Goal: Task Accomplishment & Management: Manage account settings

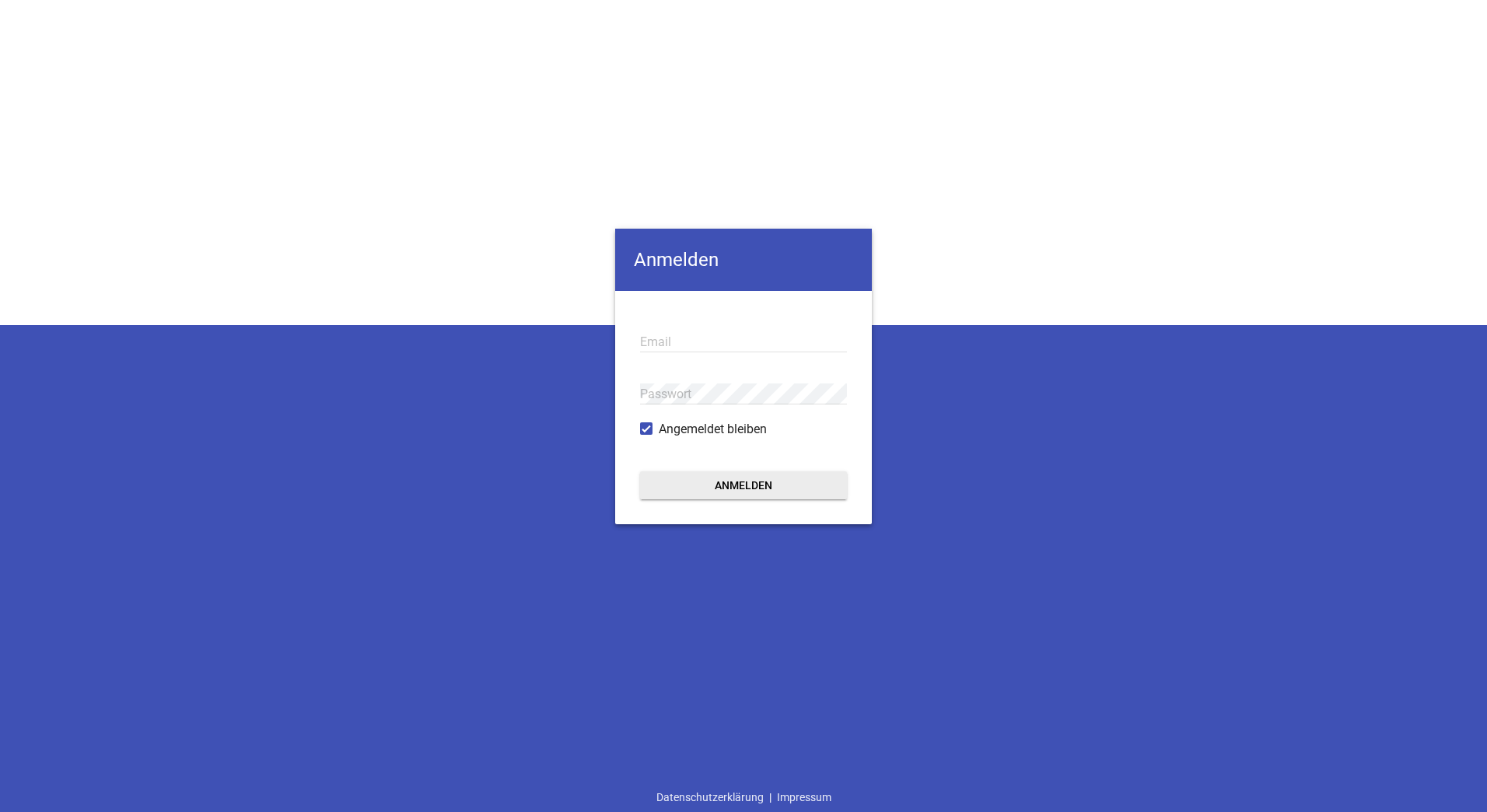
type input "[EMAIL_ADDRESS][DOMAIN_NAME]"
click at [780, 489] on button "Anmelden" at bounding box center [744, 486] width 207 height 28
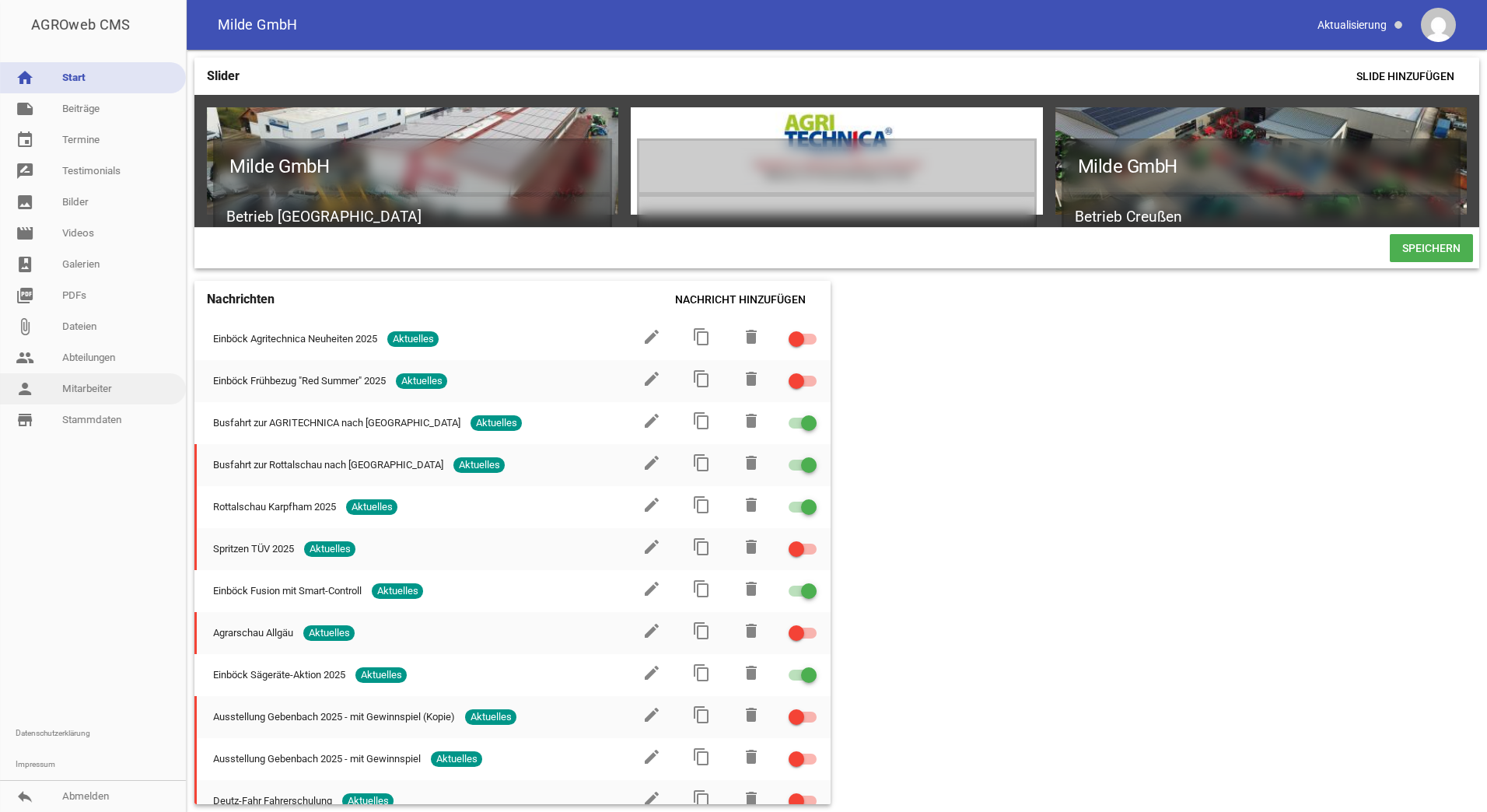
click at [89, 386] on link "person Mitarbeiter" at bounding box center [93, 388] width 186 height 31
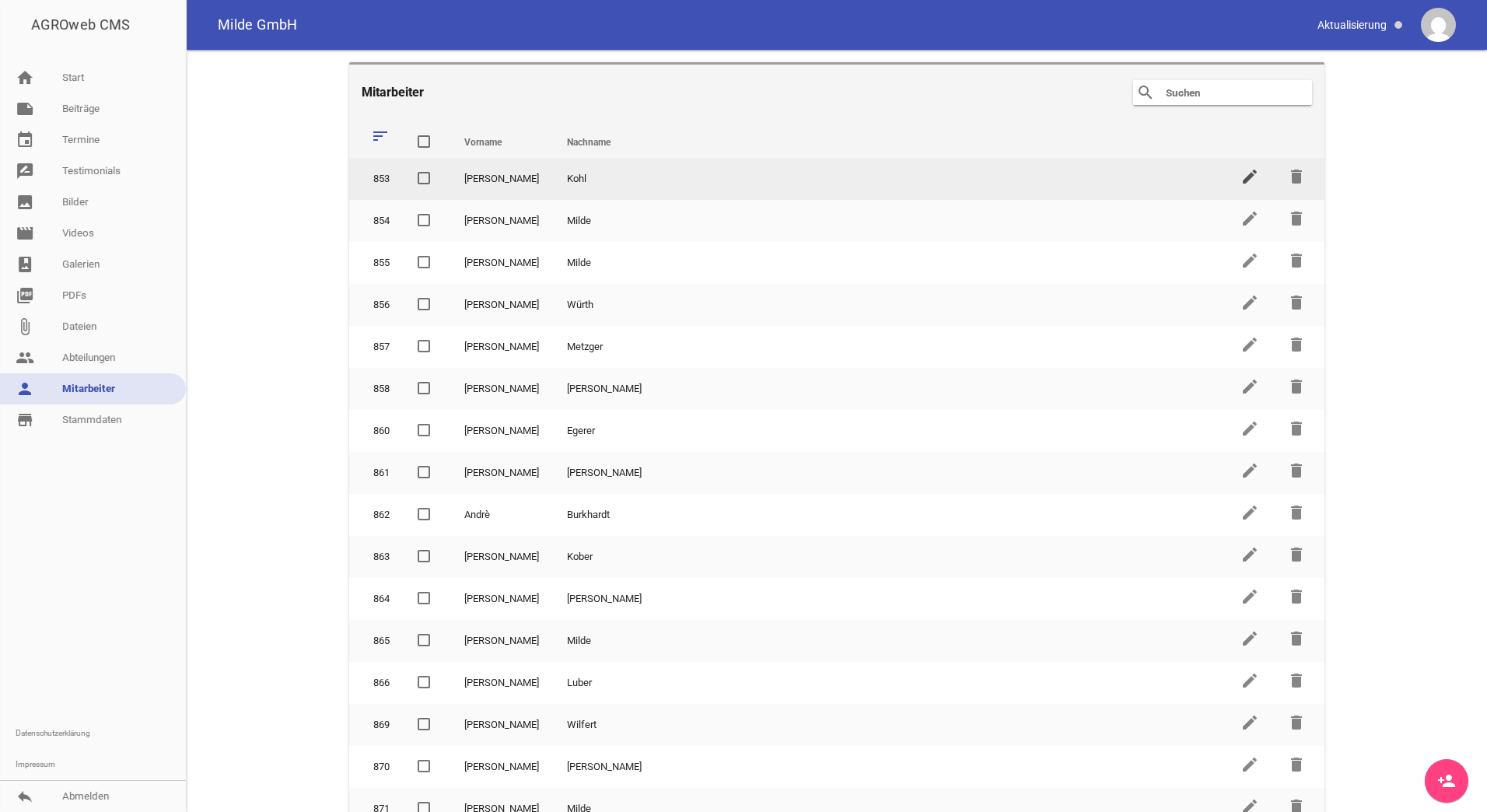
click at [1240, 181] on icon "edit" at bounding box center [1250, 177] width 19 height 19
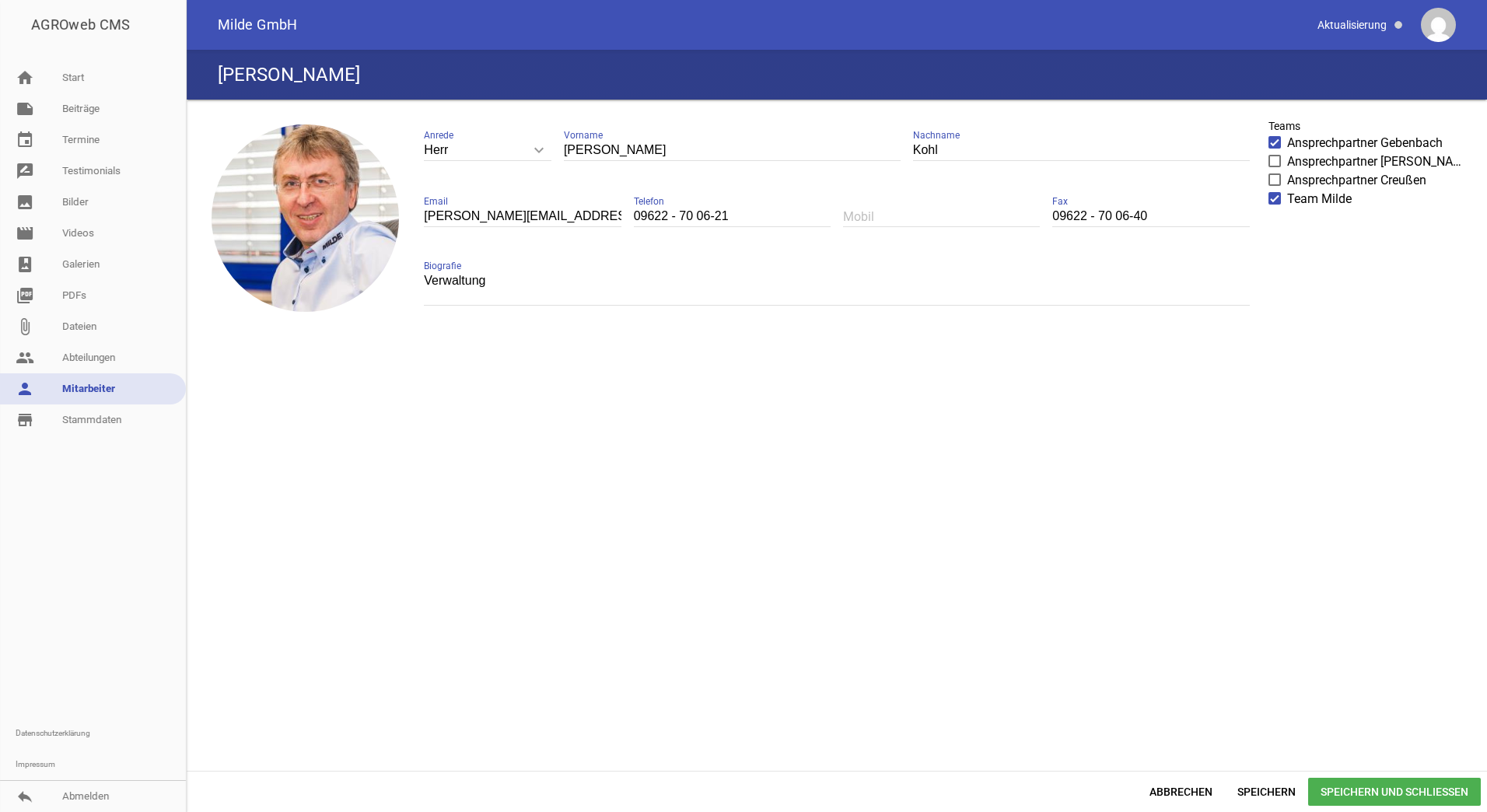
click at [1442, 787] on span "Speichern und Schließen" at bounding box center [1394, 792] width 173 height 28
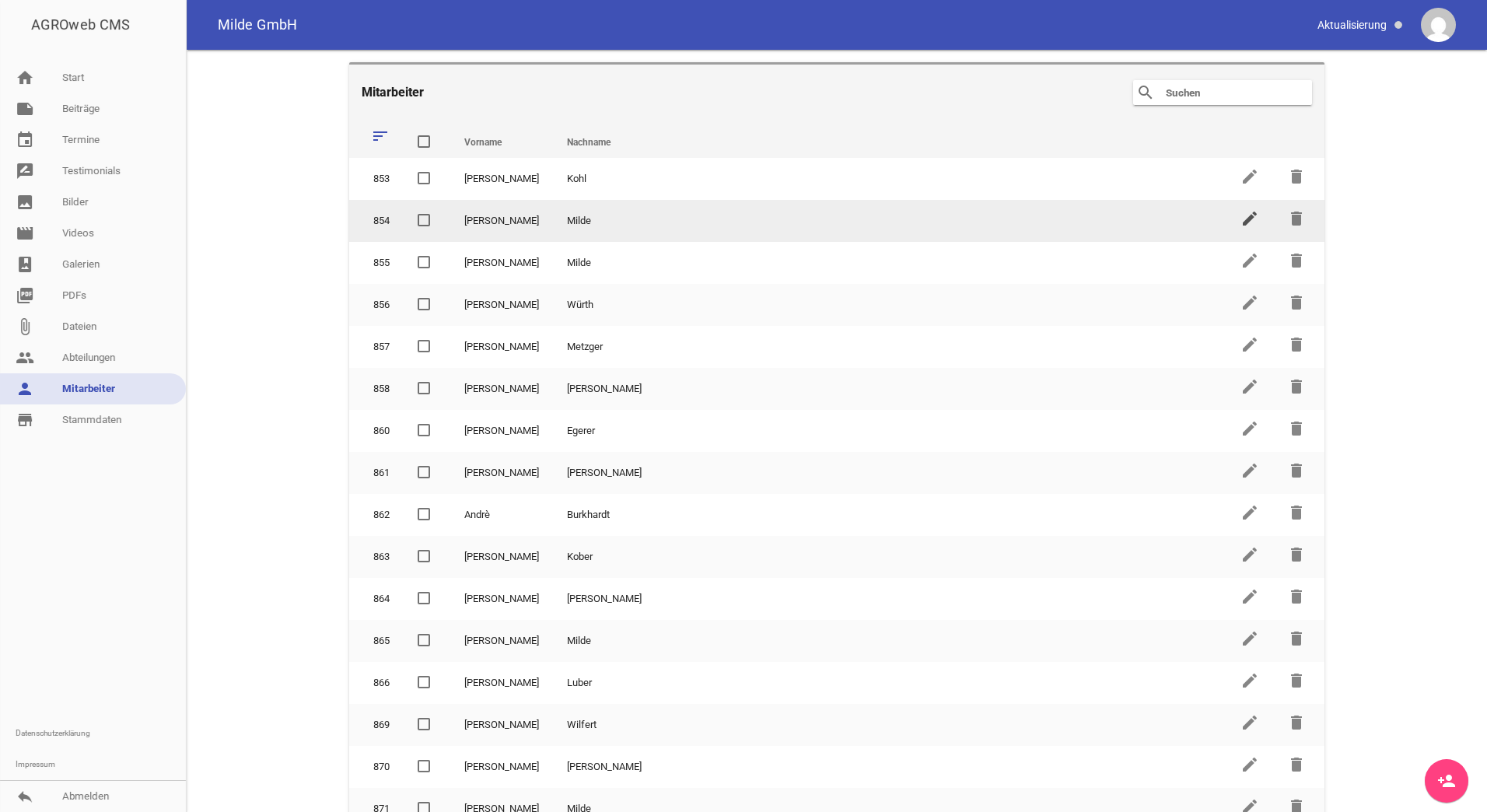
click at [1240, 219] on icon "edit" at bounding box center [1250, 218] width 19 height 19
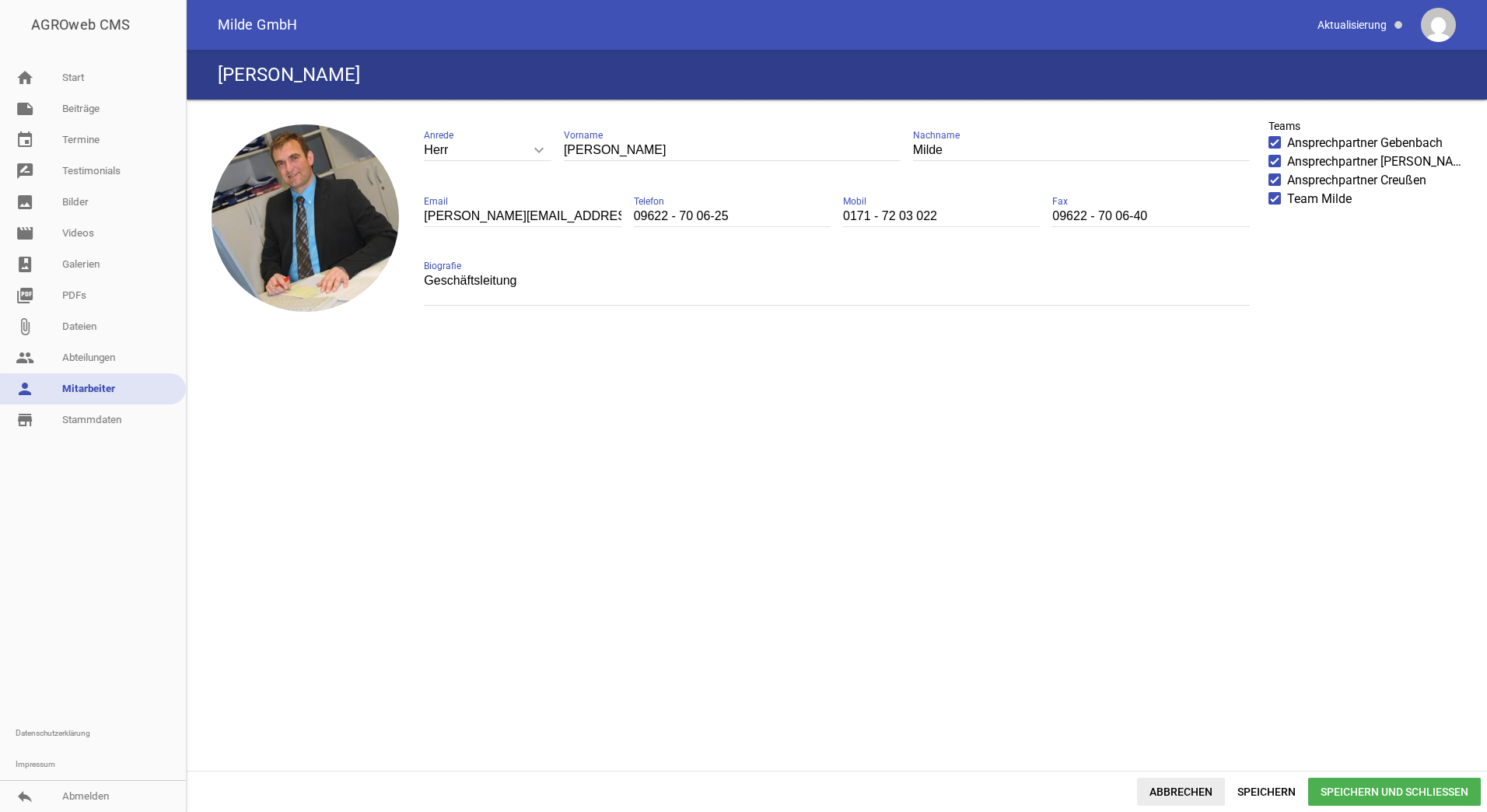
click at [1183, 787] on span "Abbrechen" at bounding box center [1180, 792] width 88 height 28
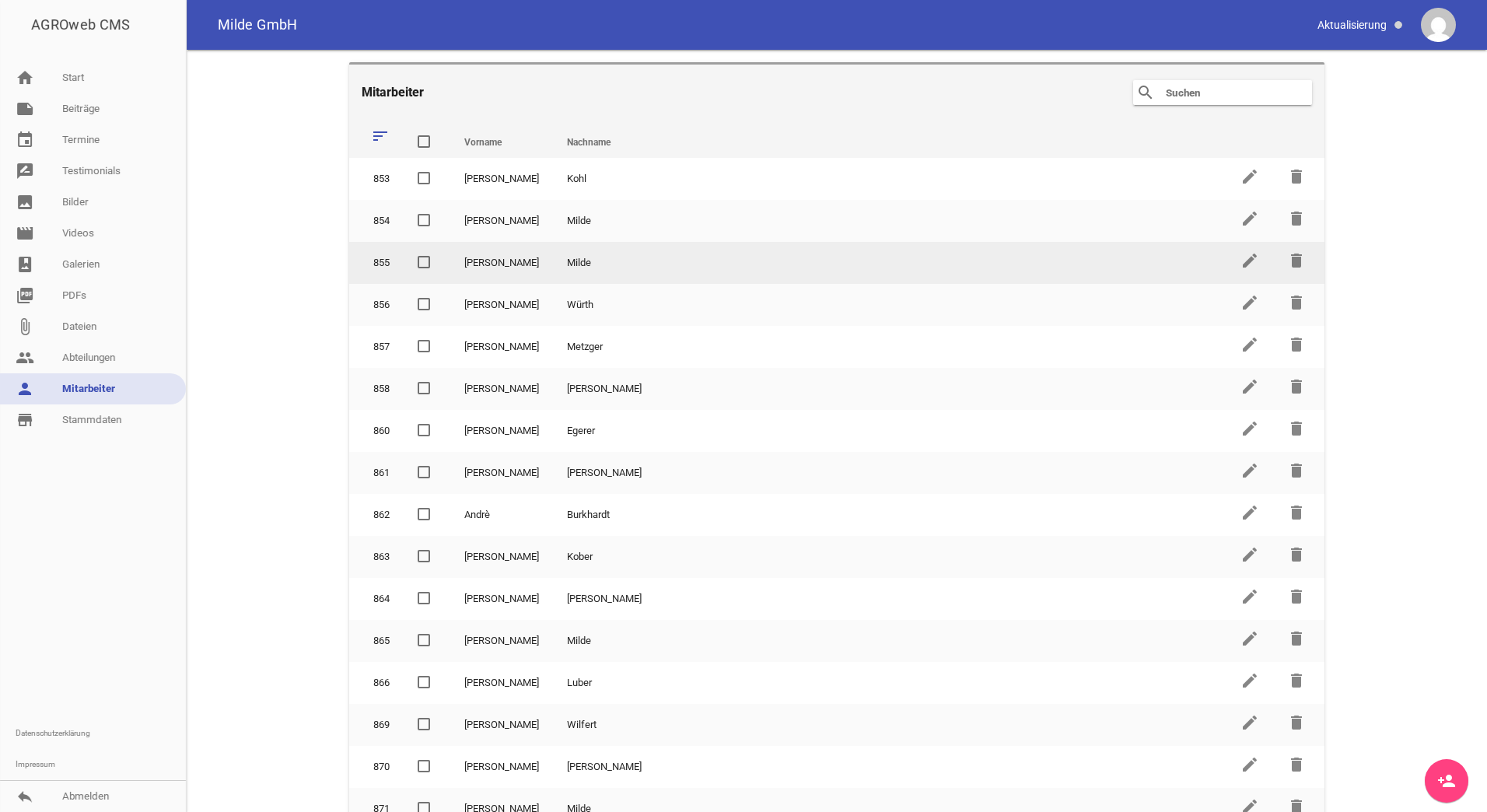
click at [553, 256] on td "Milde" at bounding box center [889, 263] width 673 height 42
click at [1242, 267] on icon "edit" at bounding box center [1250, 261] width 19 height 19
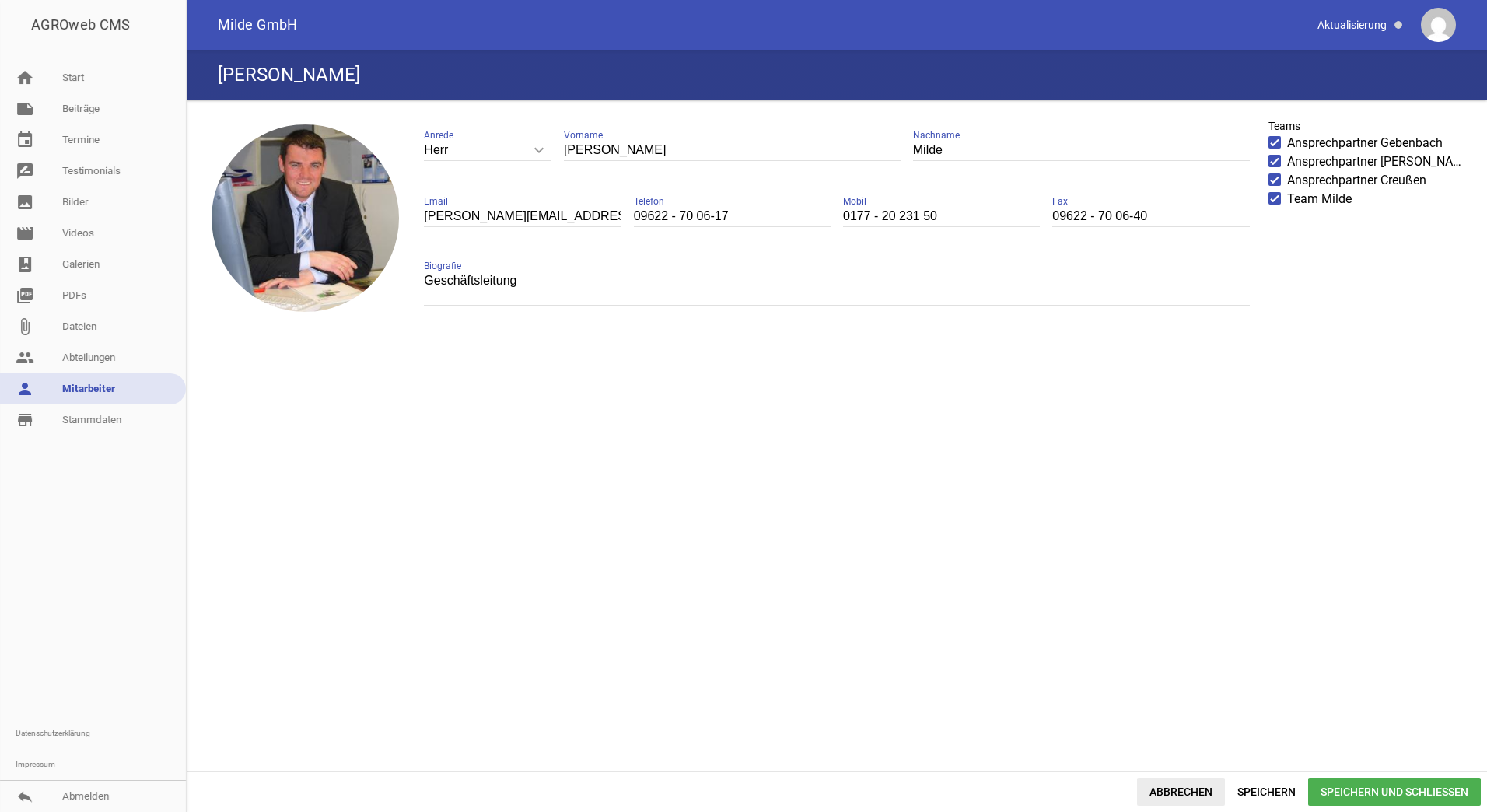
click at [1195, 788] on span "Abbrechen" at bounding box center [1180, 792] width 88 height 28
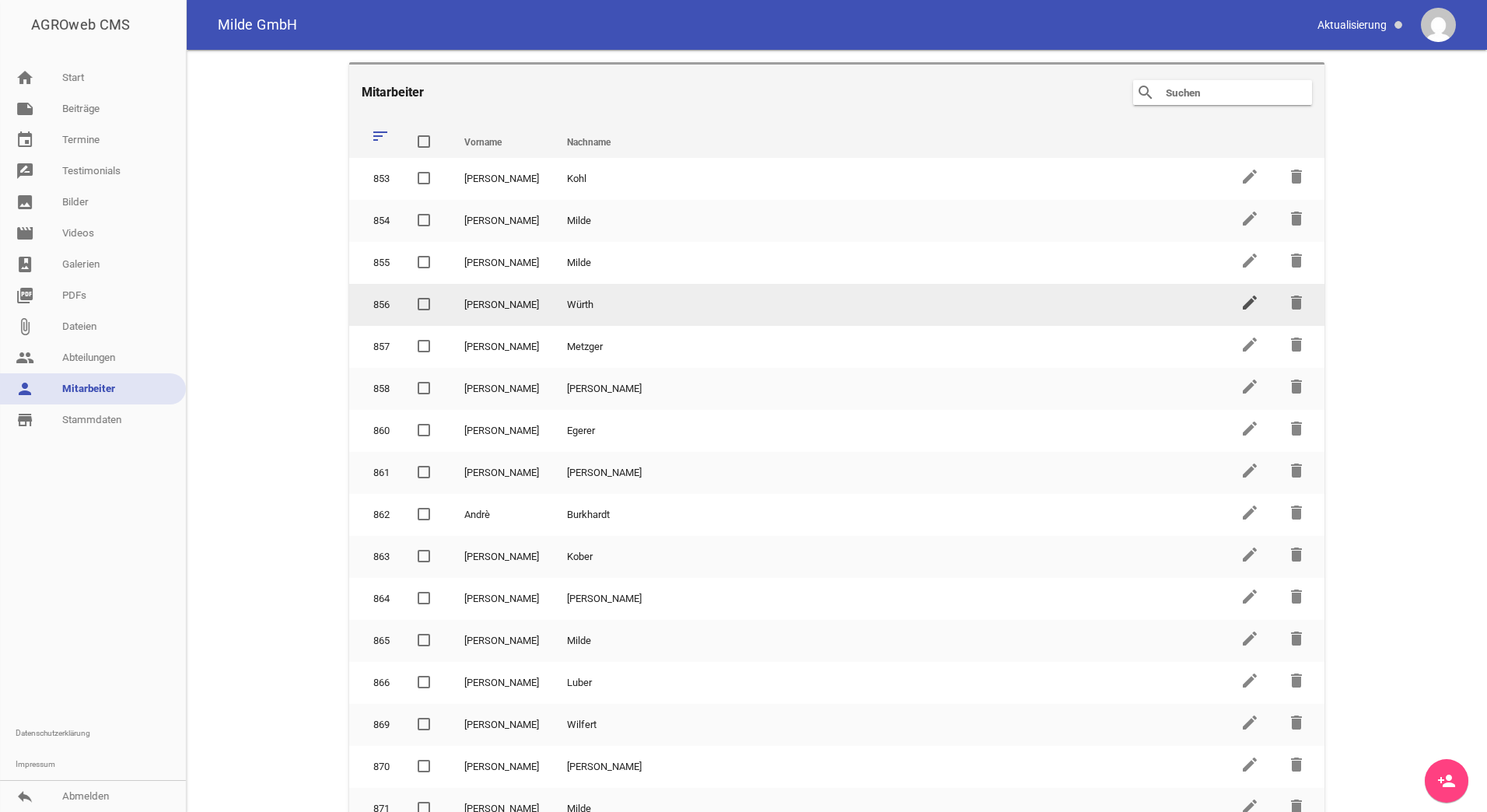
click at [1242, 310] on icon "edit" at bounding box center [1250, 303] width 19 height 19
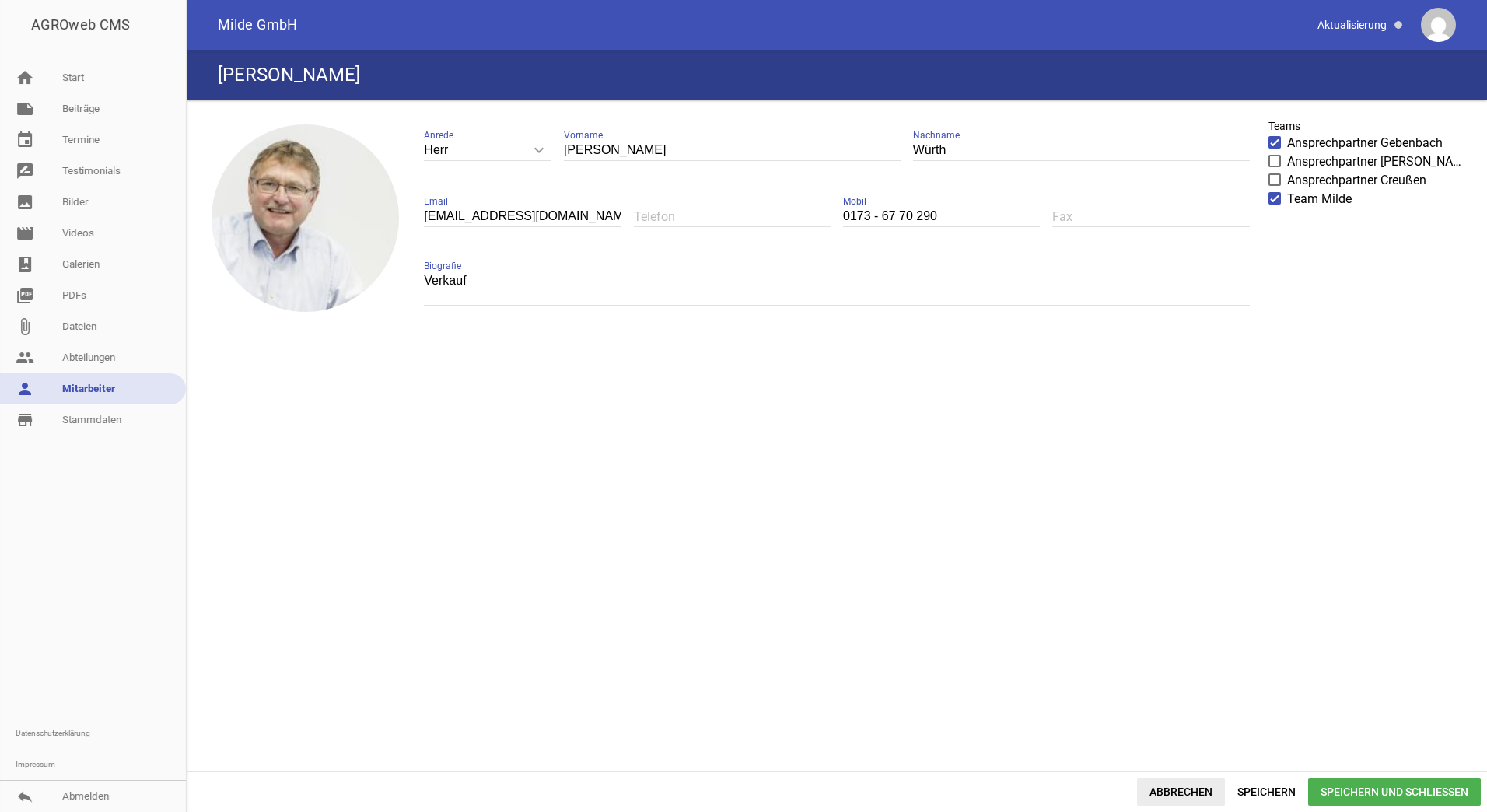
click at [1202, 794] on span "Abbrechen" at bounding box center [1180, 792] width 88 height 28
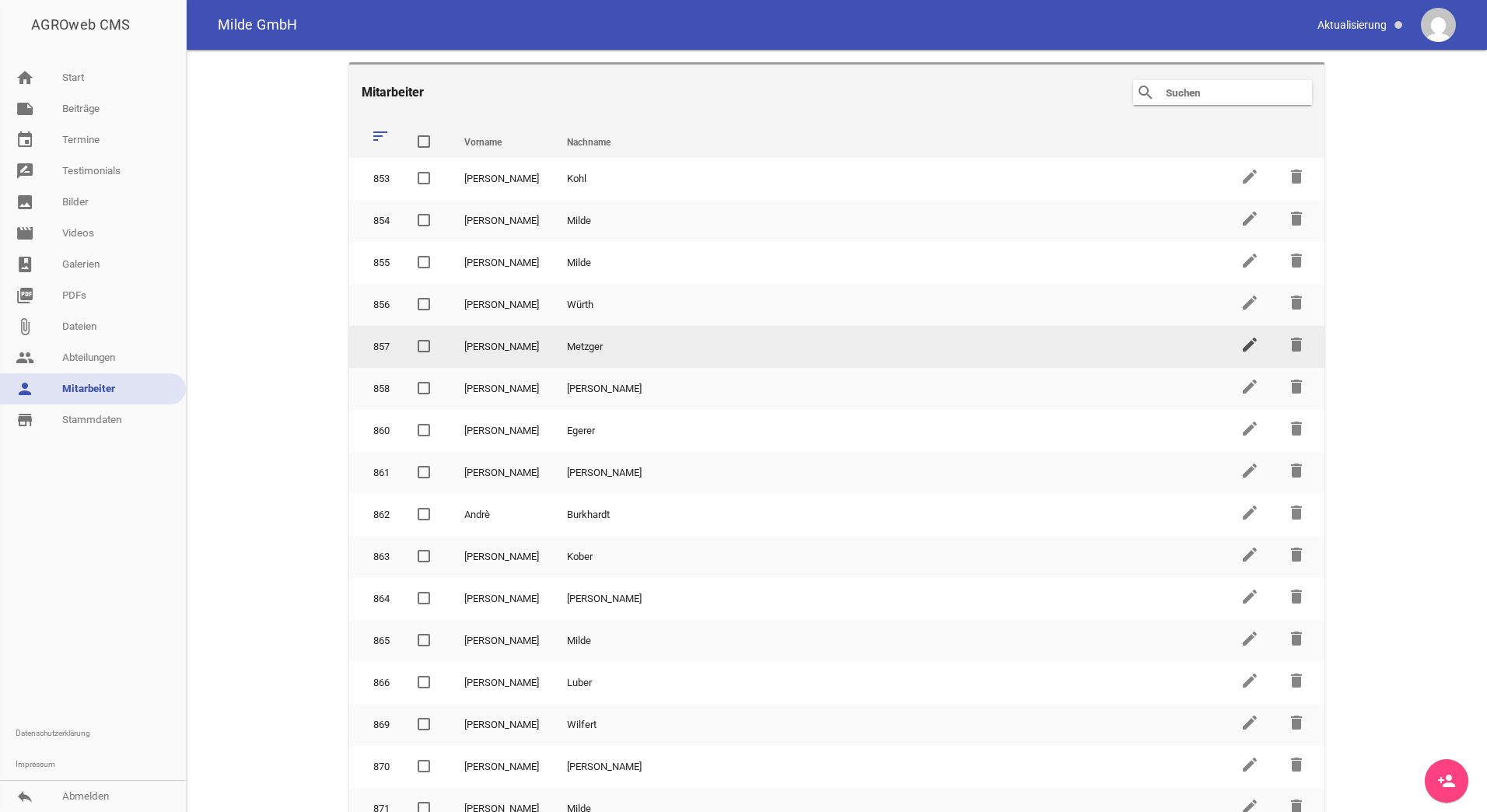
click at [1244, 348] on icon "edit" at bounding box center [1250, 345] width 19 height 19
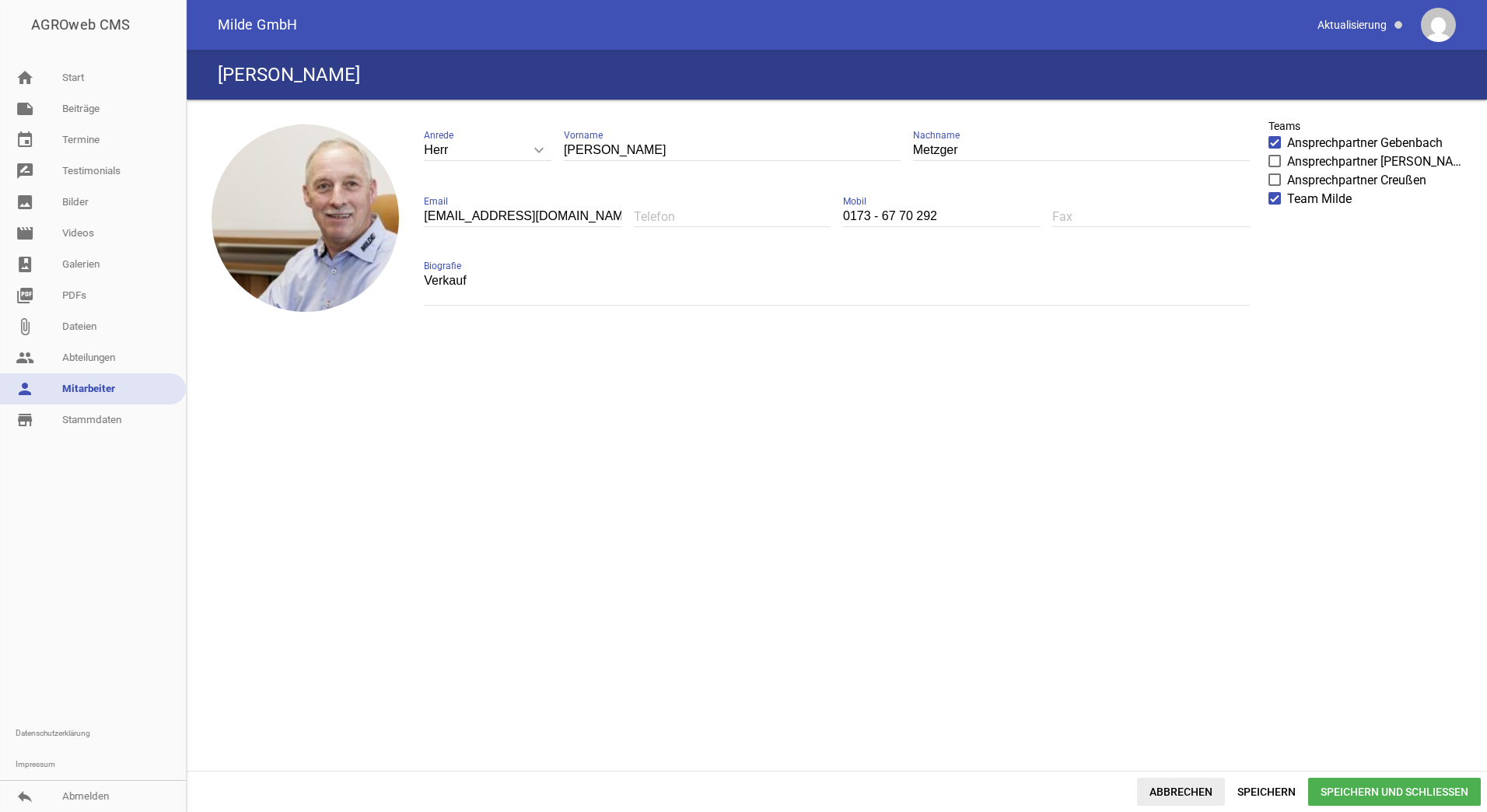
click at [1183, 781] on span "Abbrechen" at bounding box center [1180, 792] width 88 height 28
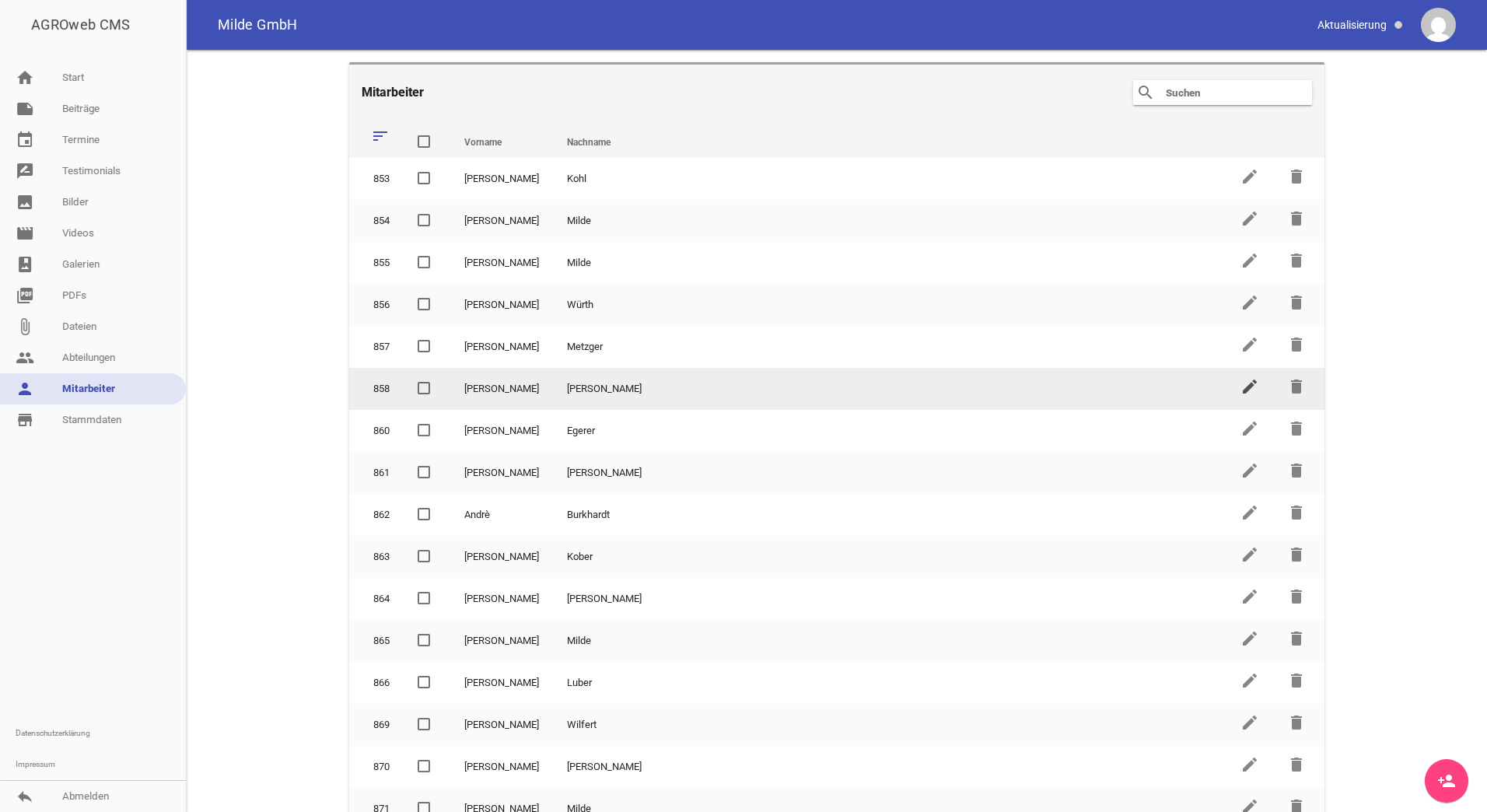
click at [1243, 392] on icon "edit" at bounding box center [1250, 386] width 19 height 19
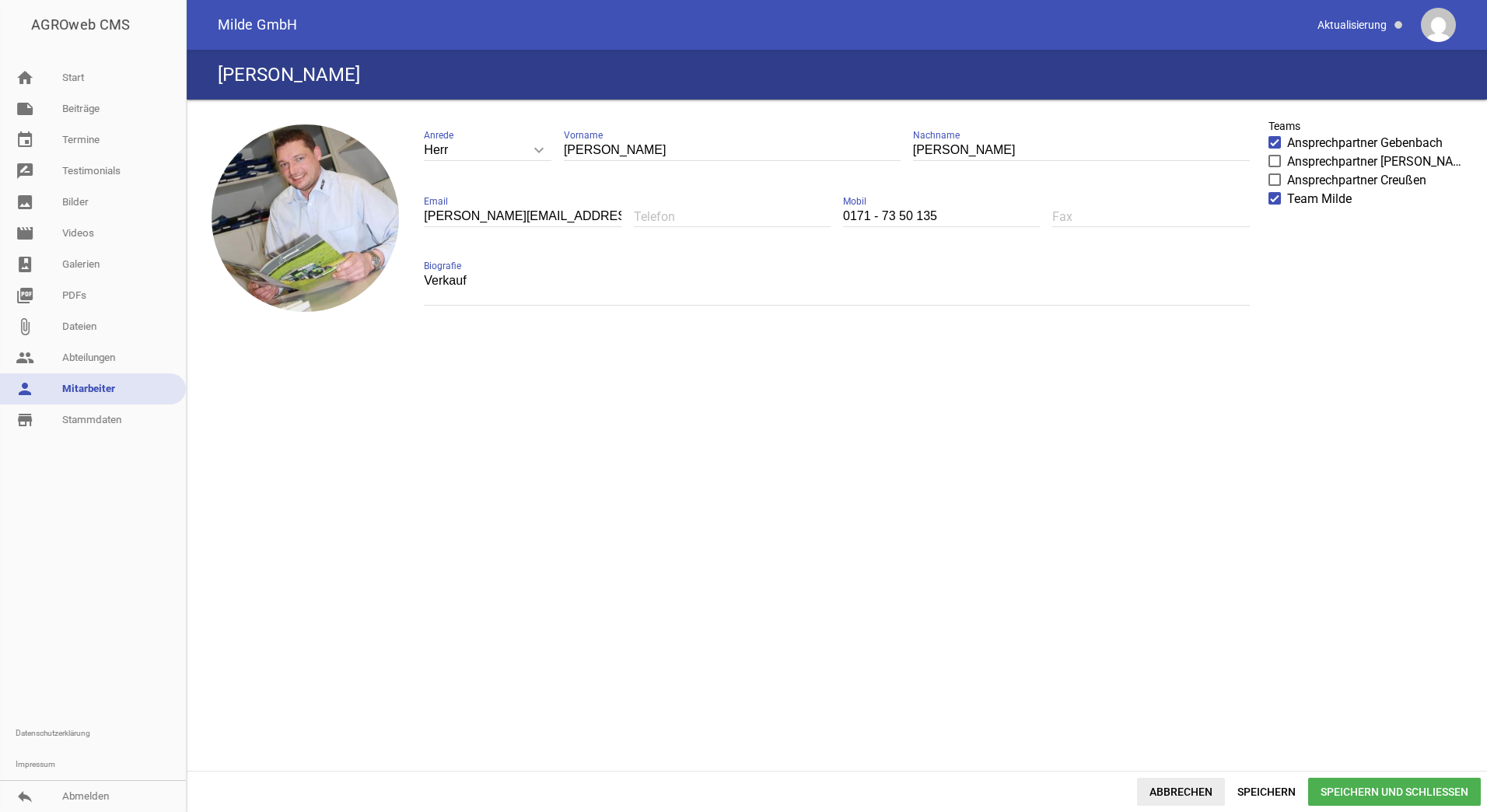
click at [1203, 792] on span "Abbrechen" at bounding box center [1180, 792] width 88 height 28
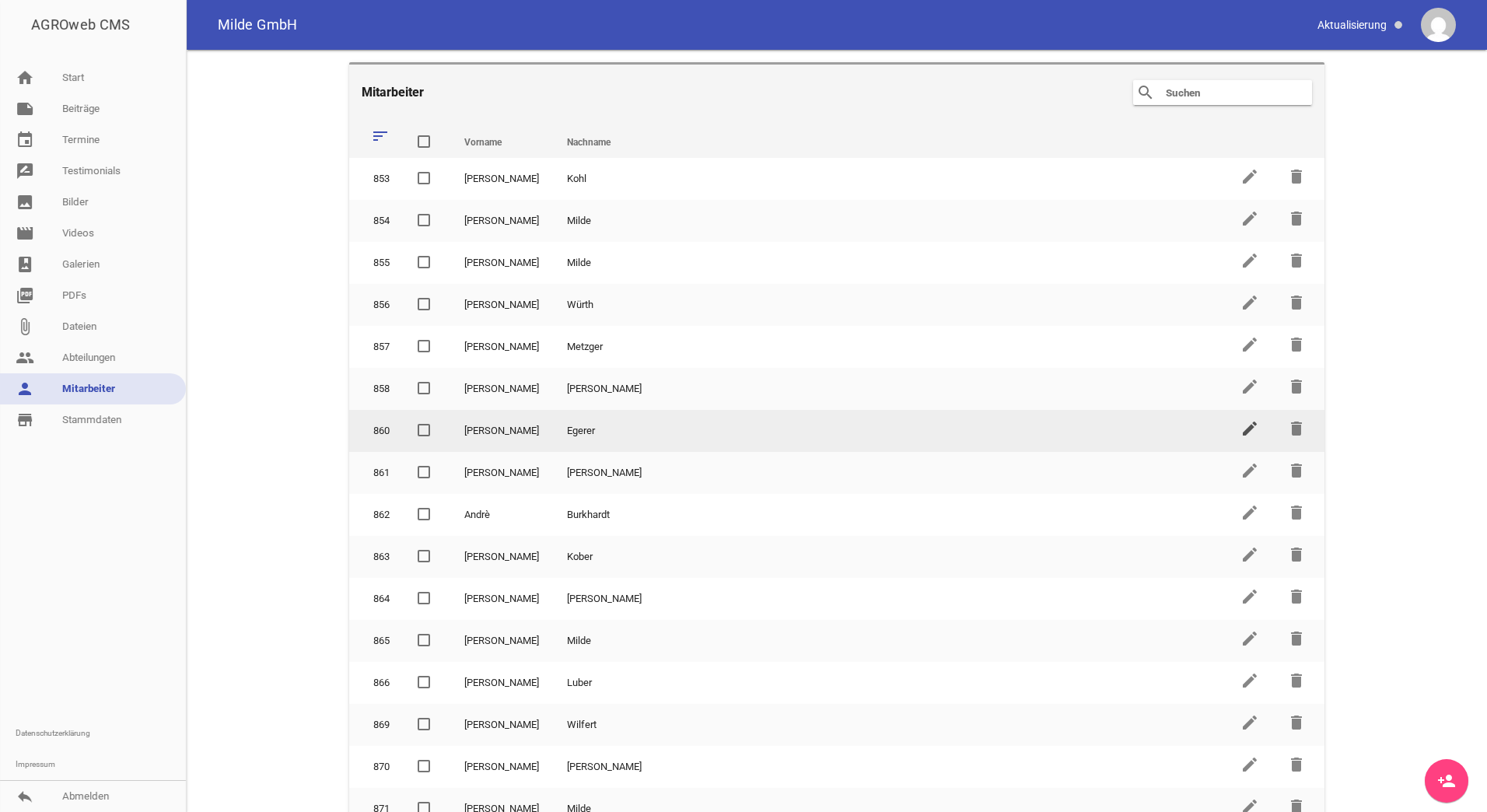
click at [1240, 431] on icon "edit" at bounding box center [1250, 429] width 19 height 19
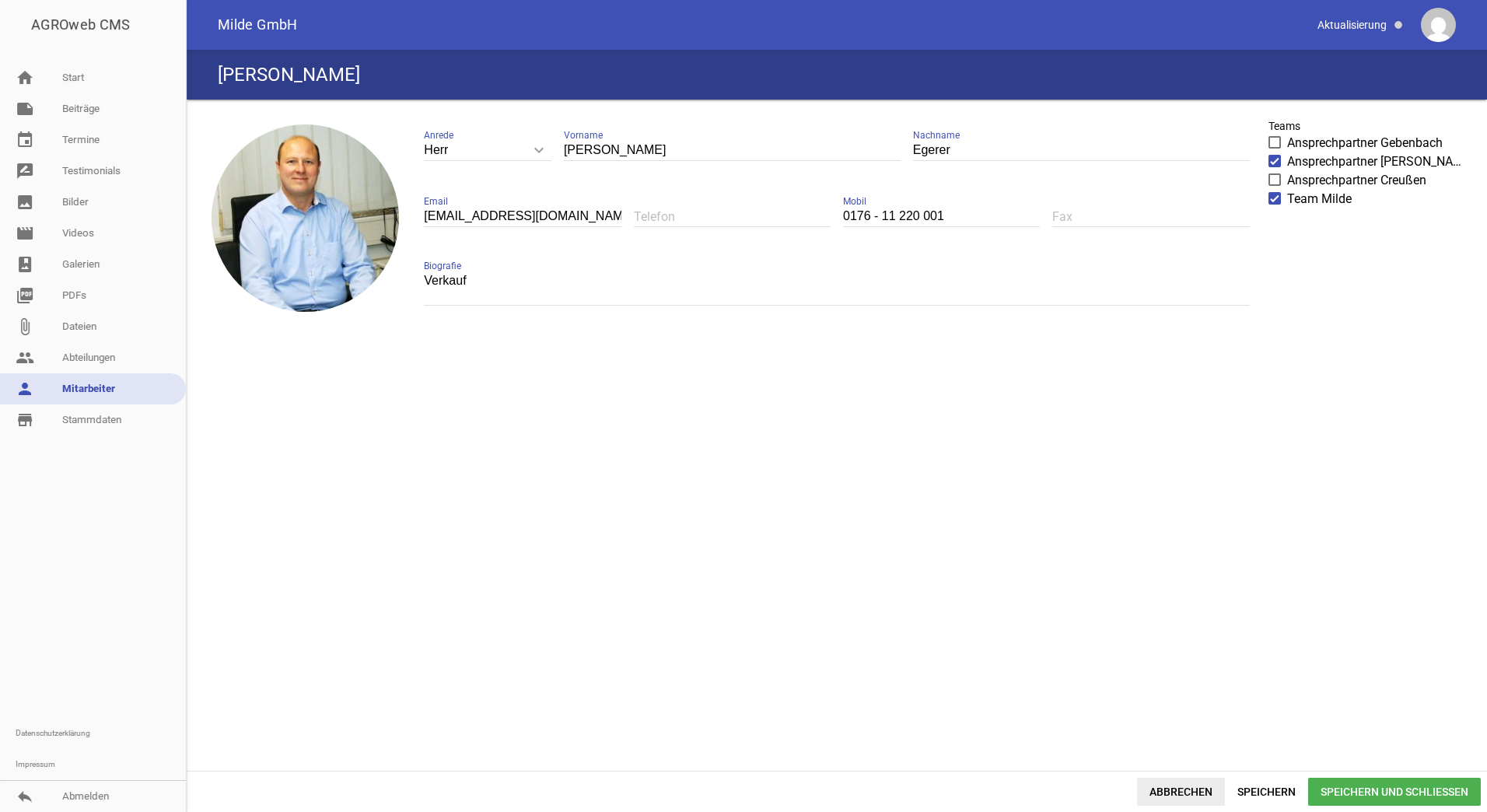
click at [1164, 795] on span "Abbrechen" at bounding box center [1180, 792] width 88 height 28
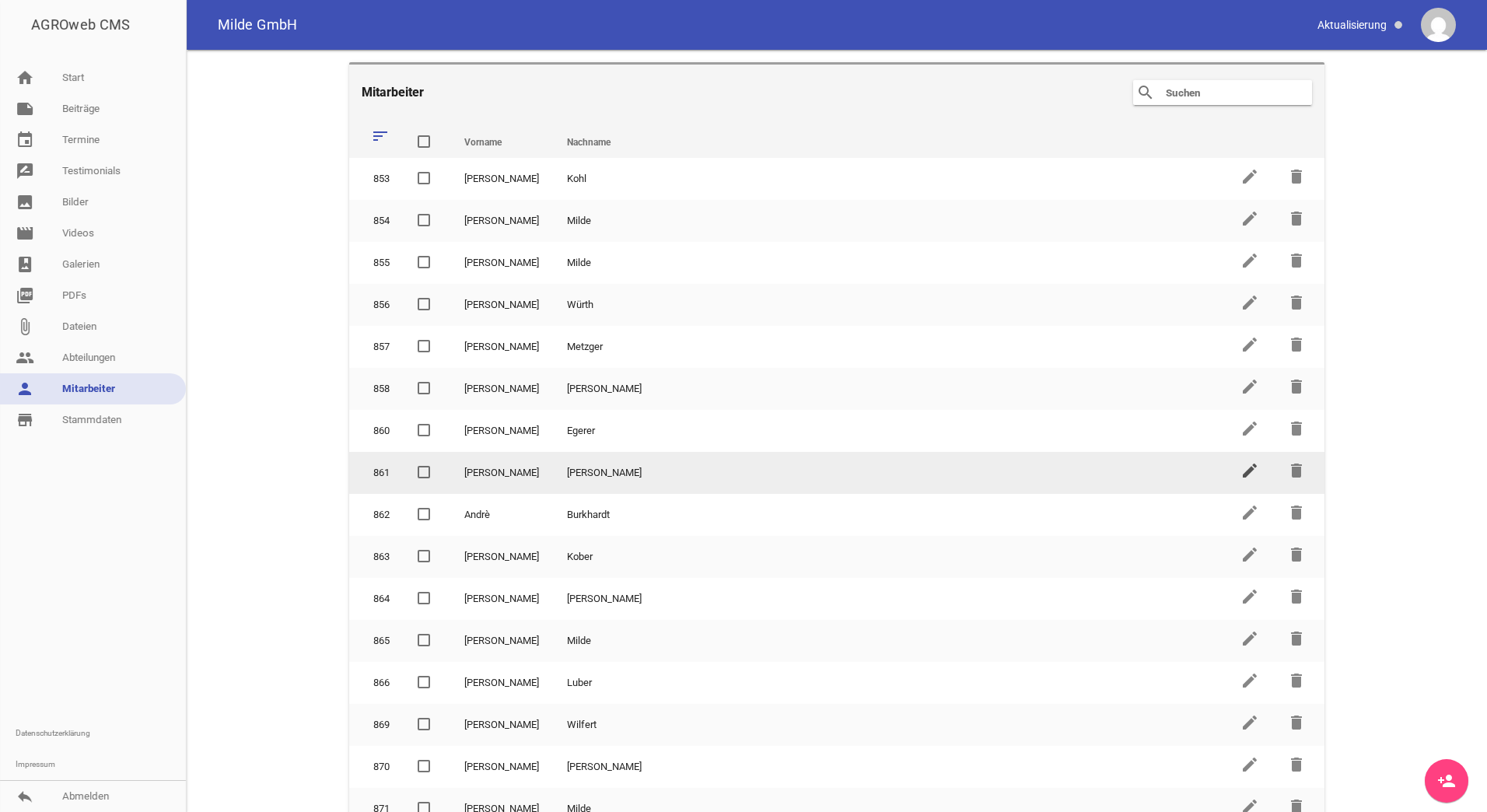
click at [1240, 471] on icon "edit" at bounding box center [1250, 471] width 19 height 19
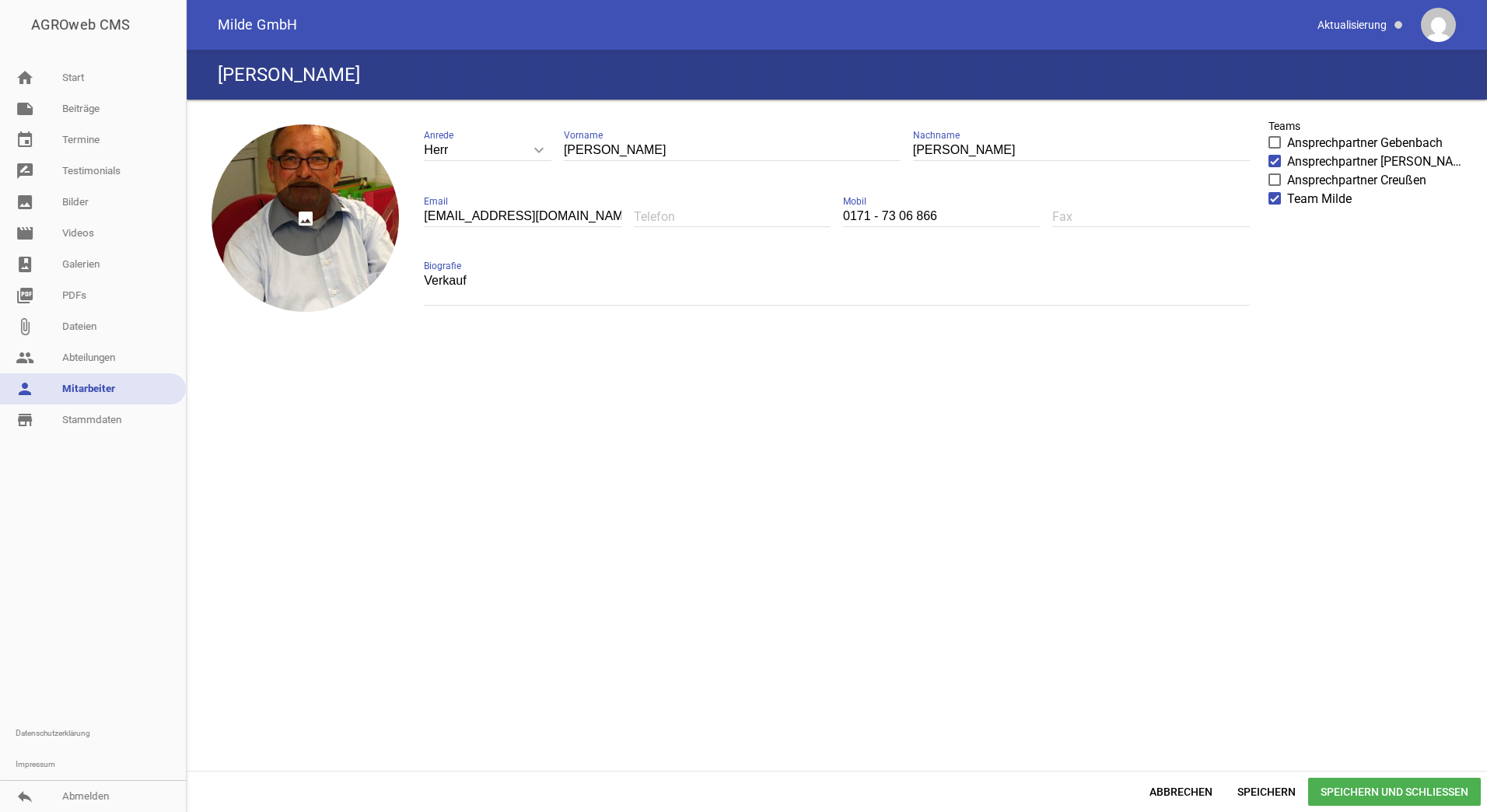
click at [319, 197] on icon "image" at bounding box center [305, 218] width 75 height 75
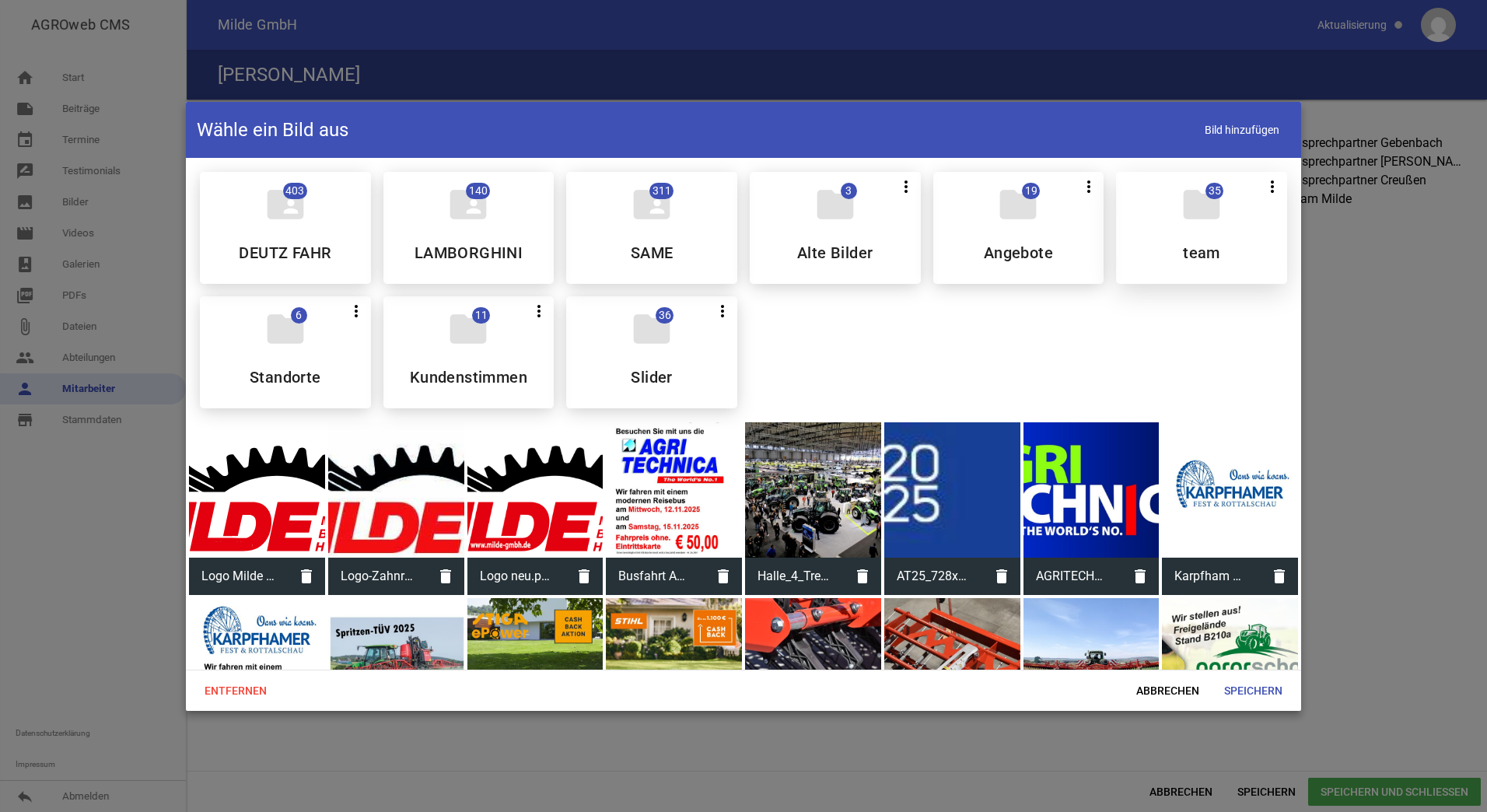
click at [1207, 229] on div "folder 35 more_vert Teilen Bearbeiten Löschen team" at bounding box center [1201, 228] width 171 height 112
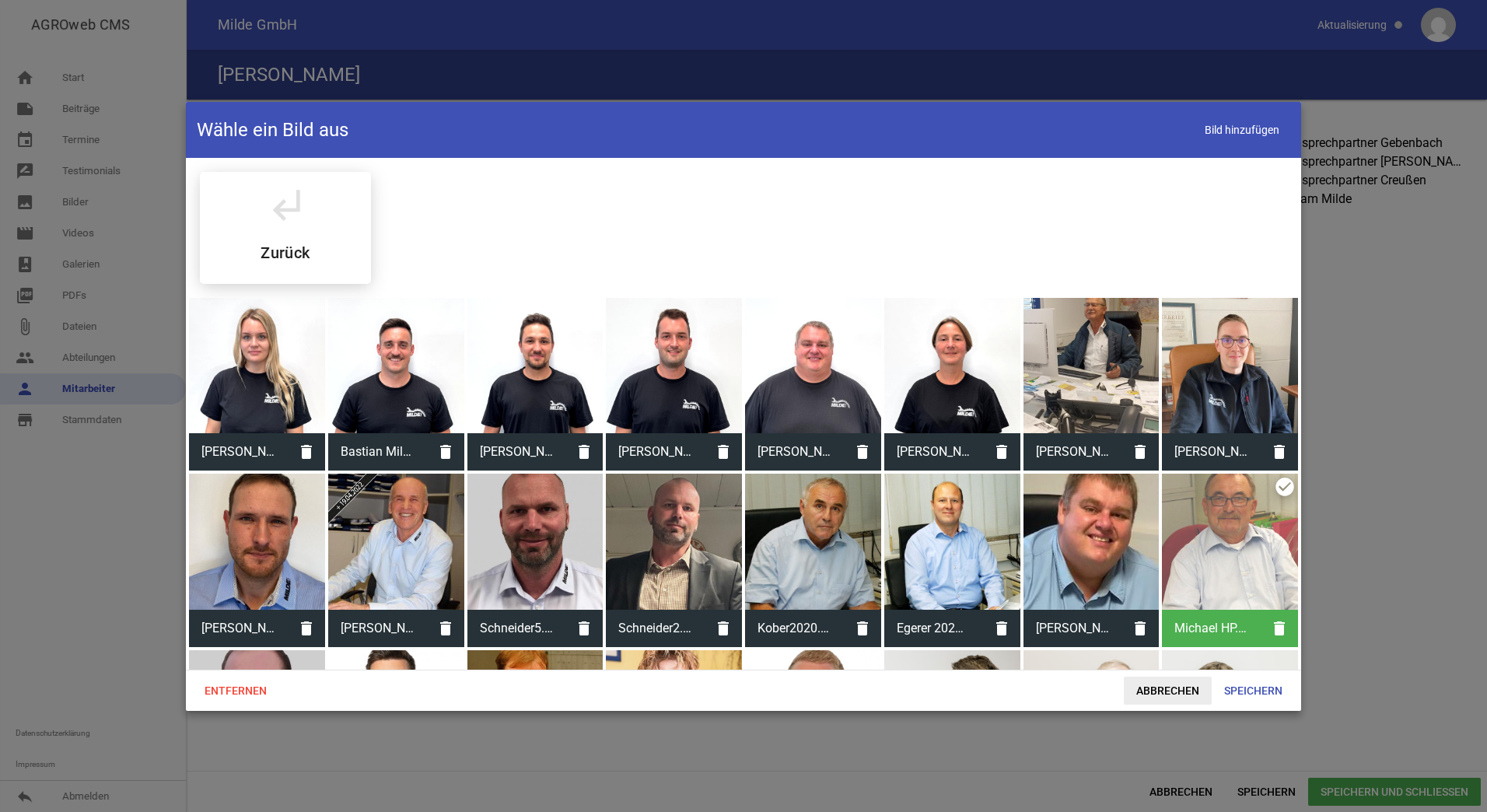
click at [1137, 698] on span "Abbrechen" at bounding box center [1167, 691] width 88 height 28
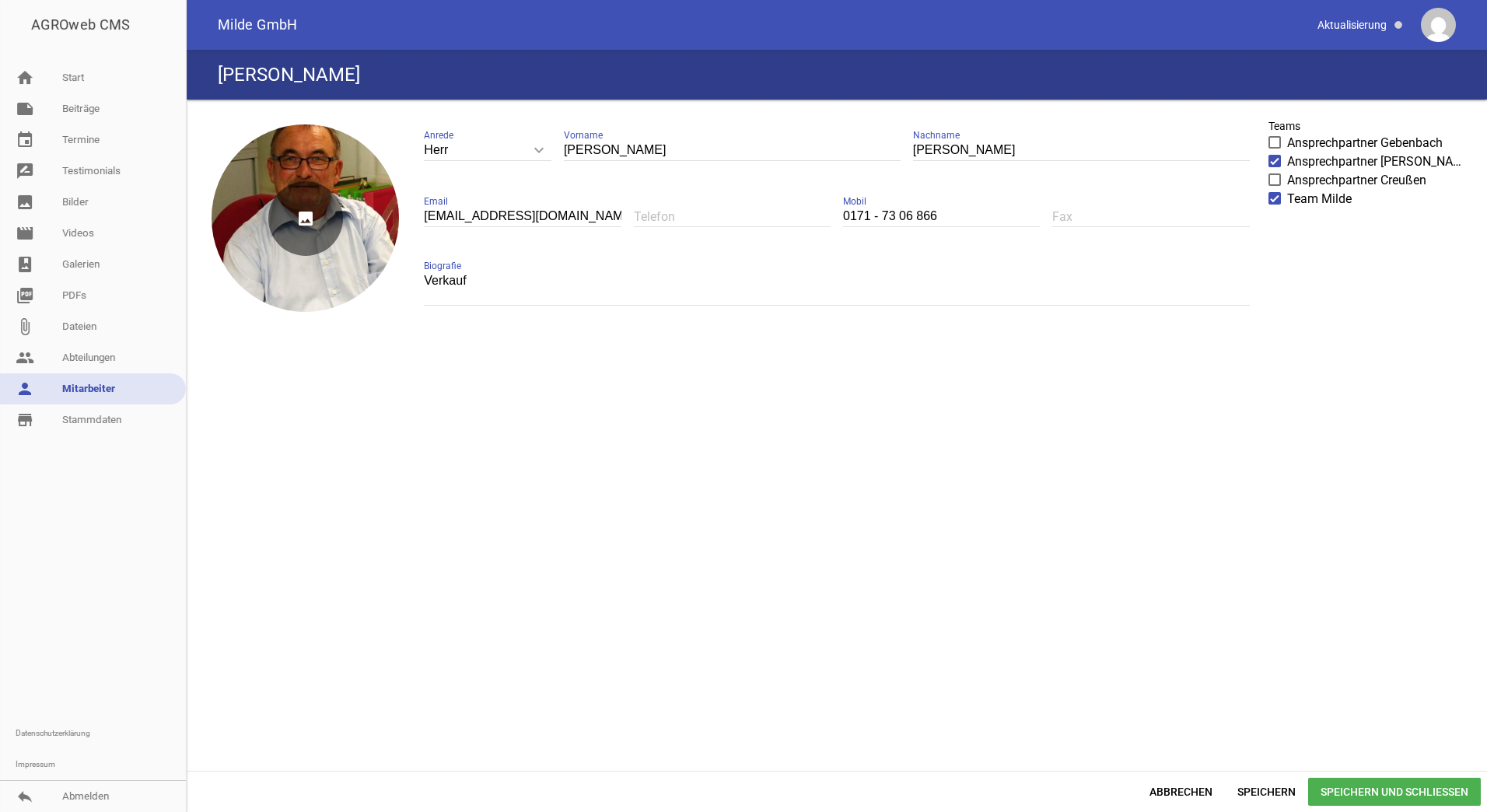
drag, startPoint x: 323, startPoint y: 187, endPoint x: 332, endPoint y: 172, distance: 17.5
click at [332, 172] on div "image" at bounding box center [305, 218] width 188 height 188
drag, startPoint x: 339, startPoint y: 163, endPoint x: 352, endPoint y: 181, distance: 22.2
click at [352, 181] on div "image" at bounding box center [305, 218] width 188 height 188
click at [352, 180] on div "image" at bounding box center [305, 218] width 188 height 188
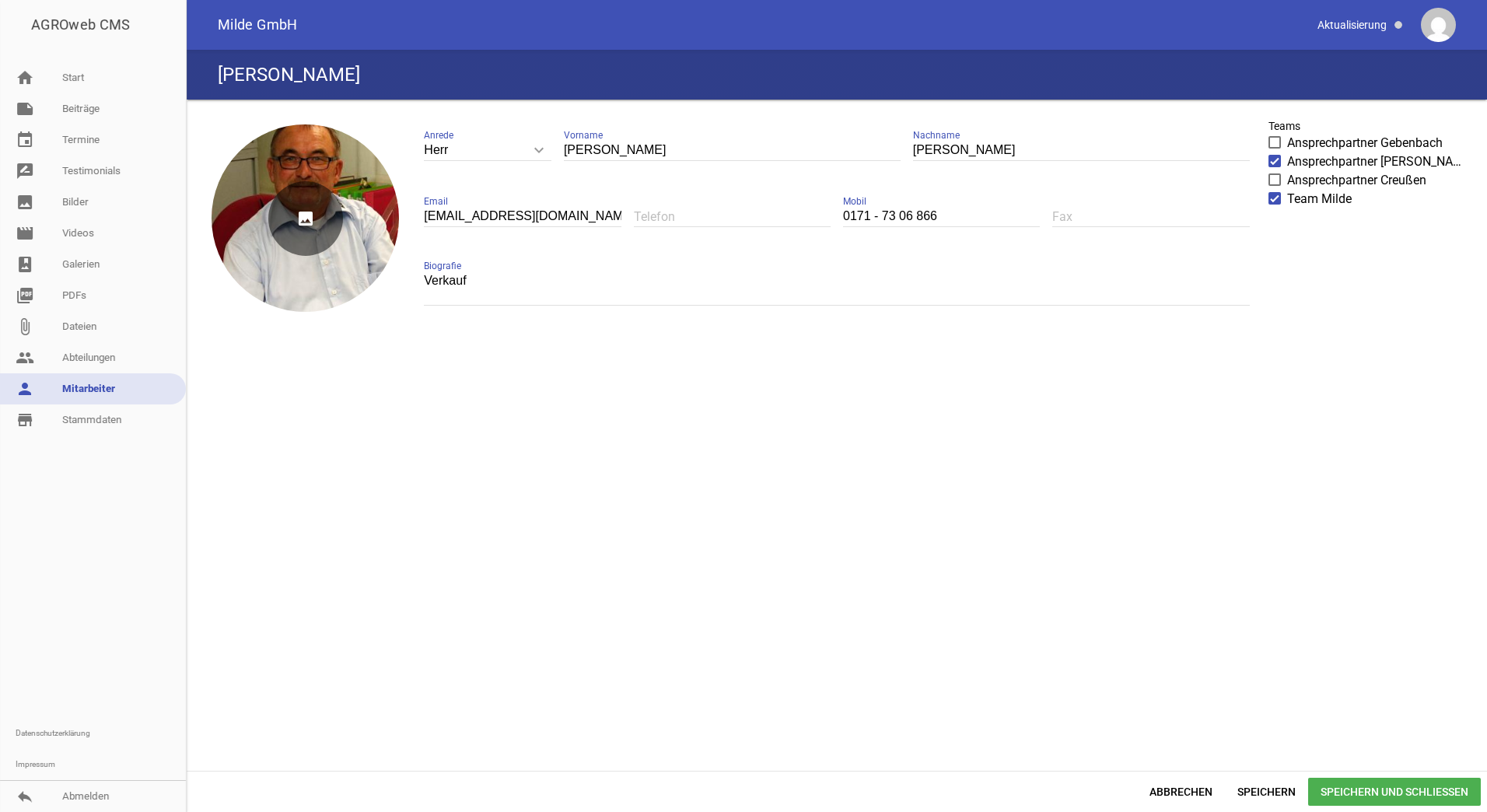
click at [358, 180] on div "image" at bounding box center [305, 218] width 188 height 188
click at [1181, 793] on span "Abbrechen" at bounding box center [1180, 792] width 88 height 28
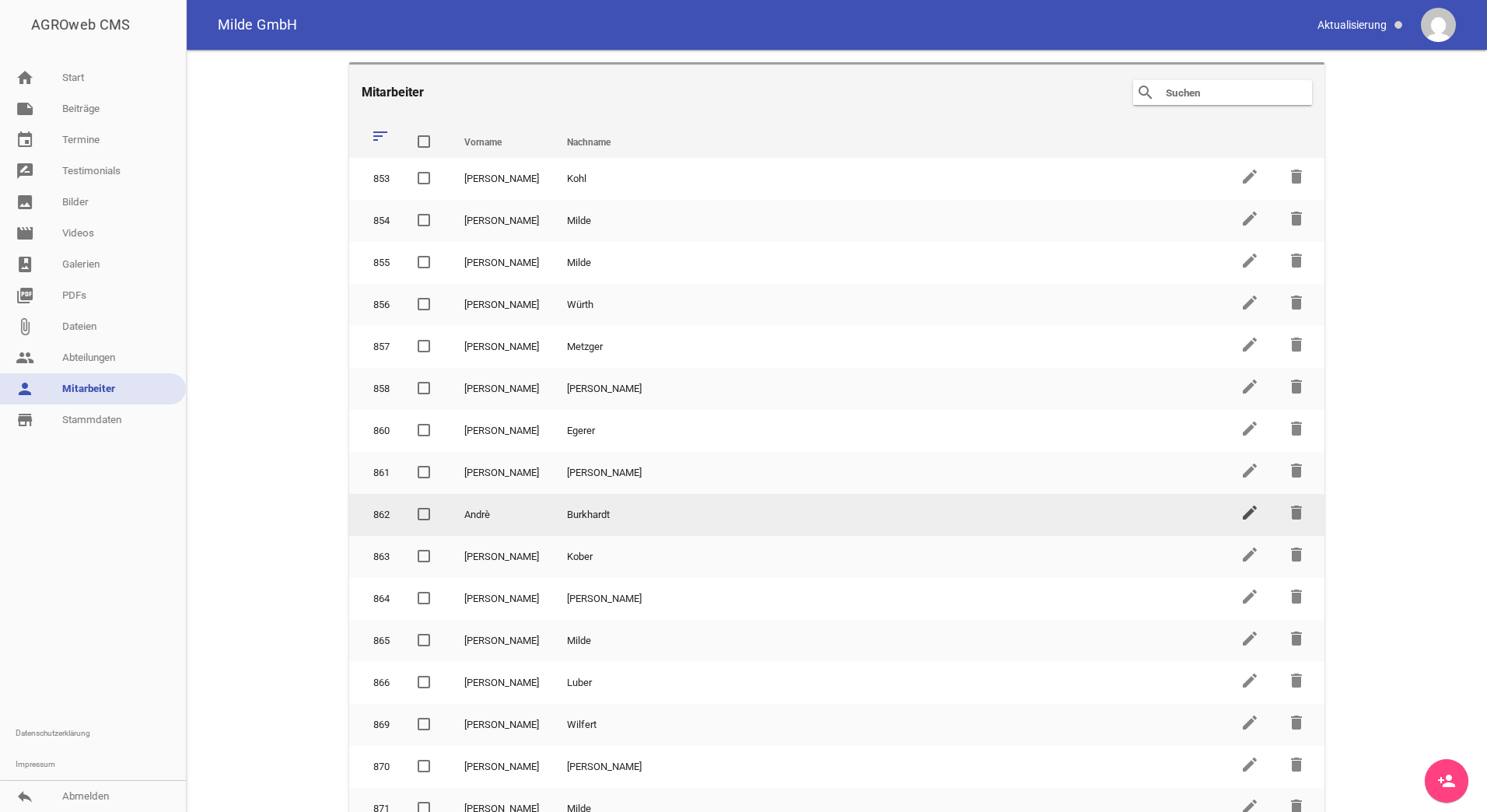
click at [1240, 516] on icon "edit" at bounding box center [1250, 512] width 19 height 19
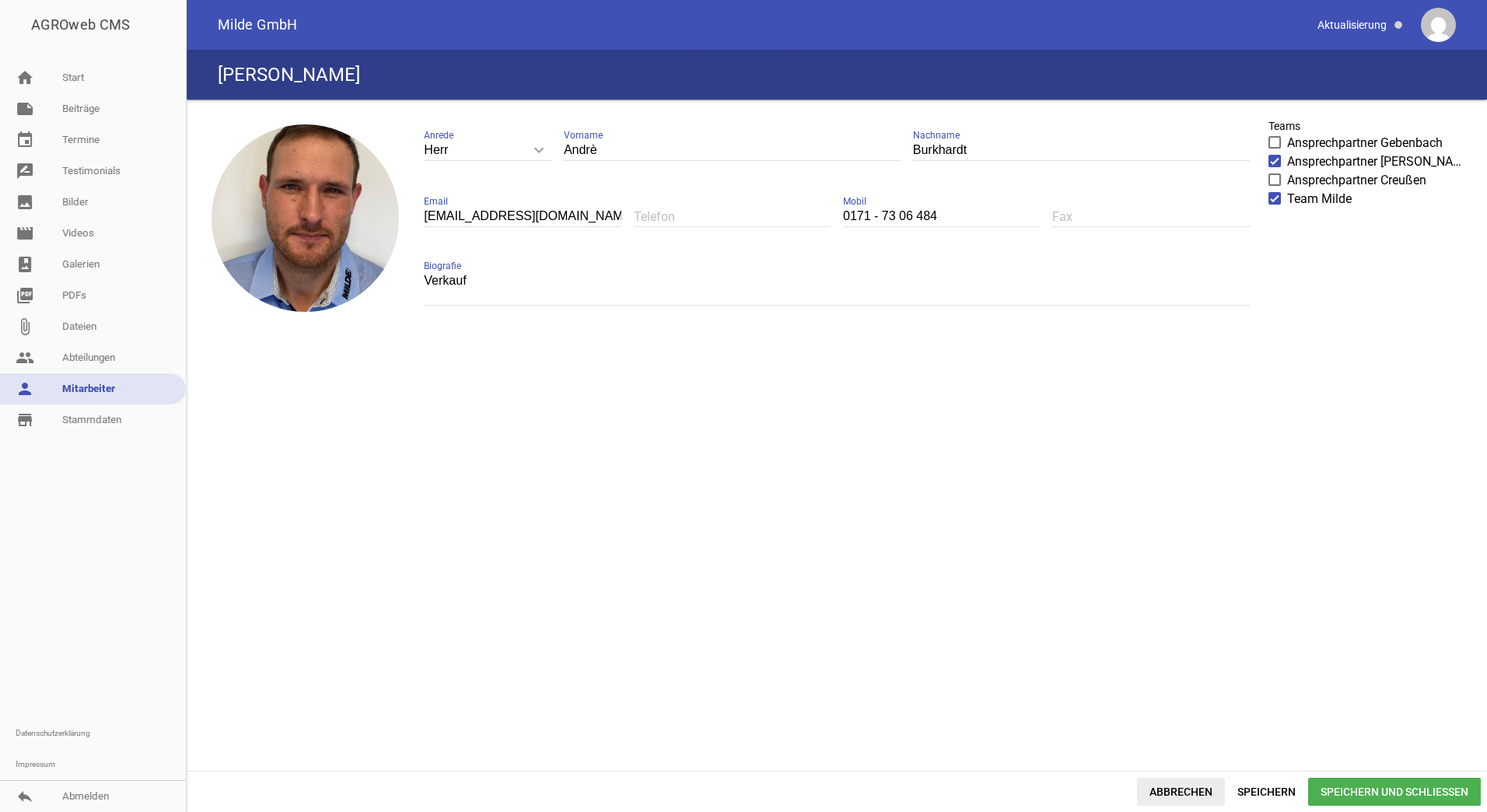
click at [1171, 793] on span "Abbrechen" at bounding box center [1180, 792] width 88 height 28
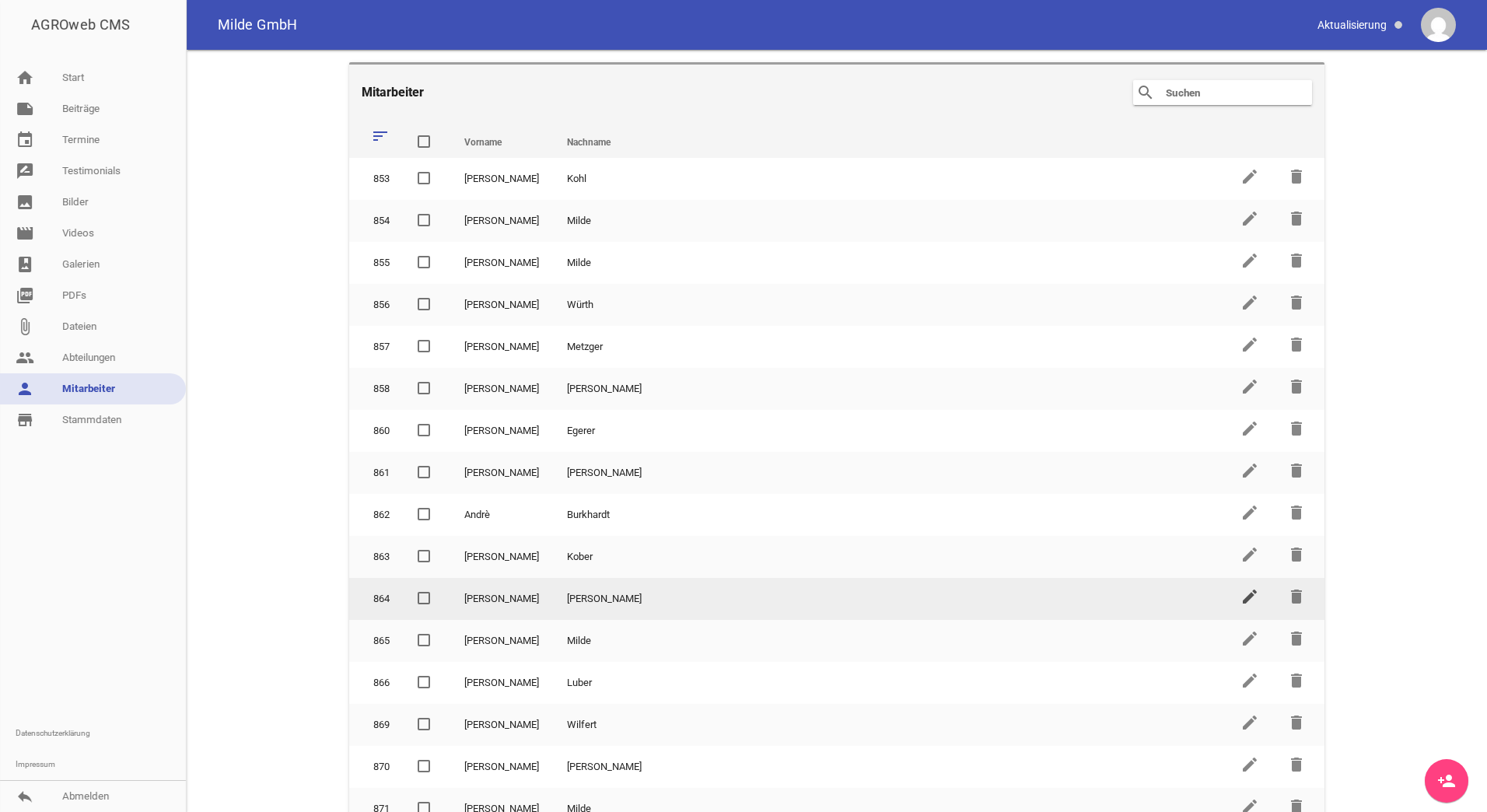
click at [1242, 596] on icon "edit" at bounding box center [1250, 597] width 19 height 19
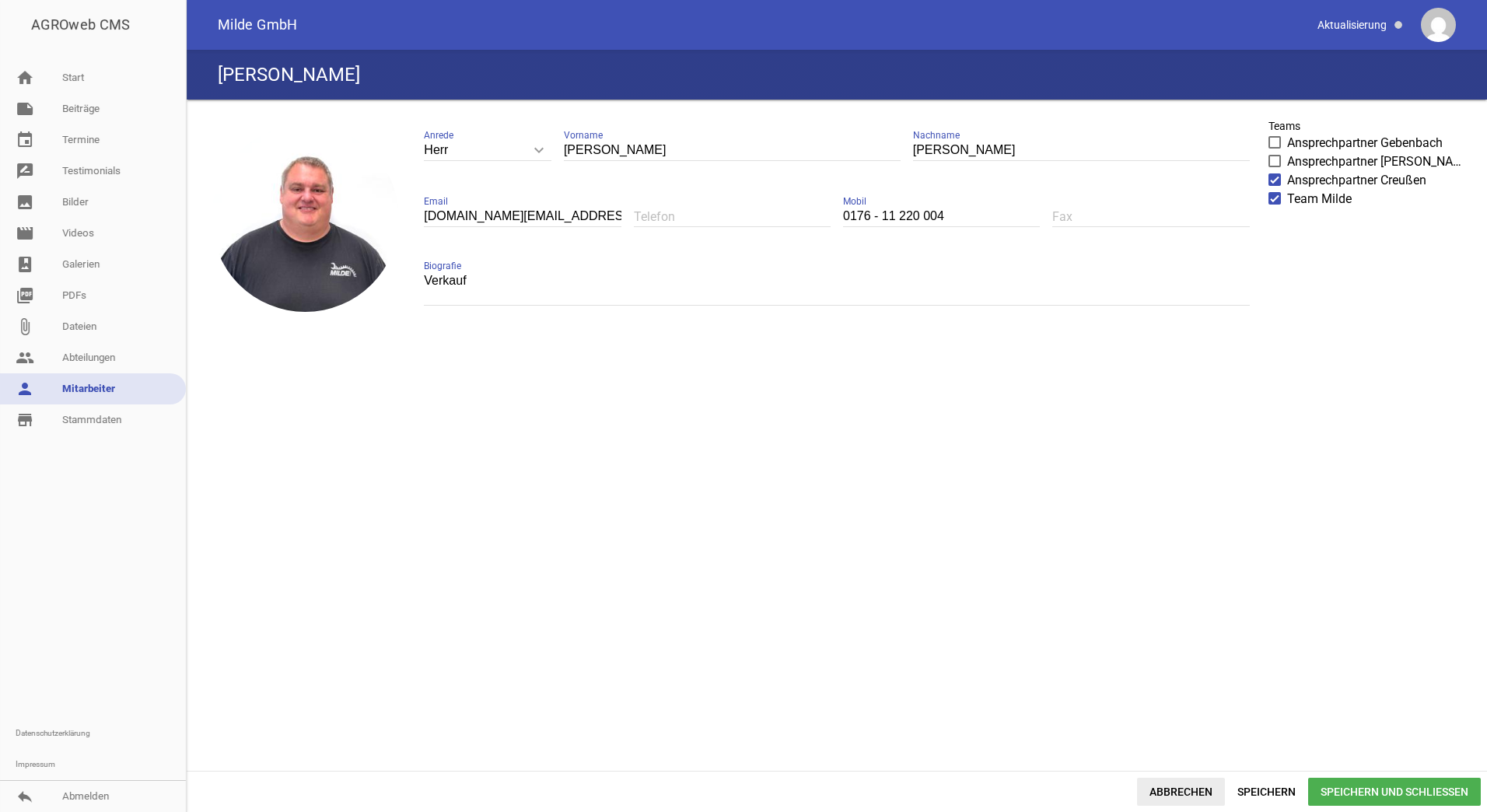
click at [1185, 788] on span "Abbrechen" at bounding box center [1180, 792] width 88 height 28
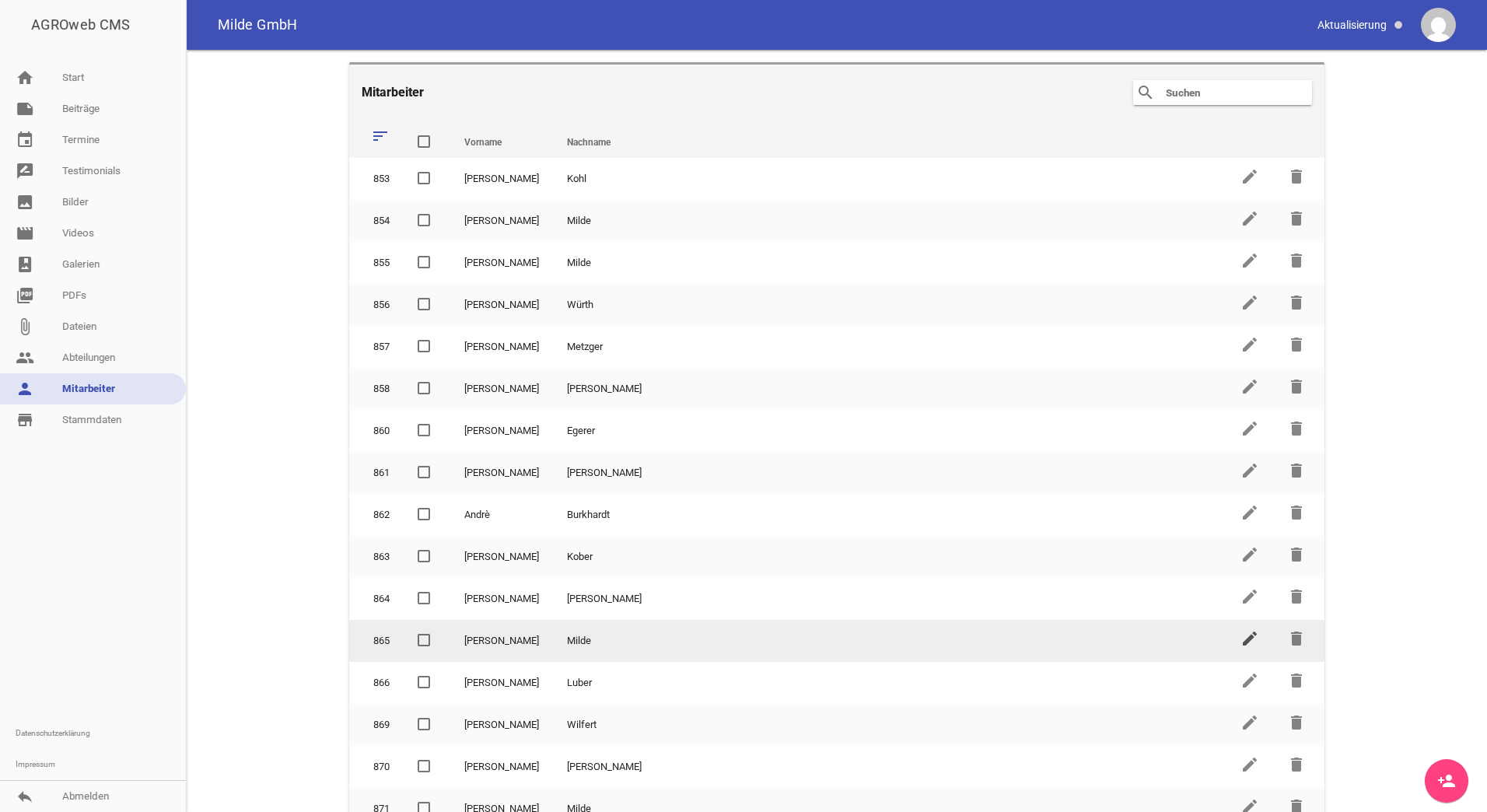
click at [1240, 646] on icon "edit" at bounding box center [1250, 639] width 19 height 19
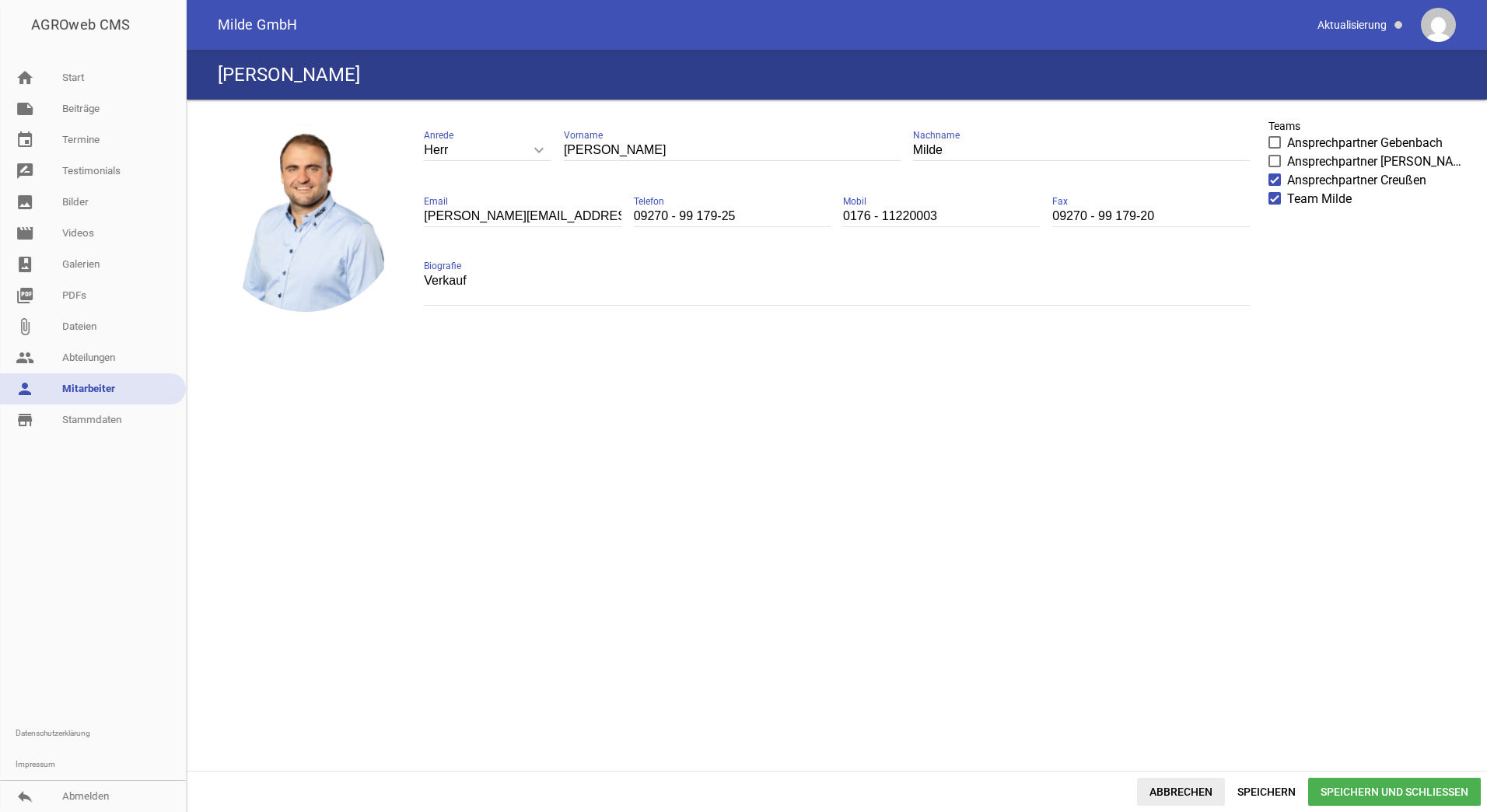
click at [1176, 787] on span "Abbrechen" at bounding box center [1180, 792] width 88 height 28
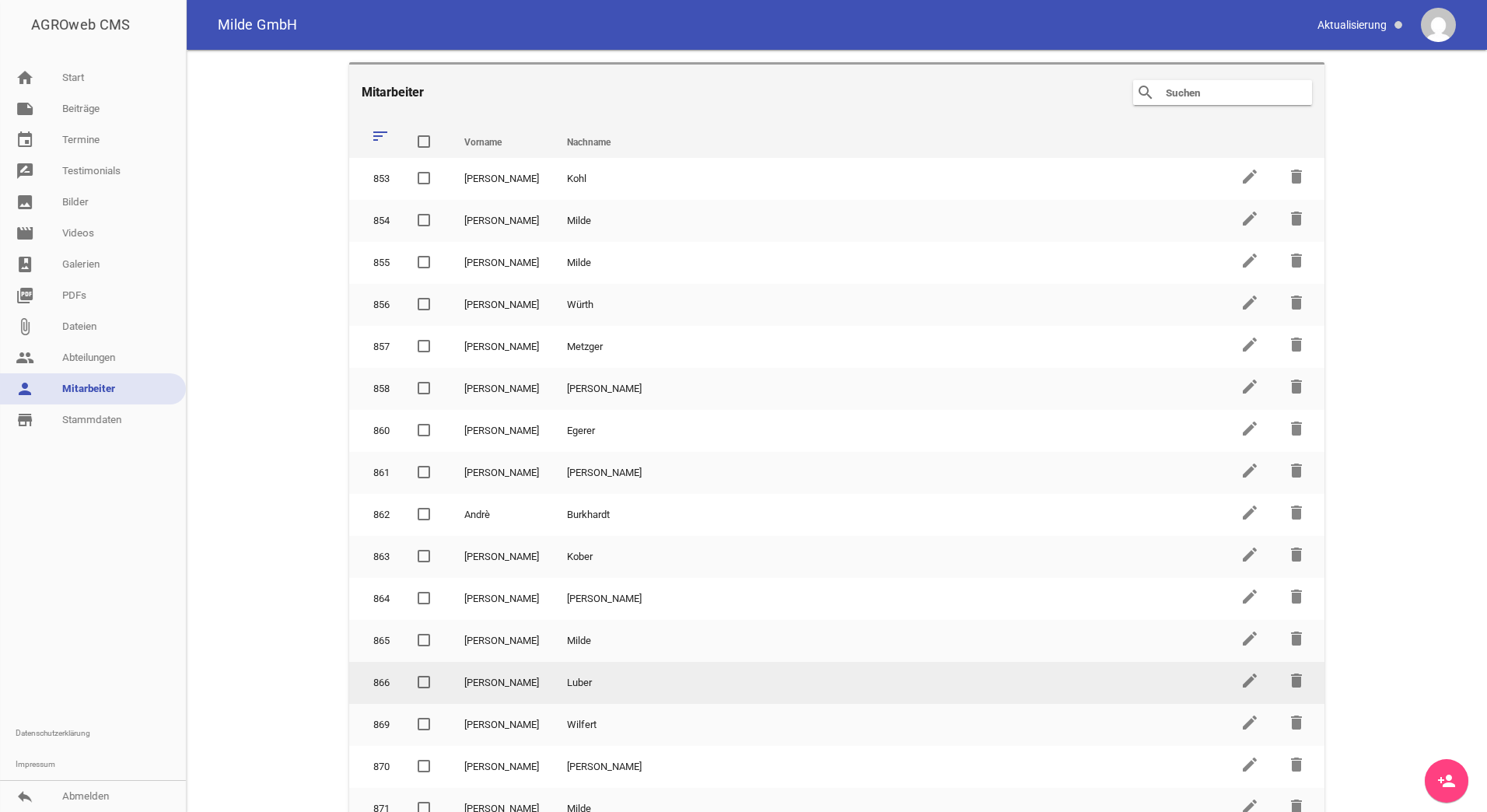
click at [1240, 690] on link "edit" at bounding box center [1250, 686] width 19 height 12
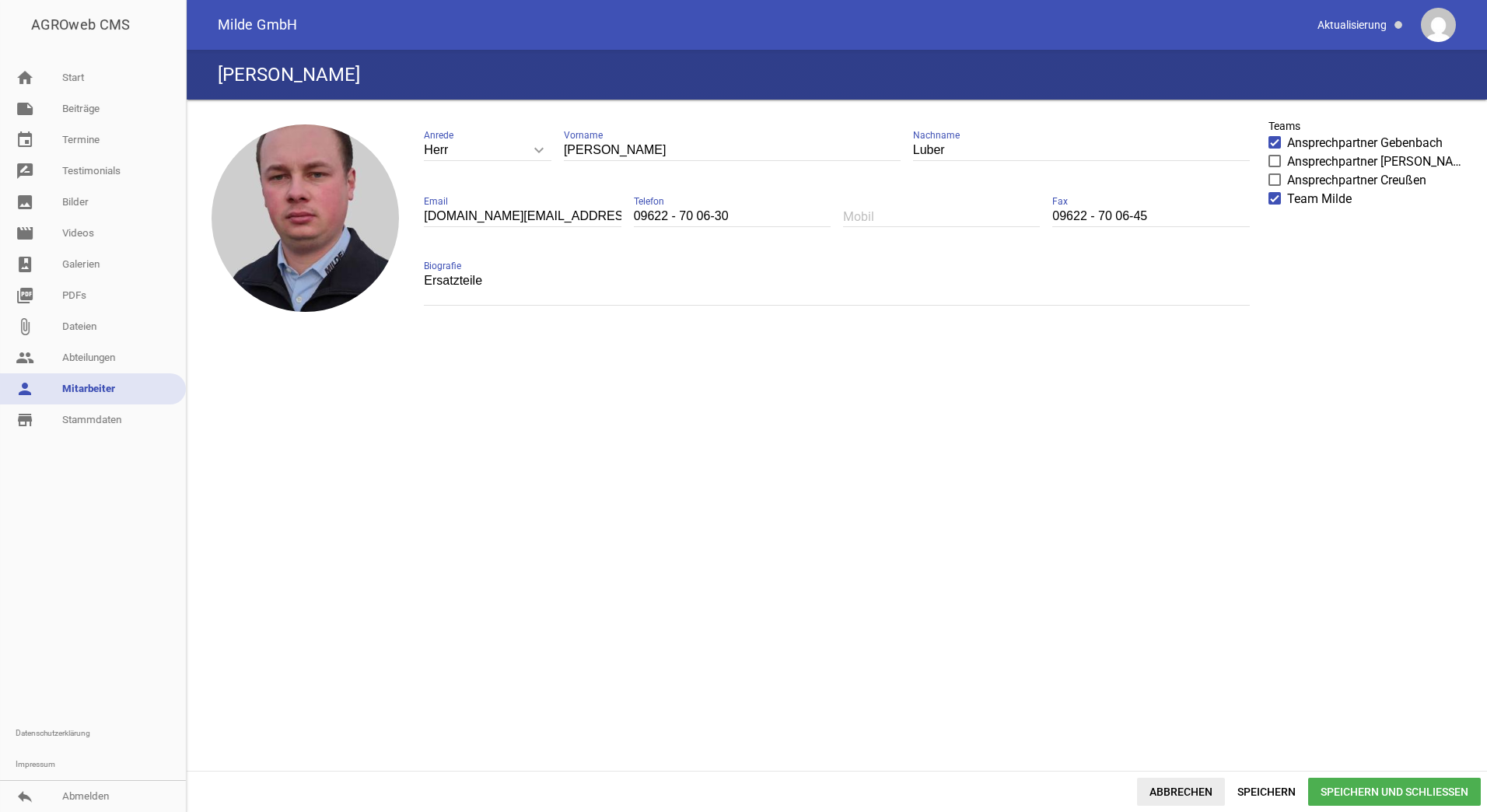
click at [1160, 777] on span "Abbrechen" at bounding box center [1180, 792] width 88 height 28
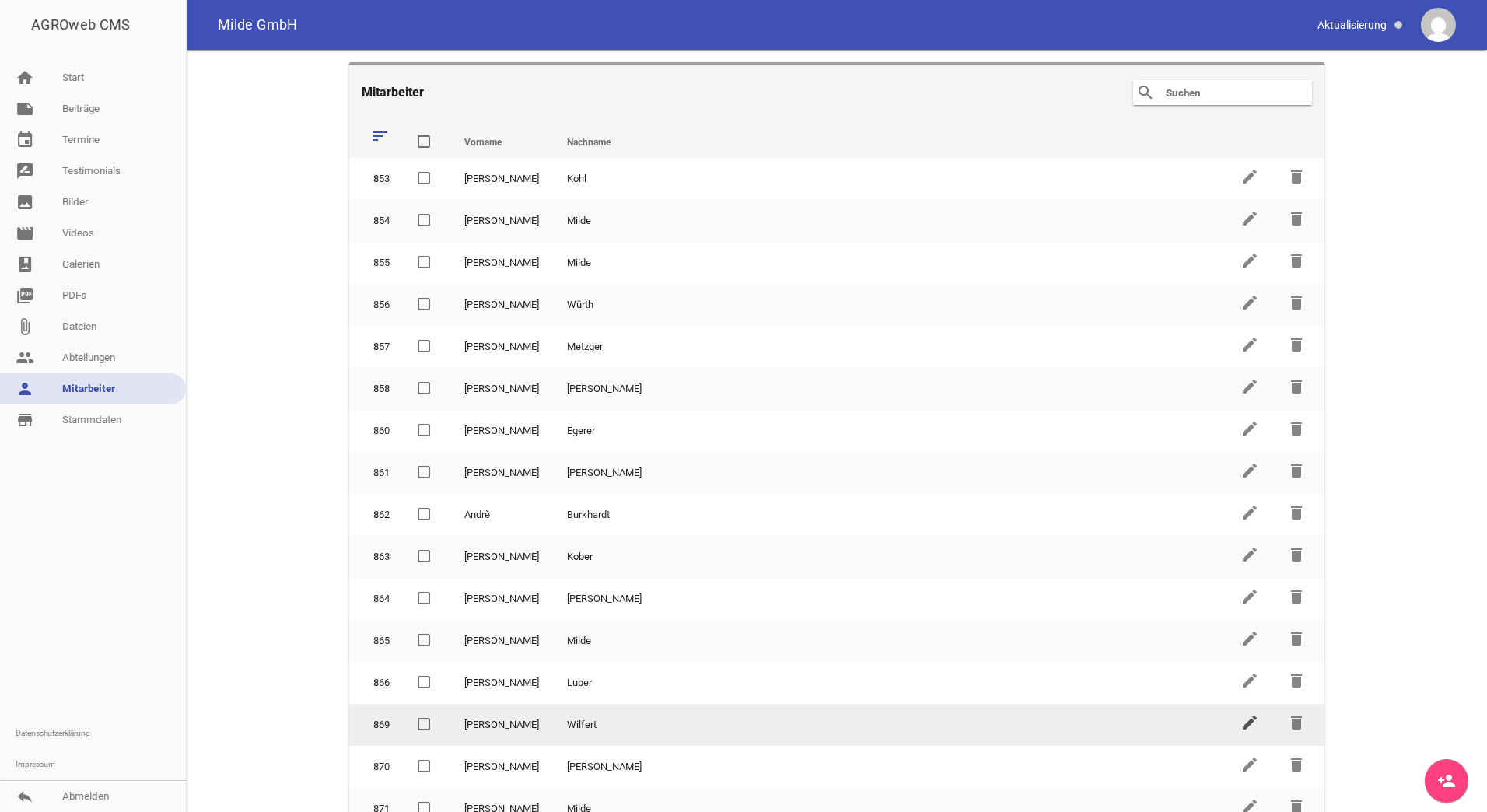
click at [1242, 731] on icon "edit" at bounding box center [1250, 722] width 19 height 19
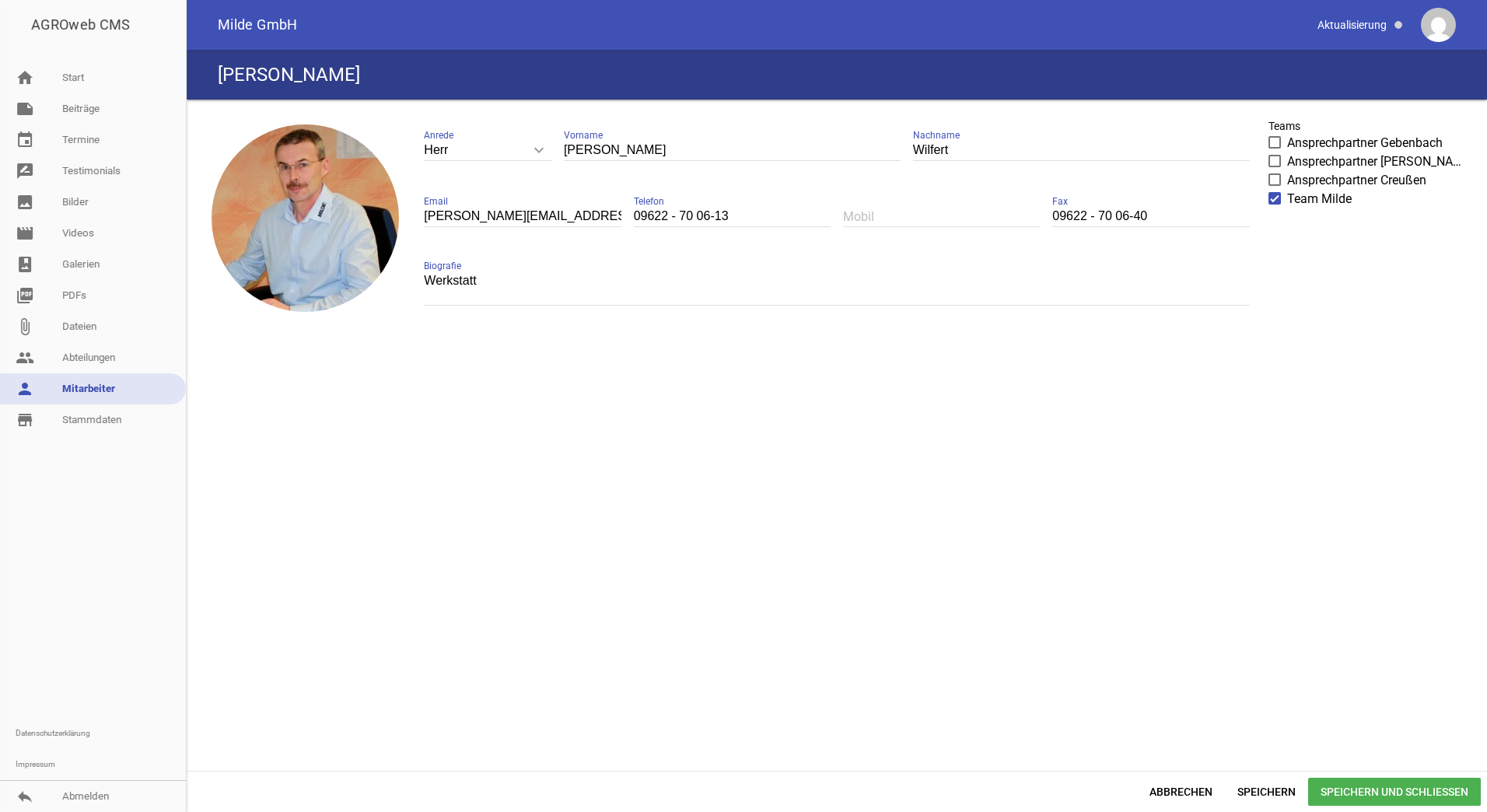
click at [1277, 199] on span at bounding box center [1275, 199] width 10 height 9
click at [1287, 190] on input "Team Milde" at bounding box center [1287, 190] width 0 height 0
click at [1266, 793] on span "Speichern" at bounding box center [1266, 792] width 84 height 28
click at [1395, 789] on span "Speichern und Schließen" at bounding box center [1394, 792] width 173 height 28
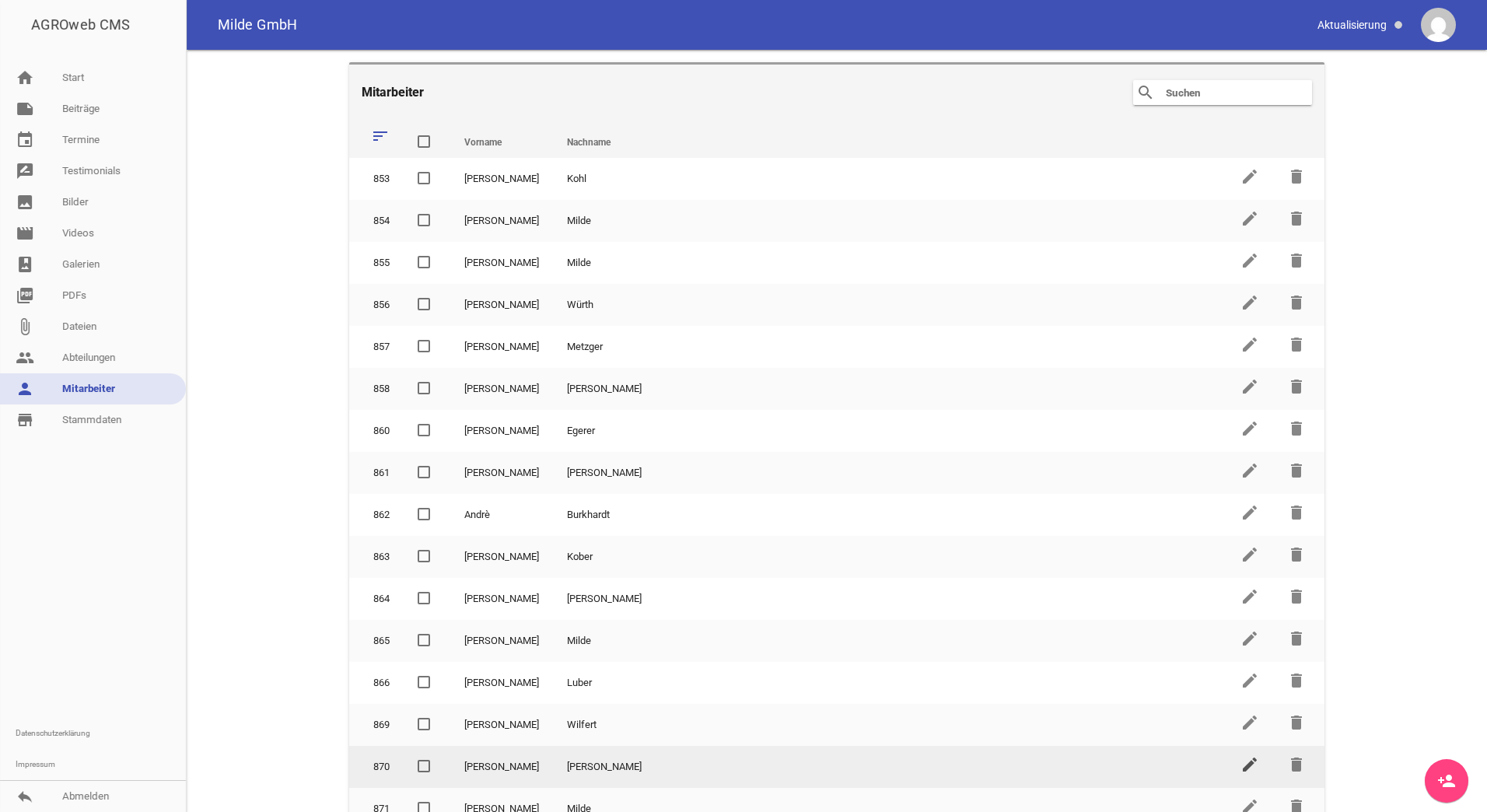
click at [1242, 770] on icon "edit" at bounding box center [1250, 765] width 19 height 19
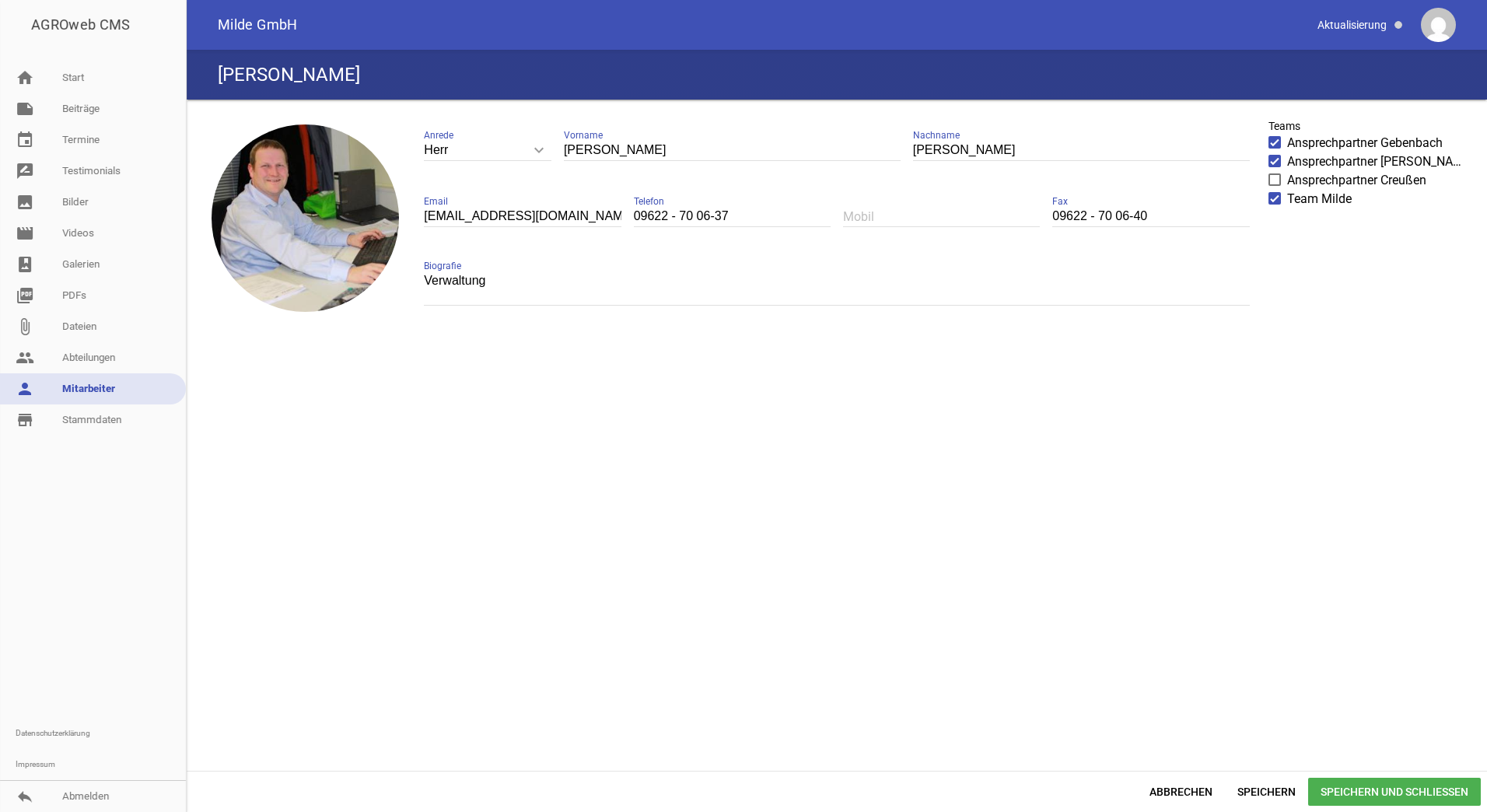
click at [1273, 180] on span at bounding box center [1275, 180] width 10 height 9
click at [1287, 171] on input "Ansprechpartner Creußen" at bounding box center [1287, 171] width 0 height 0
click at [495, 285] on textarea "Verwaltung" at bounding box center [837, 288] width 825 height 35
type textarea "V"
type textarea "Garantiebeauftragter"
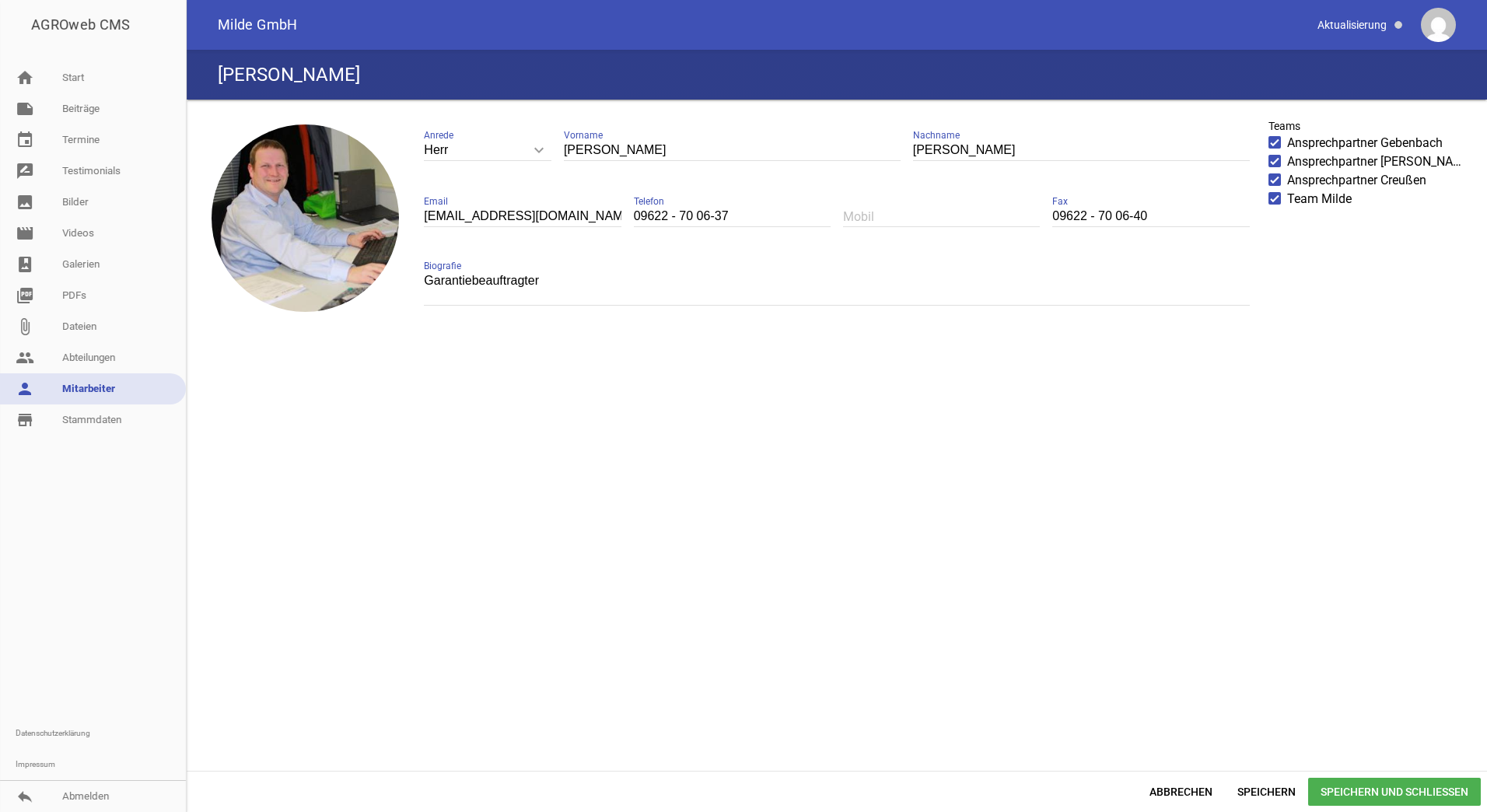
click at [1417, 790] on span "Speichern und Schließen" at bounding box center [1394, 792] width 173 height 28
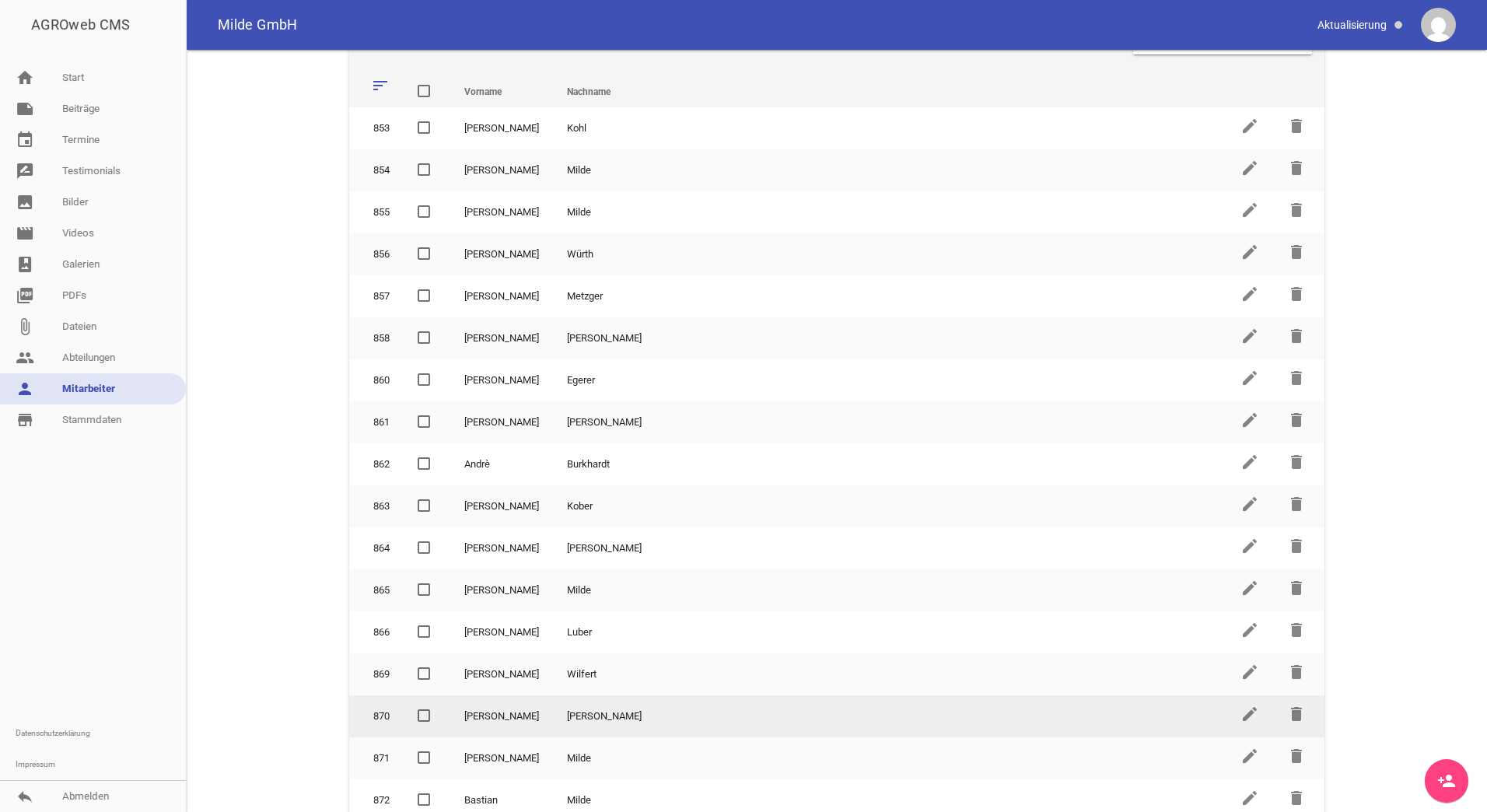
scroll to position [78, 0]
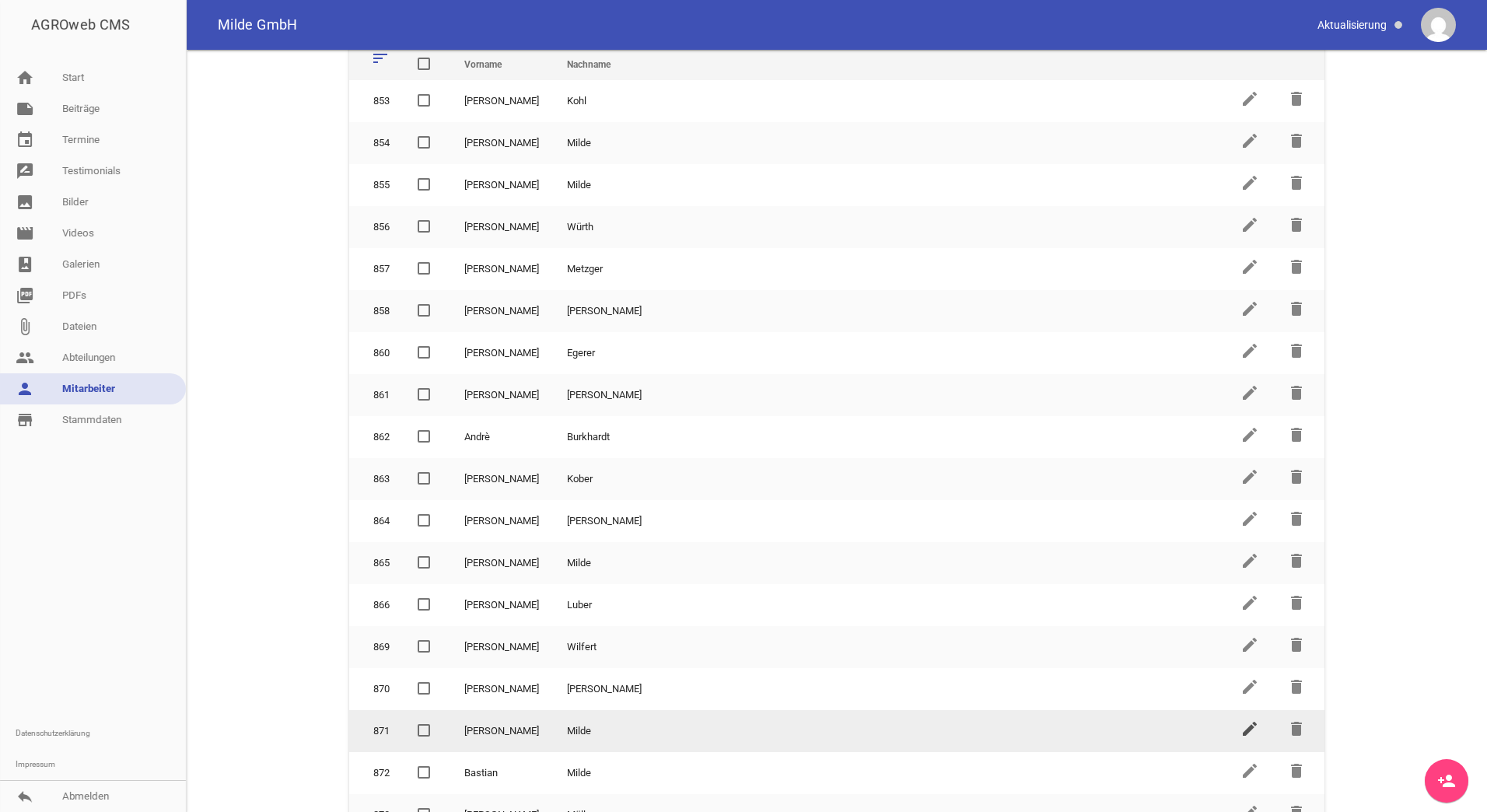
click at [1242, 736] on icon "edit" at bounding box center [1250, 728] width 19 height 19
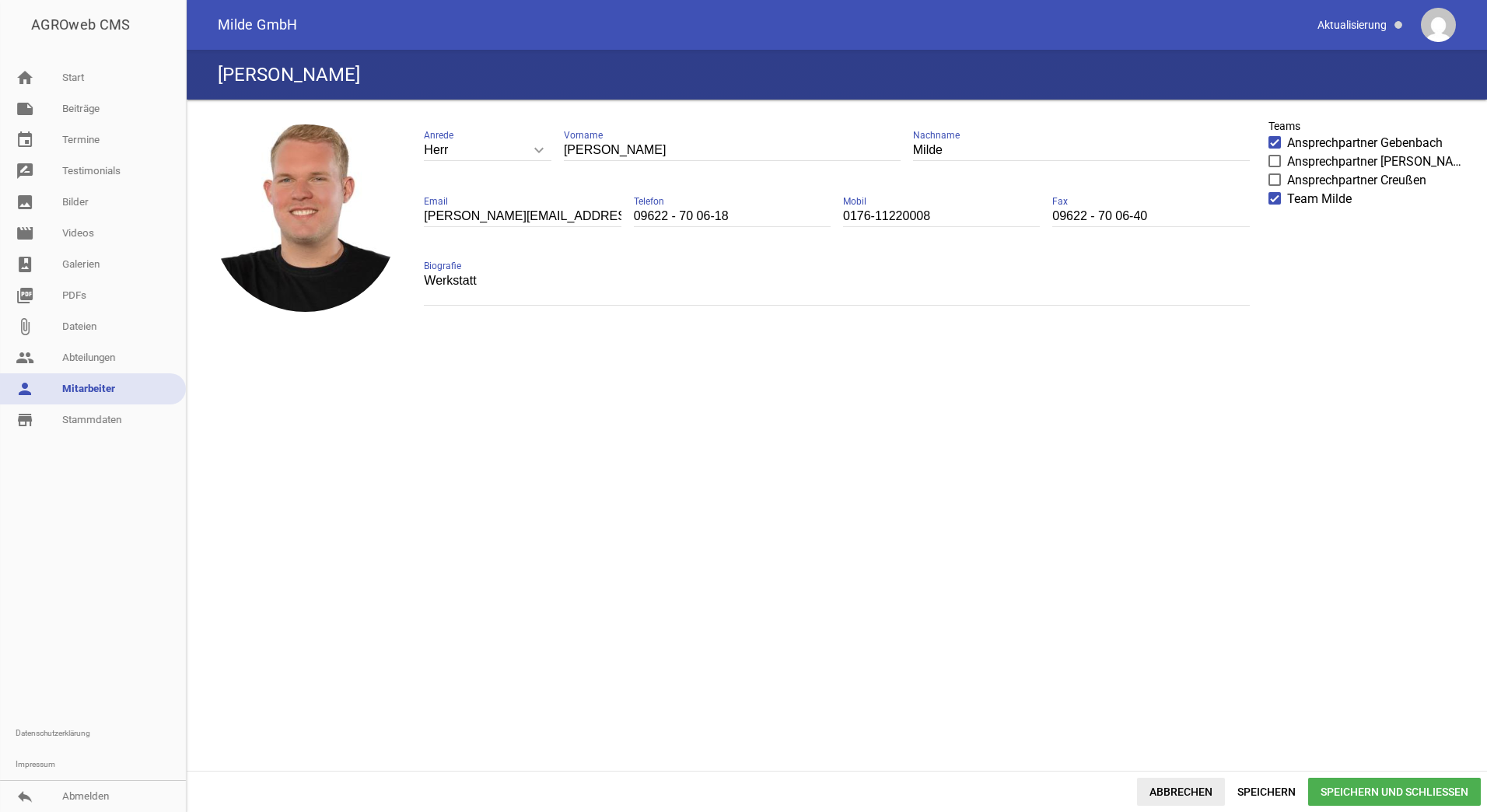
click at [1183, 795] on span "Abbrechen" at bounding box center [1180, 792] width 88 height 28
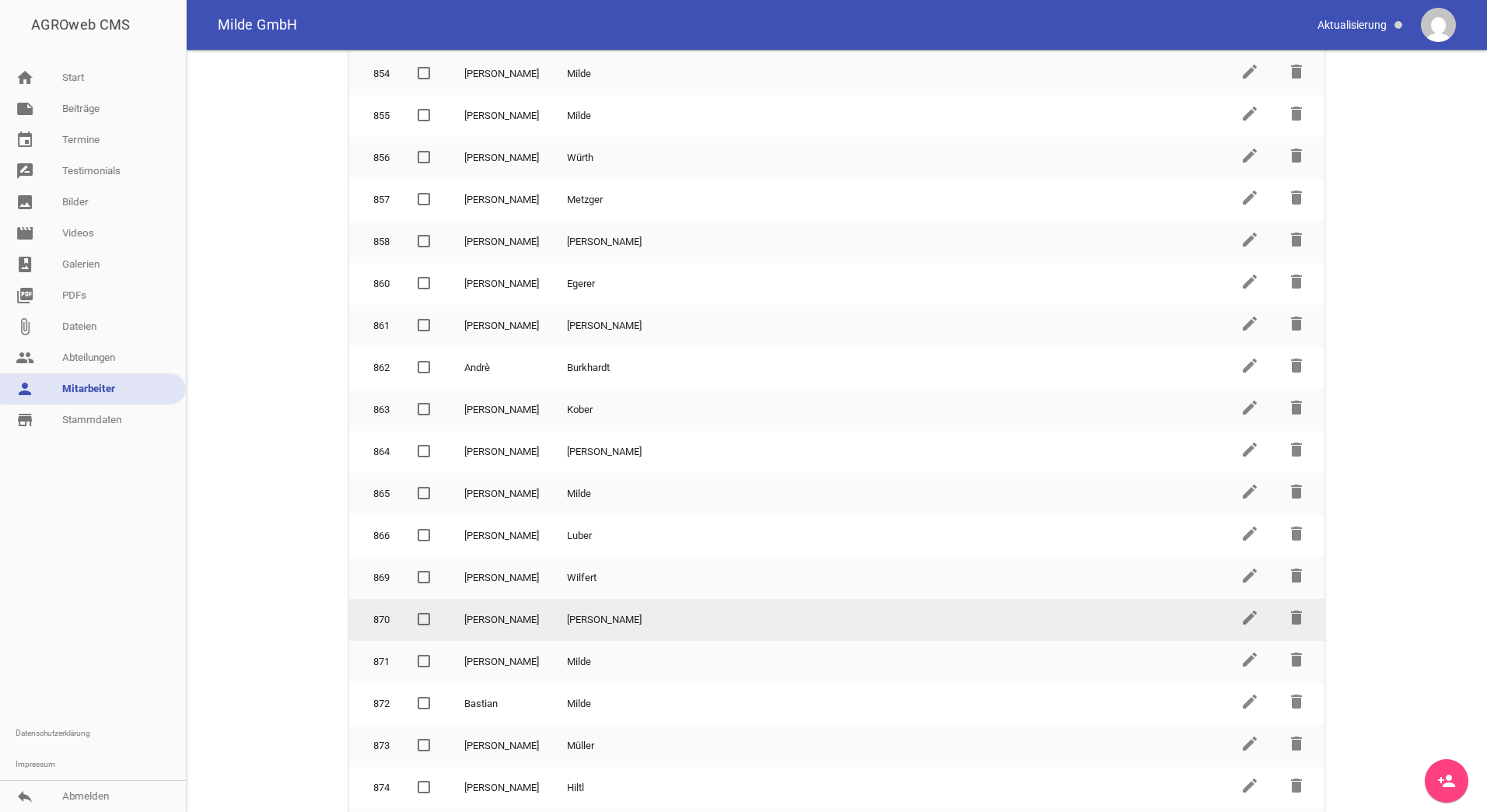
scroll to position [155, 0]
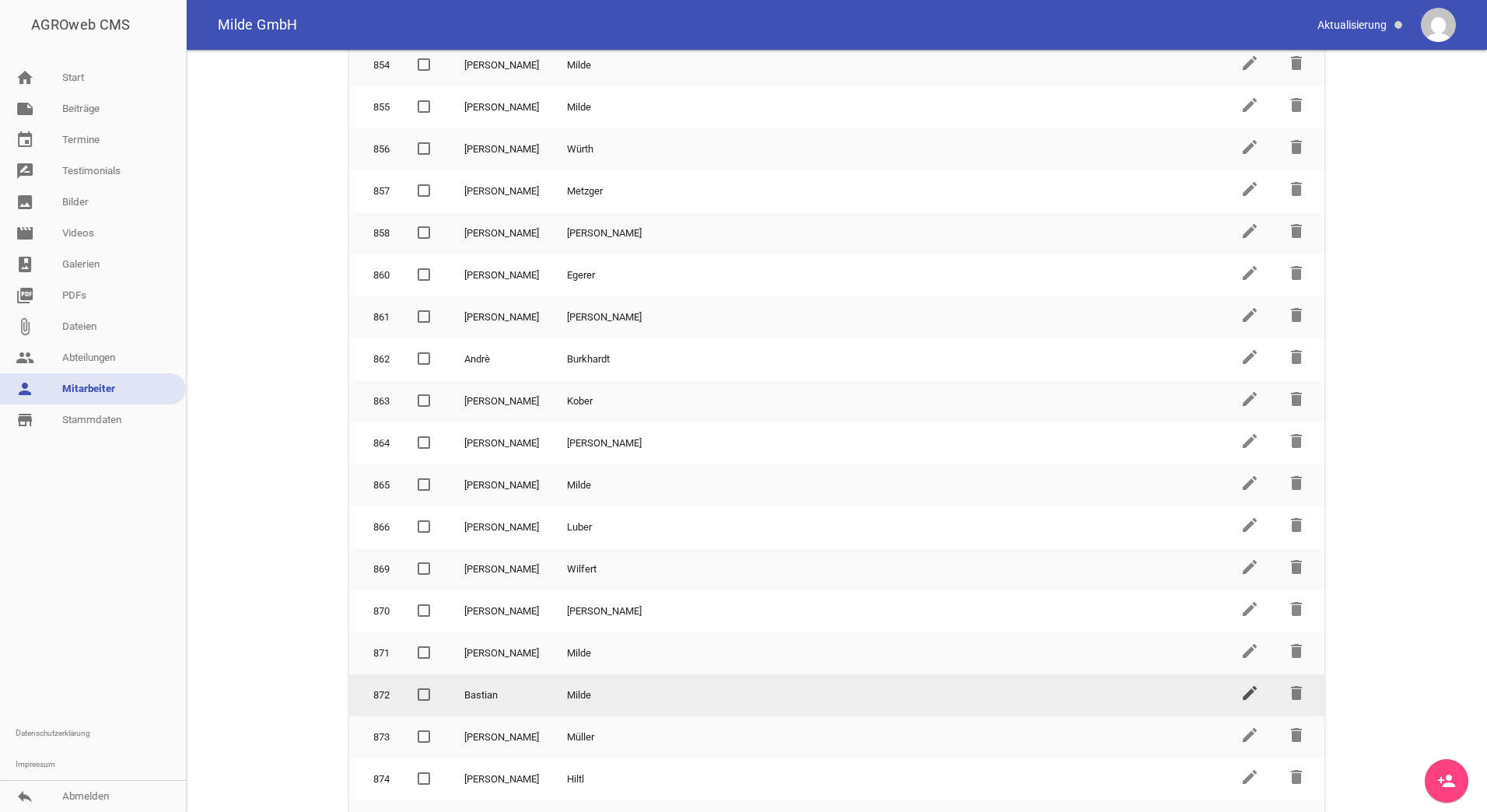
click at [1240, 698] on icon "edit" at bounding box center [1250, 693] width 19 height 19
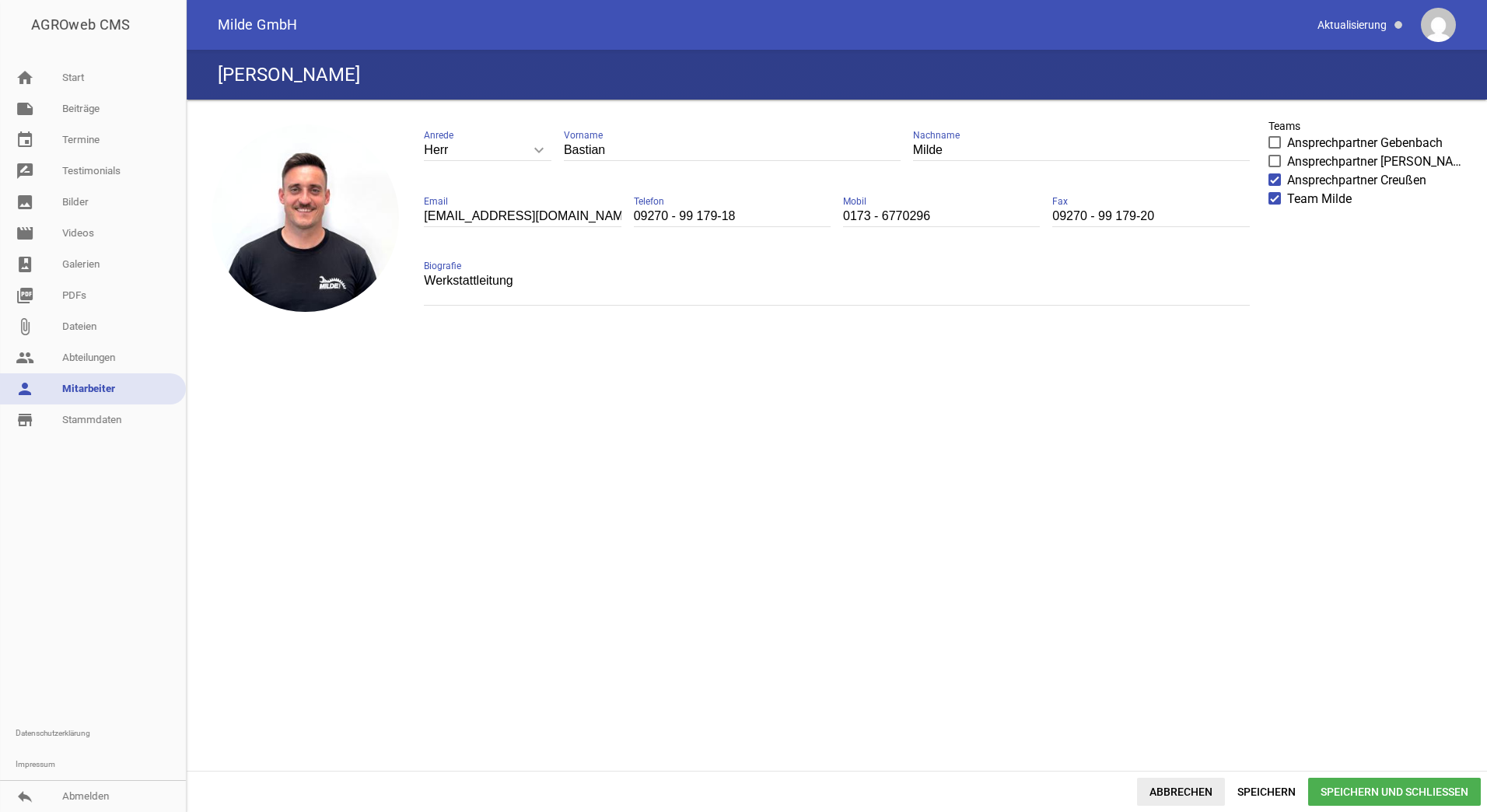
click at [1198, 778] on span "Abbrechen" at bounding box center [1180, 792] width 88 height 28
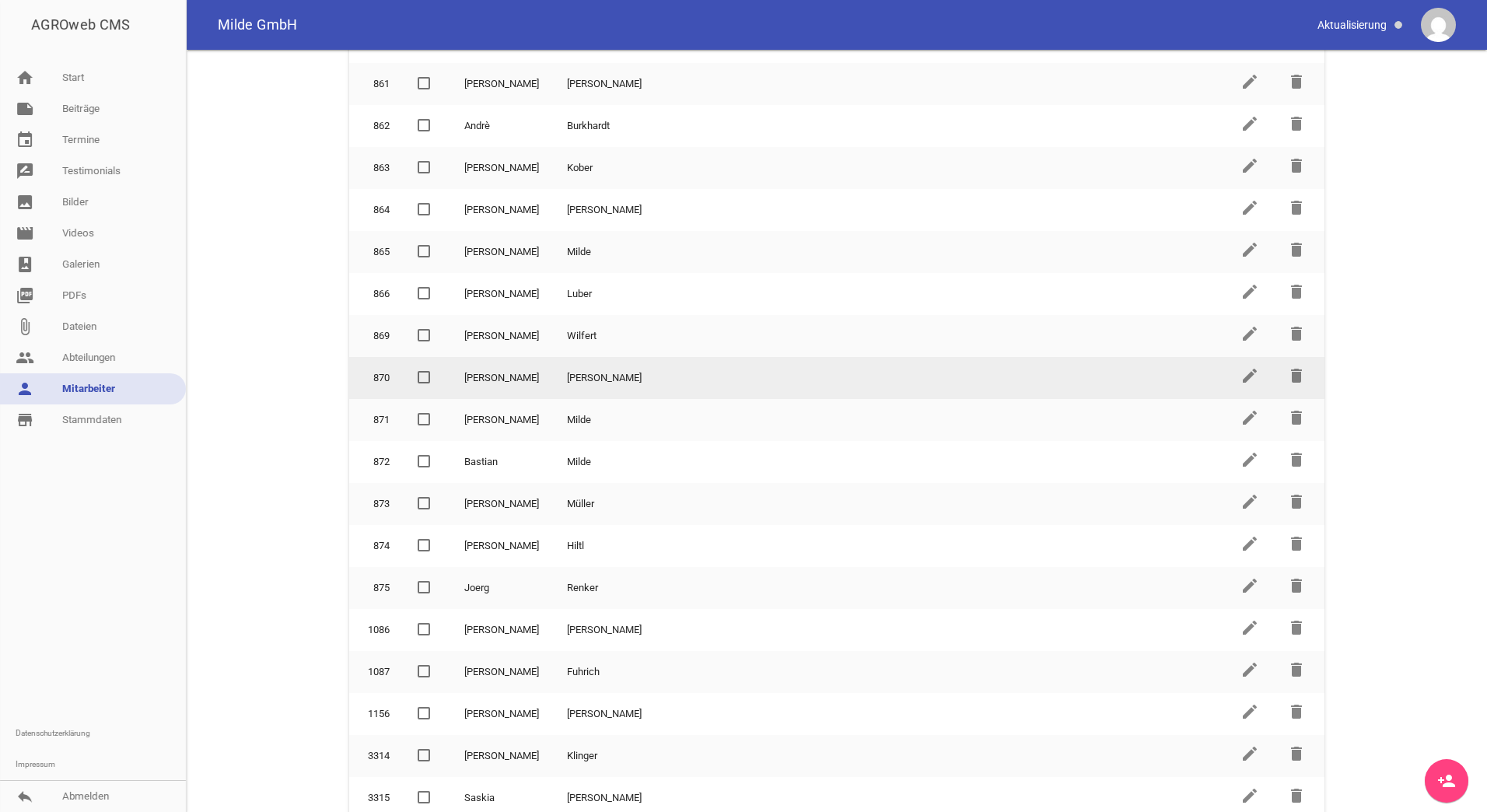
scroll to position [396, 0]
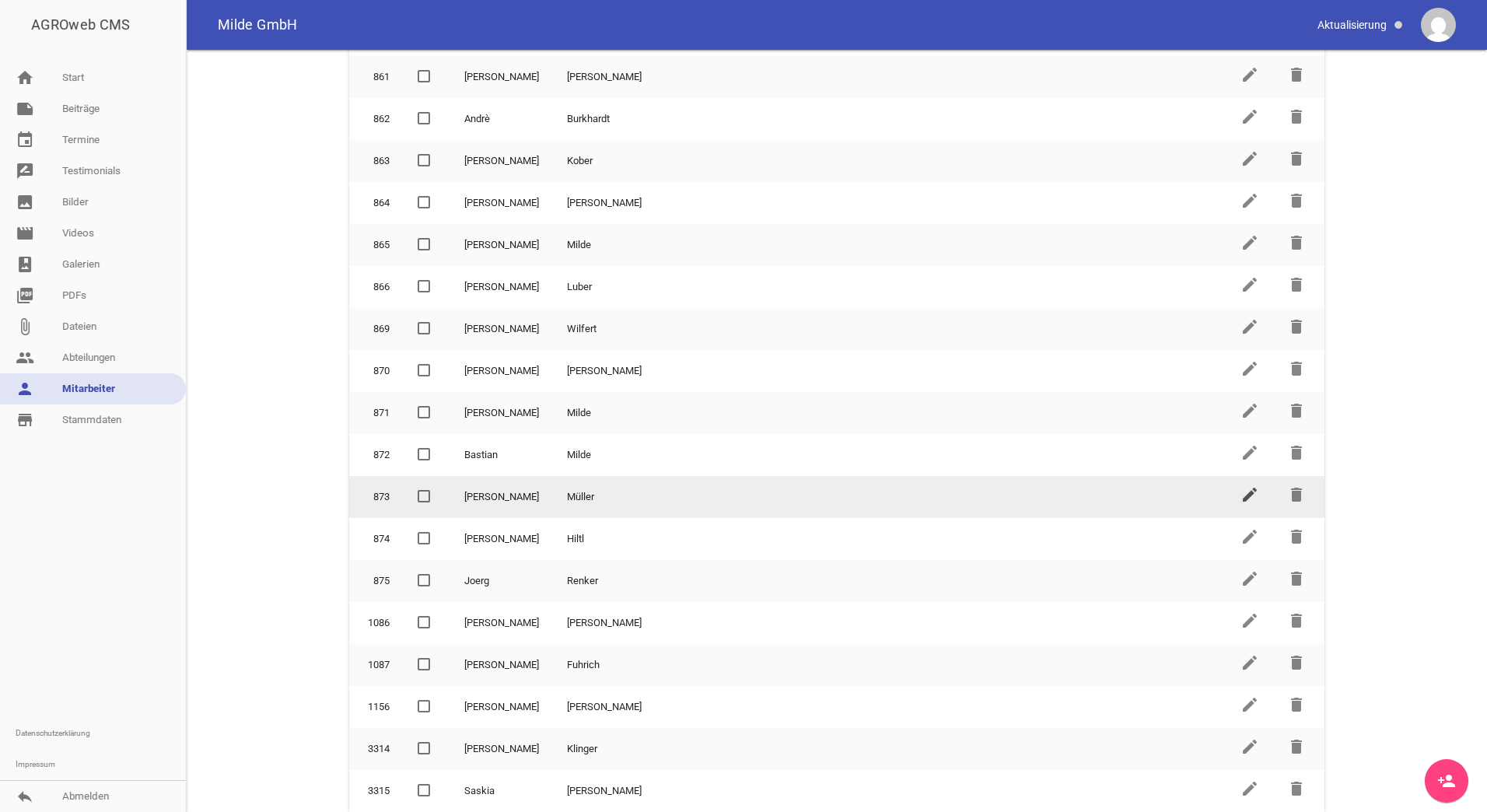
click at [1249, 494] on icon "edit" at bounding box center [1250, 494] width 19 height 19
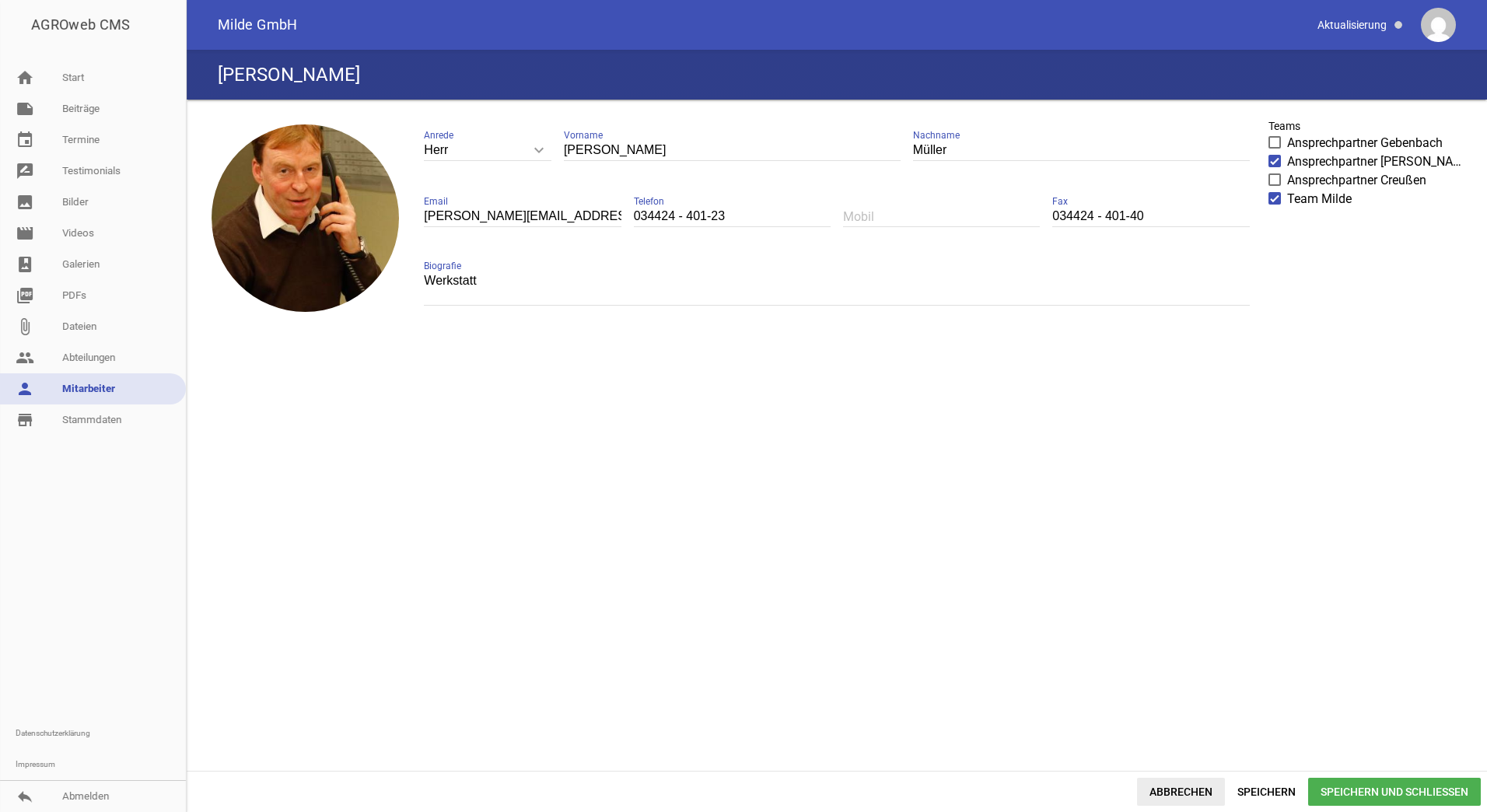
click at [1150, 798] on span "Abbrechen" at bounding box center [1180, 792] width 88 height 28
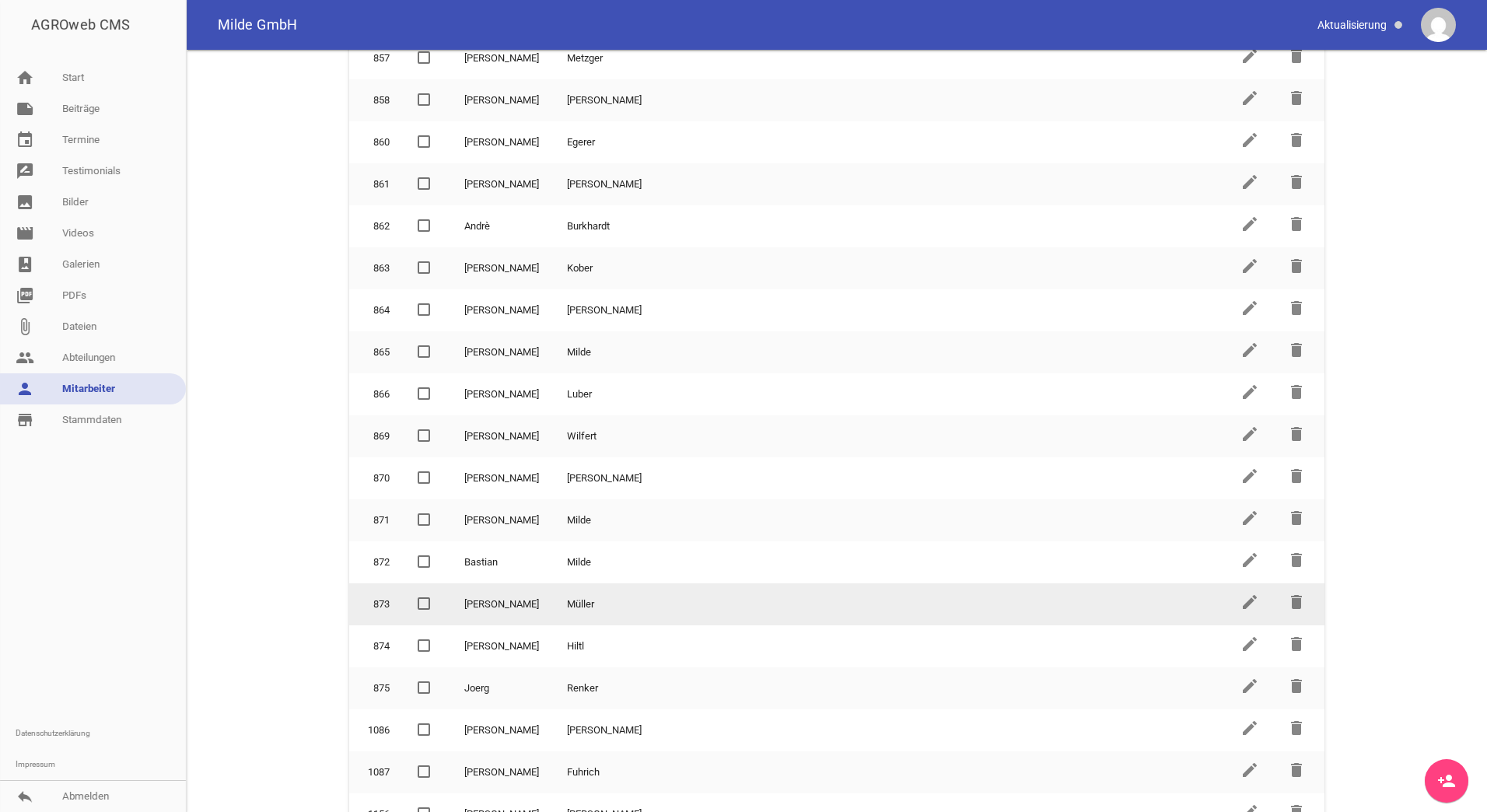
scroll to position [311, 0]
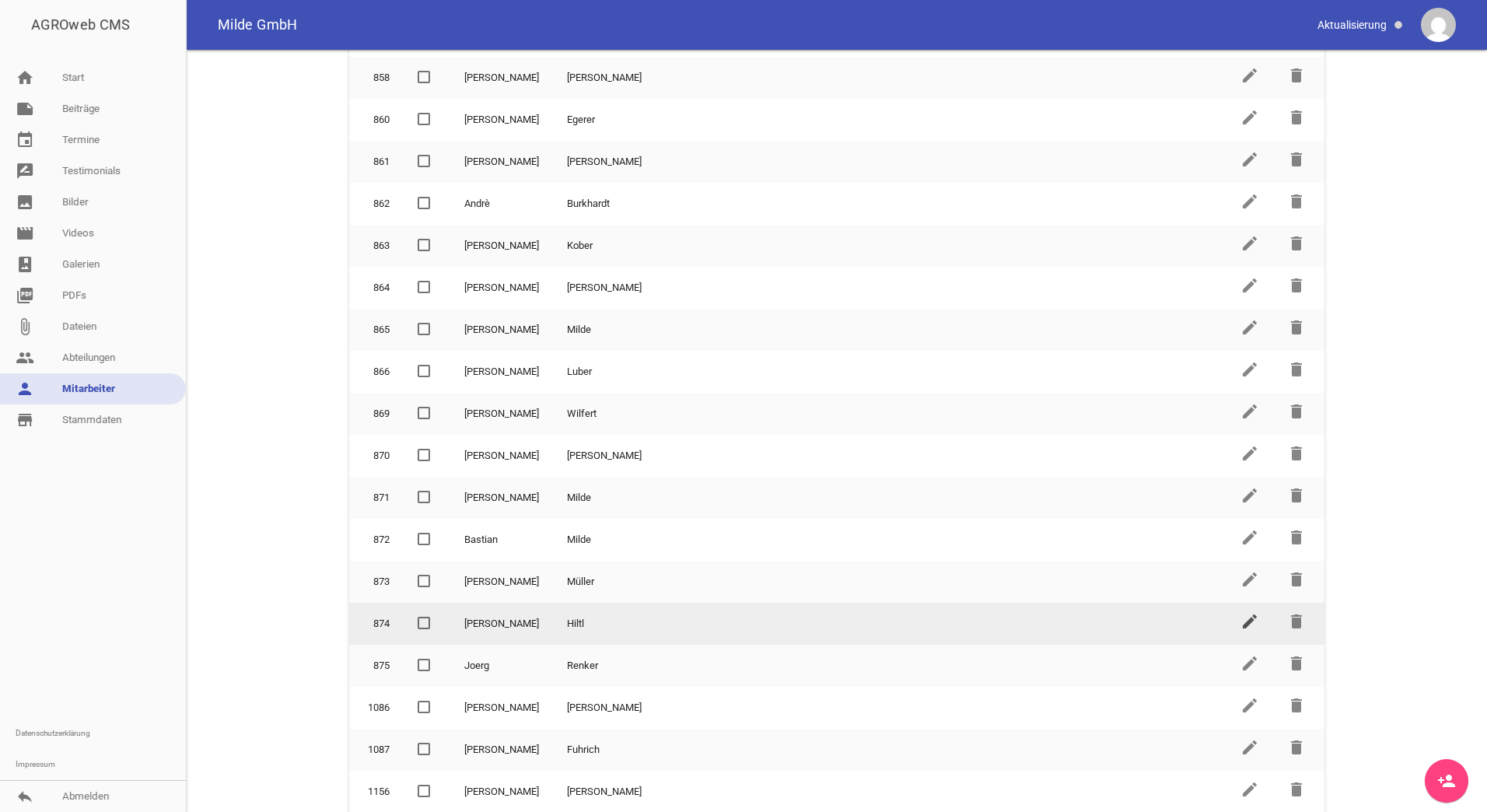
click at [1250, 623] on icon "edit" at bounding box center [1250, 621] width 19 height 19
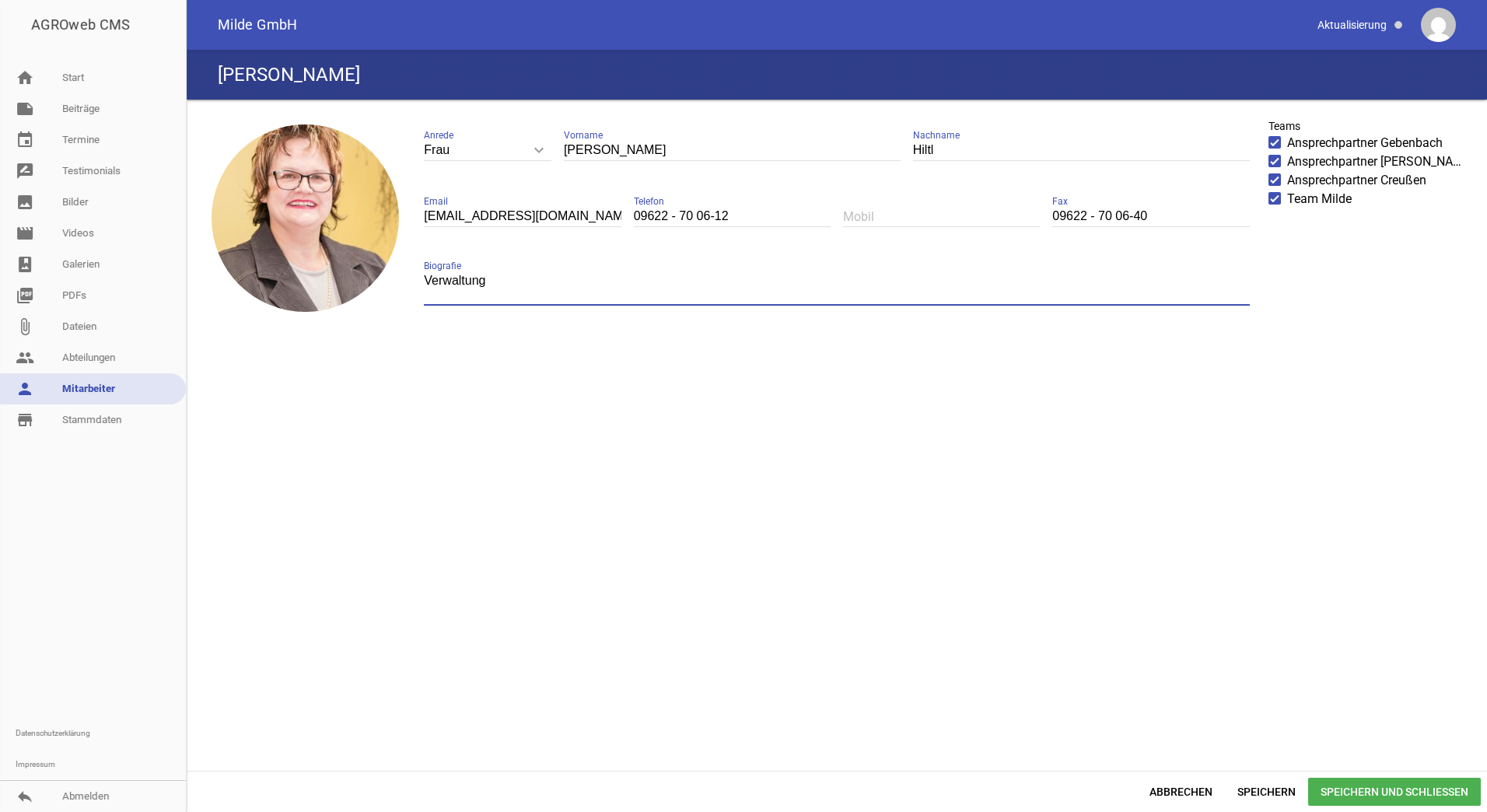
click at [623, 295] on textarea "Verwaltung" at bounding box center [837, 288] width 825 height 35
type textarea "Verwaltung / Buchhaltung"
click at [1389, 795] on span "Speichern und Schließen" at bounding box center [1394, 792] width 173 height 28
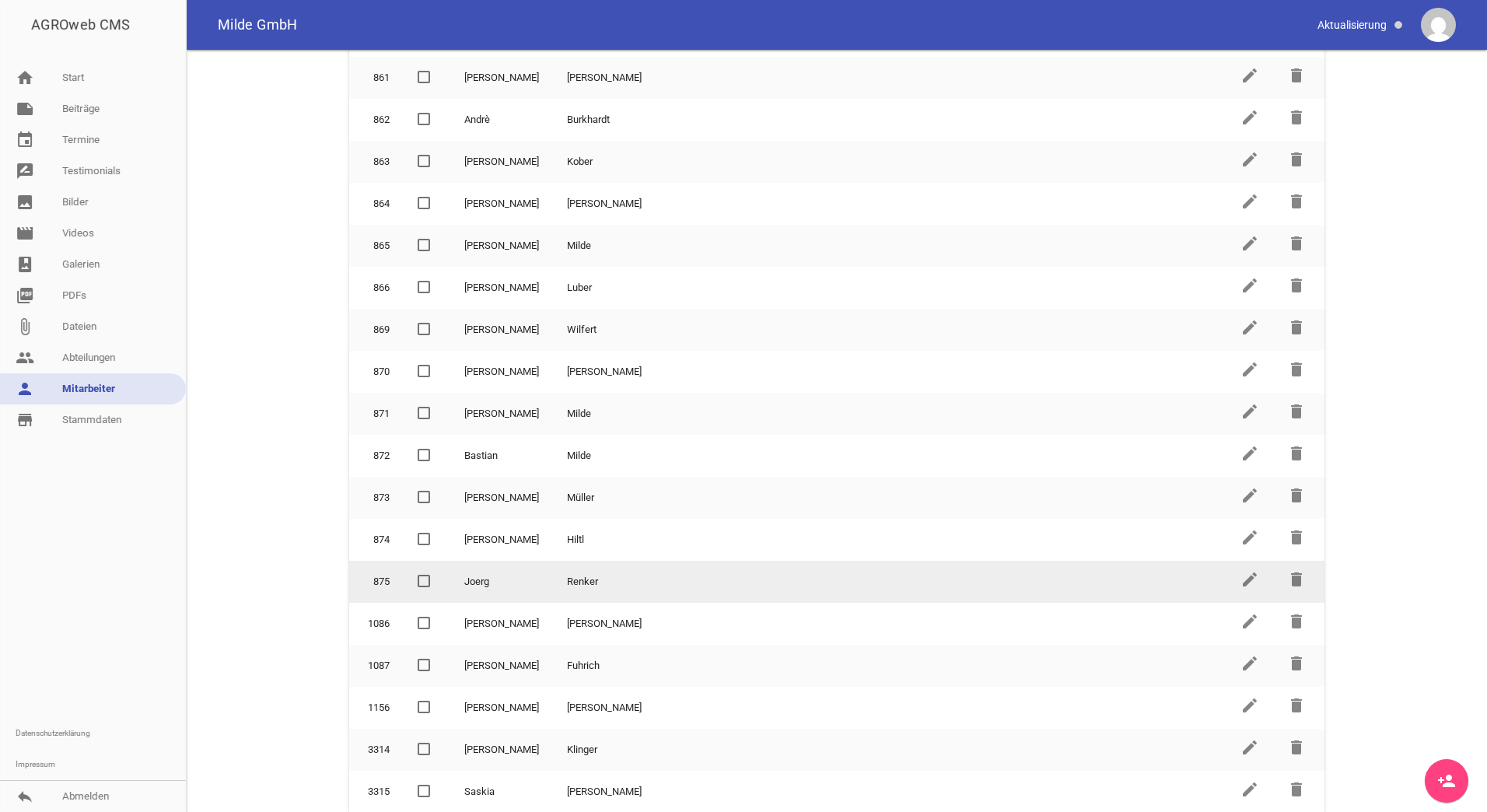
scroll to position [396, 0]
click at [1245, 587] on icon "edit" at bounding box center [1250, 579] width 19 height 19
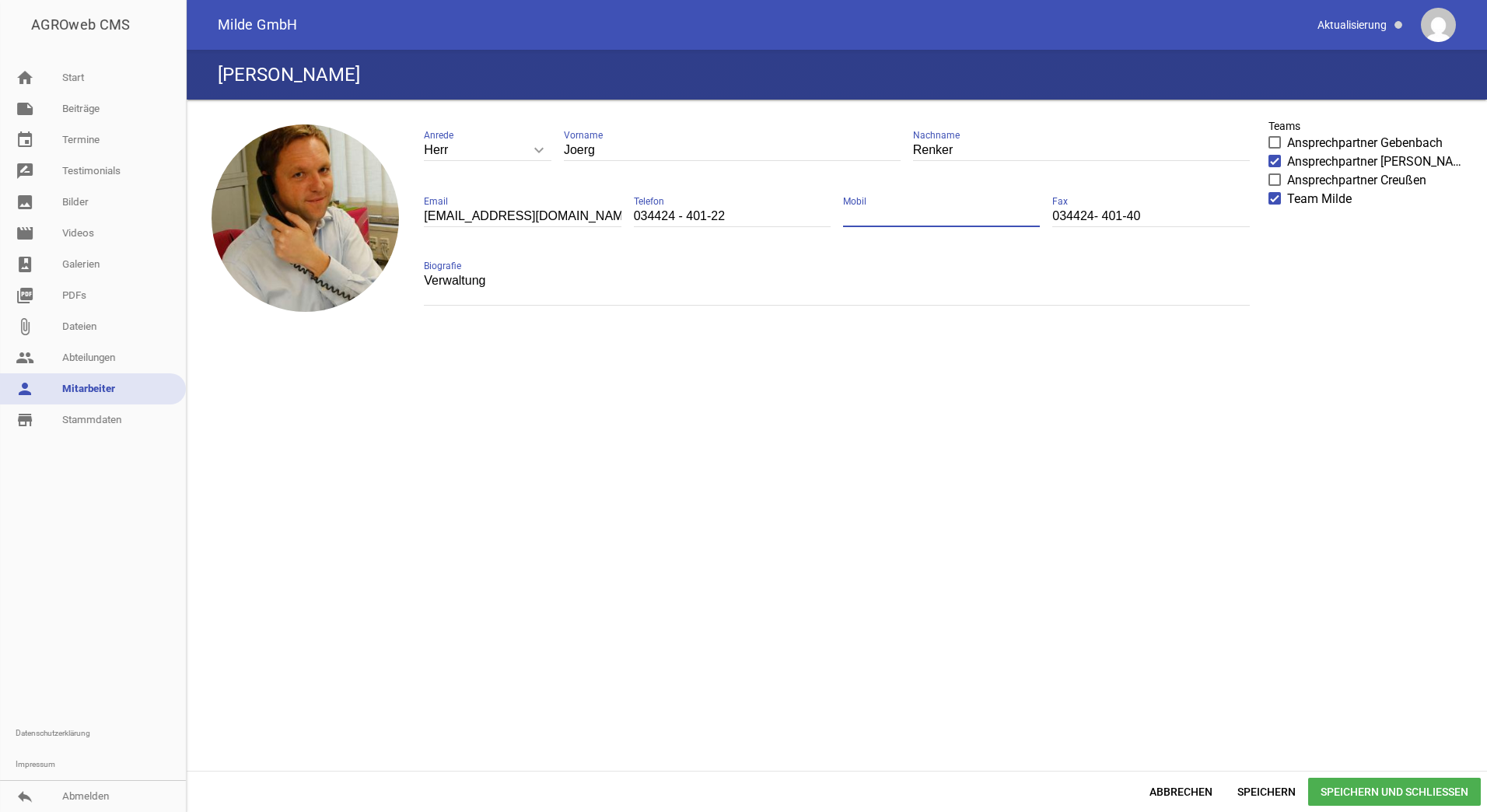
click at [922, 220] on input "text" at bounding box center [941, 216] width 197 height 21
type input "0173/6770293"
click at [1392, 795] on span "Speichern und Schließen" at bounding box center [1394, 792] width 173 height 28
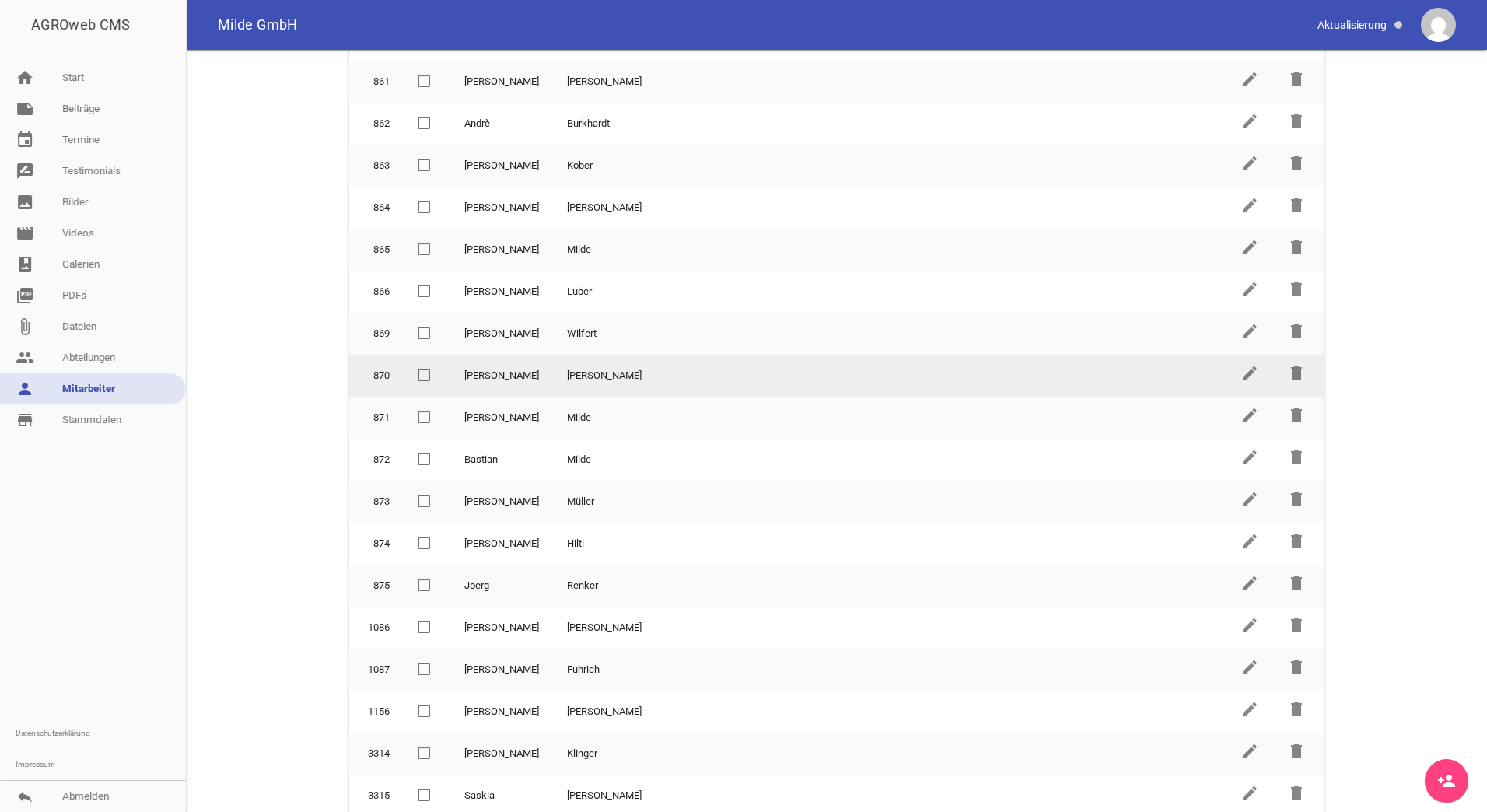
scroll to position [396, 0]
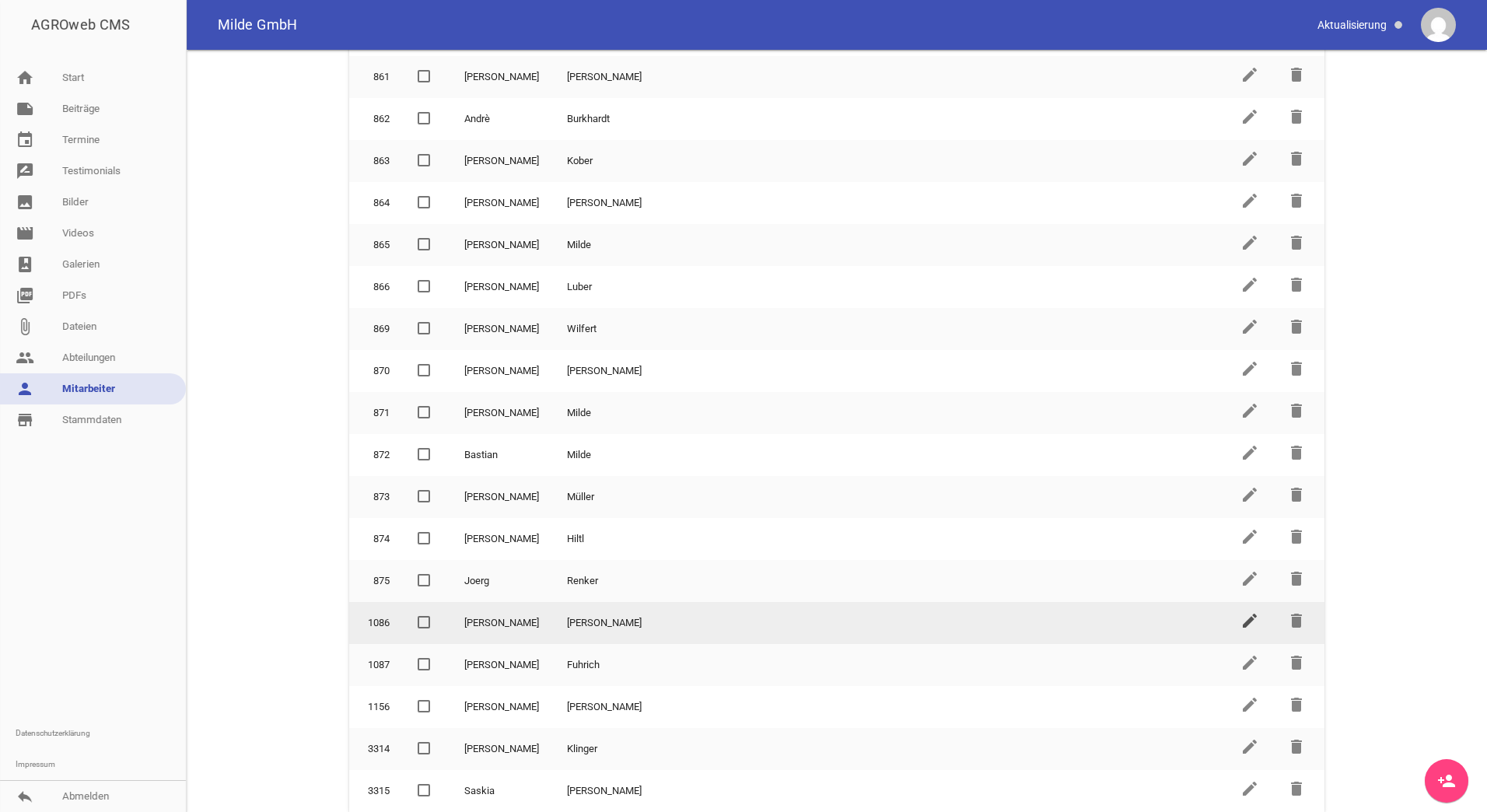
click at [1241, 624] on icon "edit" at bounding box center [1250, 620] width 19 height 19
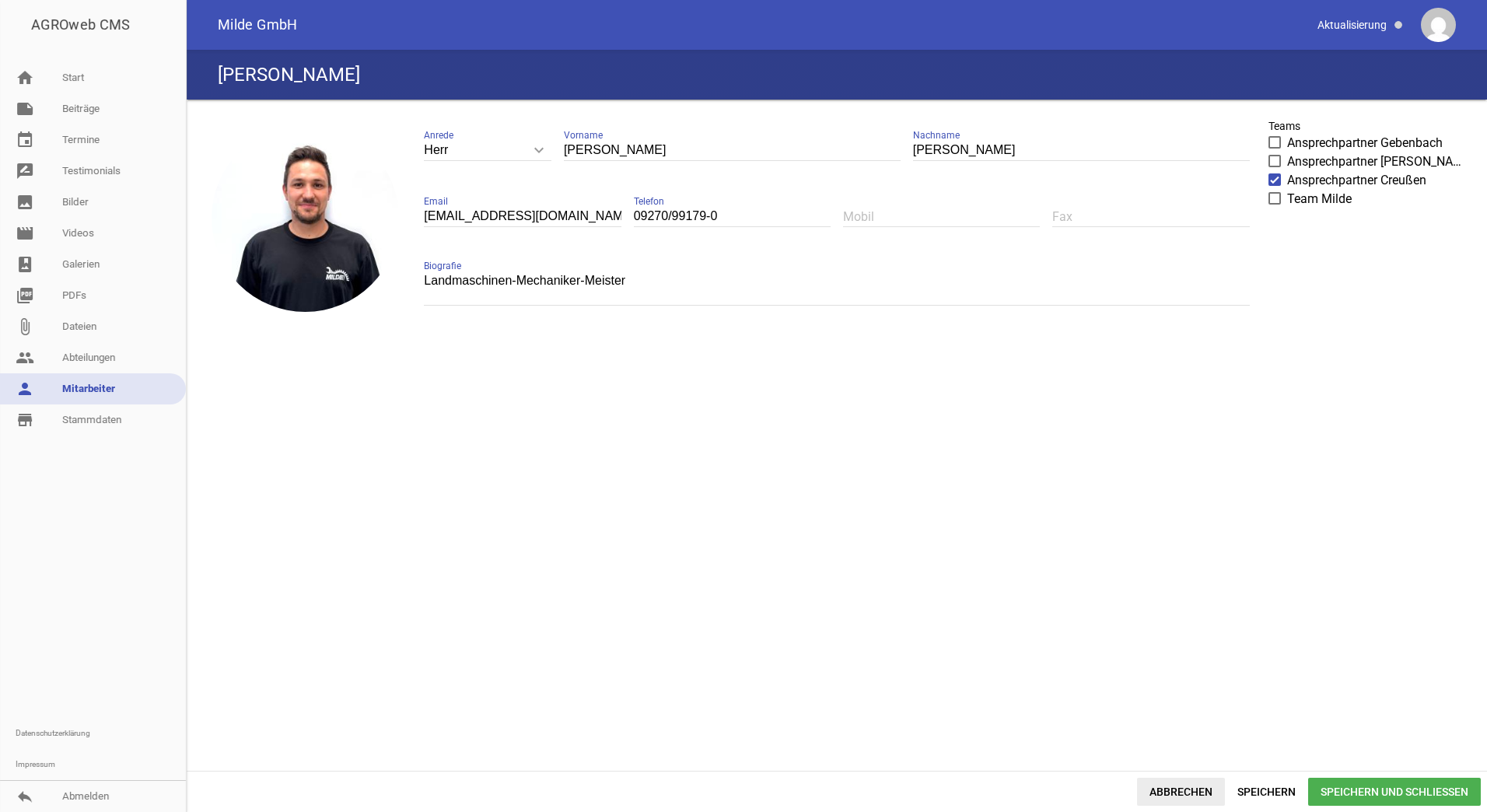
click at [1183, 791] on span "Abbrechen" at bounding box center [1180, 792] width 88 height 28
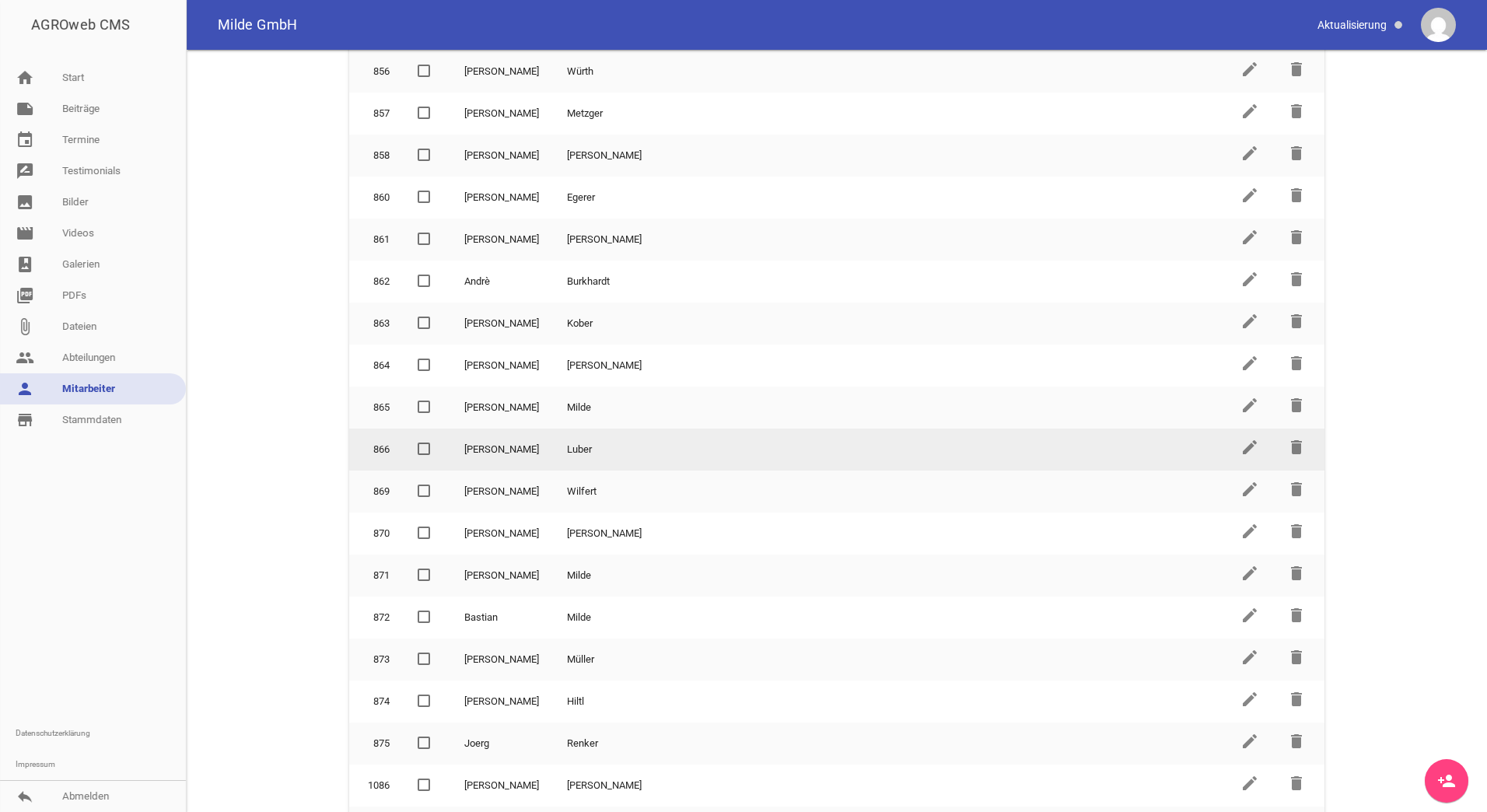
scroll to position [396, 0]
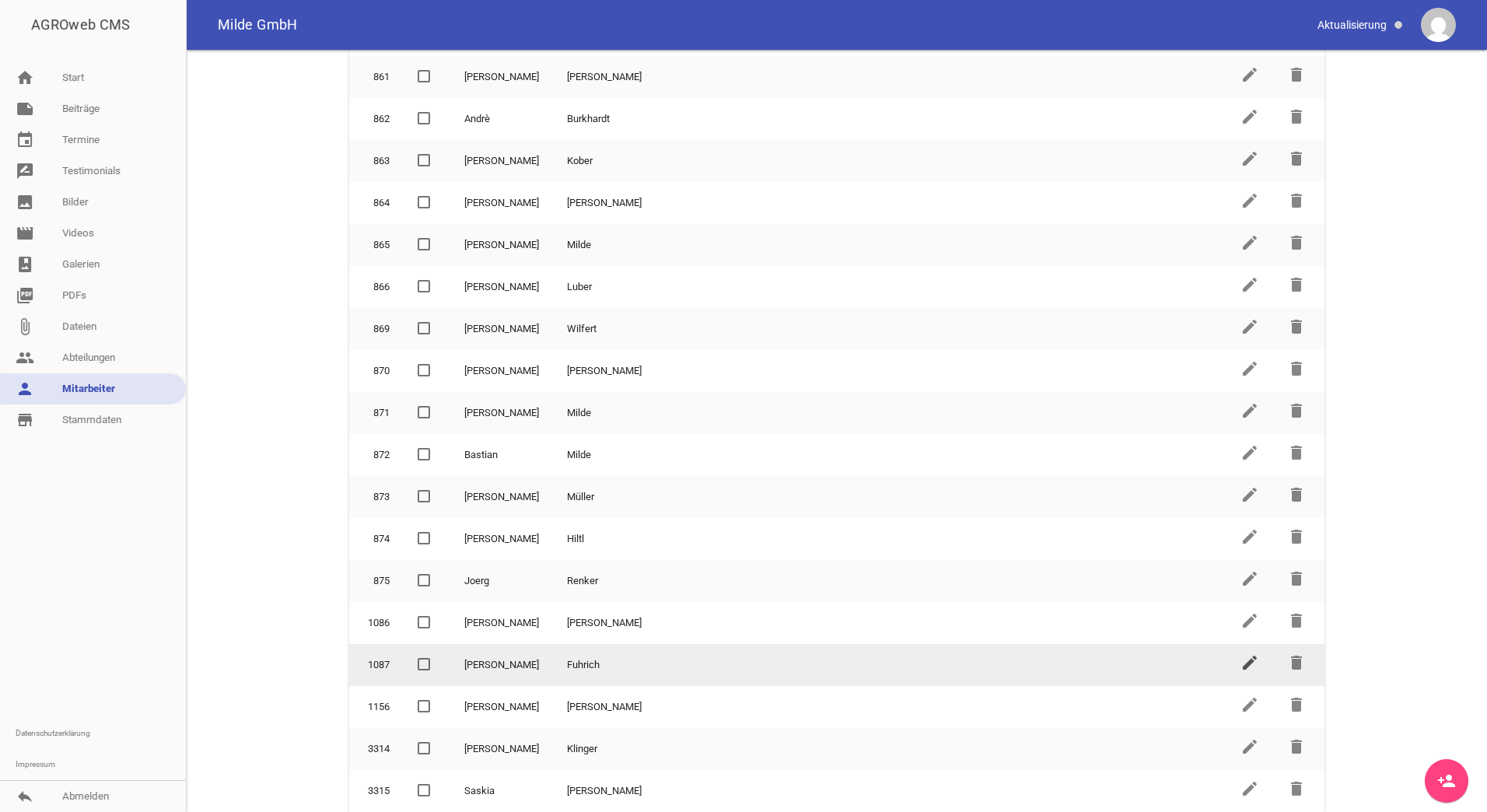
click at [1247, 665] on icon "edit" at bounding box center [1250, 662] width 19 height 19
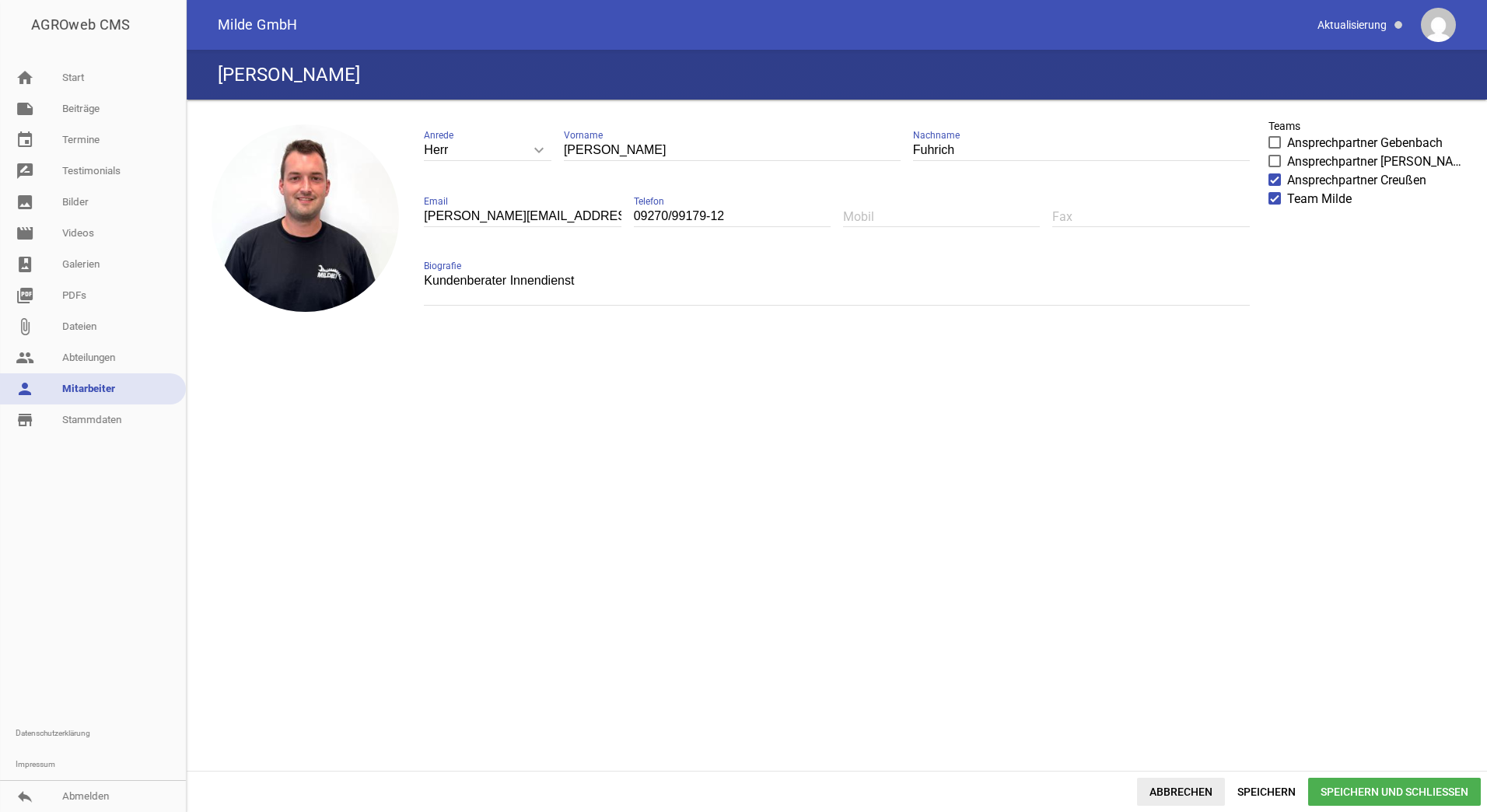
click at [1160, 792] on span "Abbrechen" at bounding box center [1180, 792] width 88 height 28
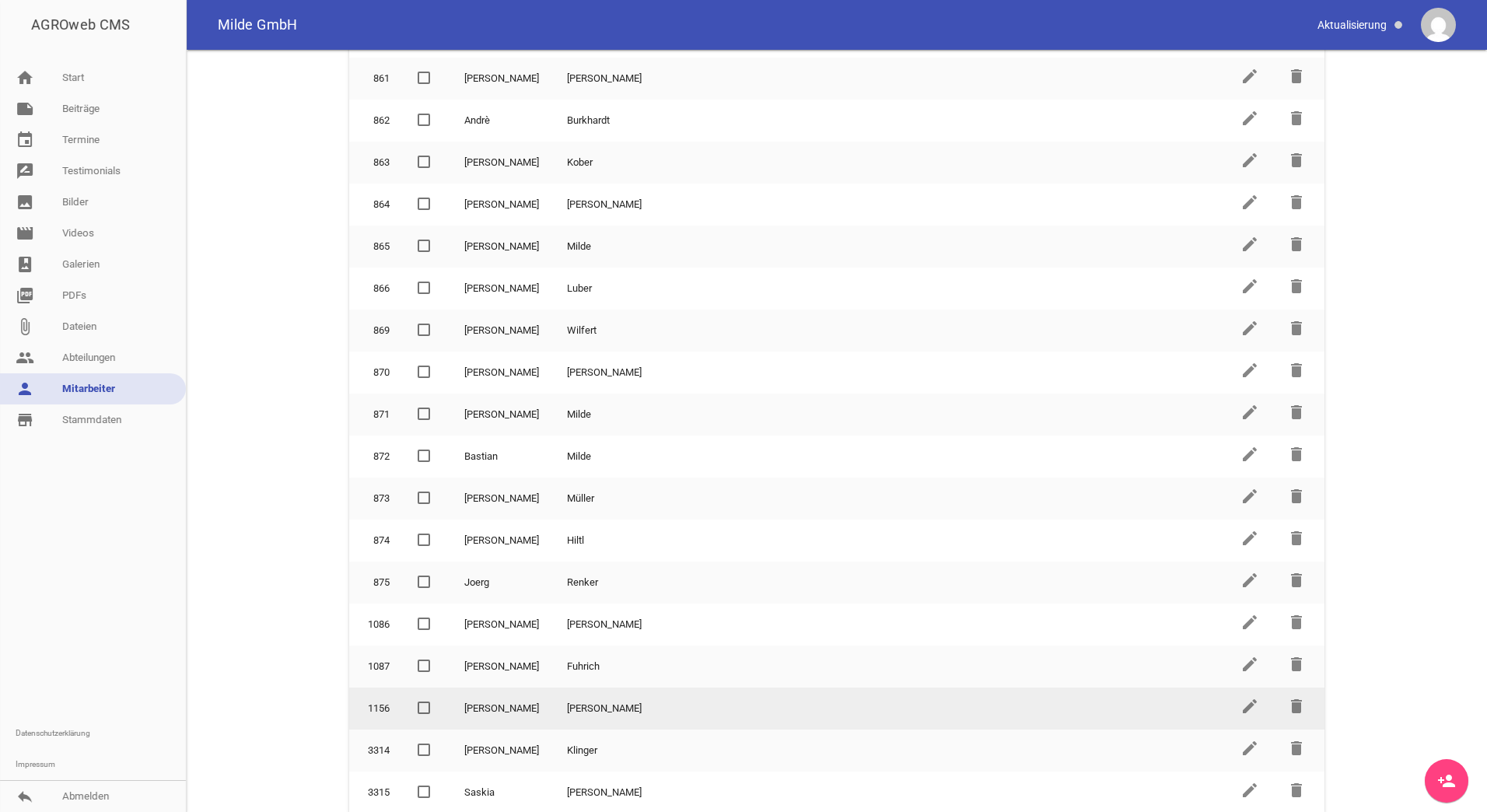
scroll to position [396, 0]
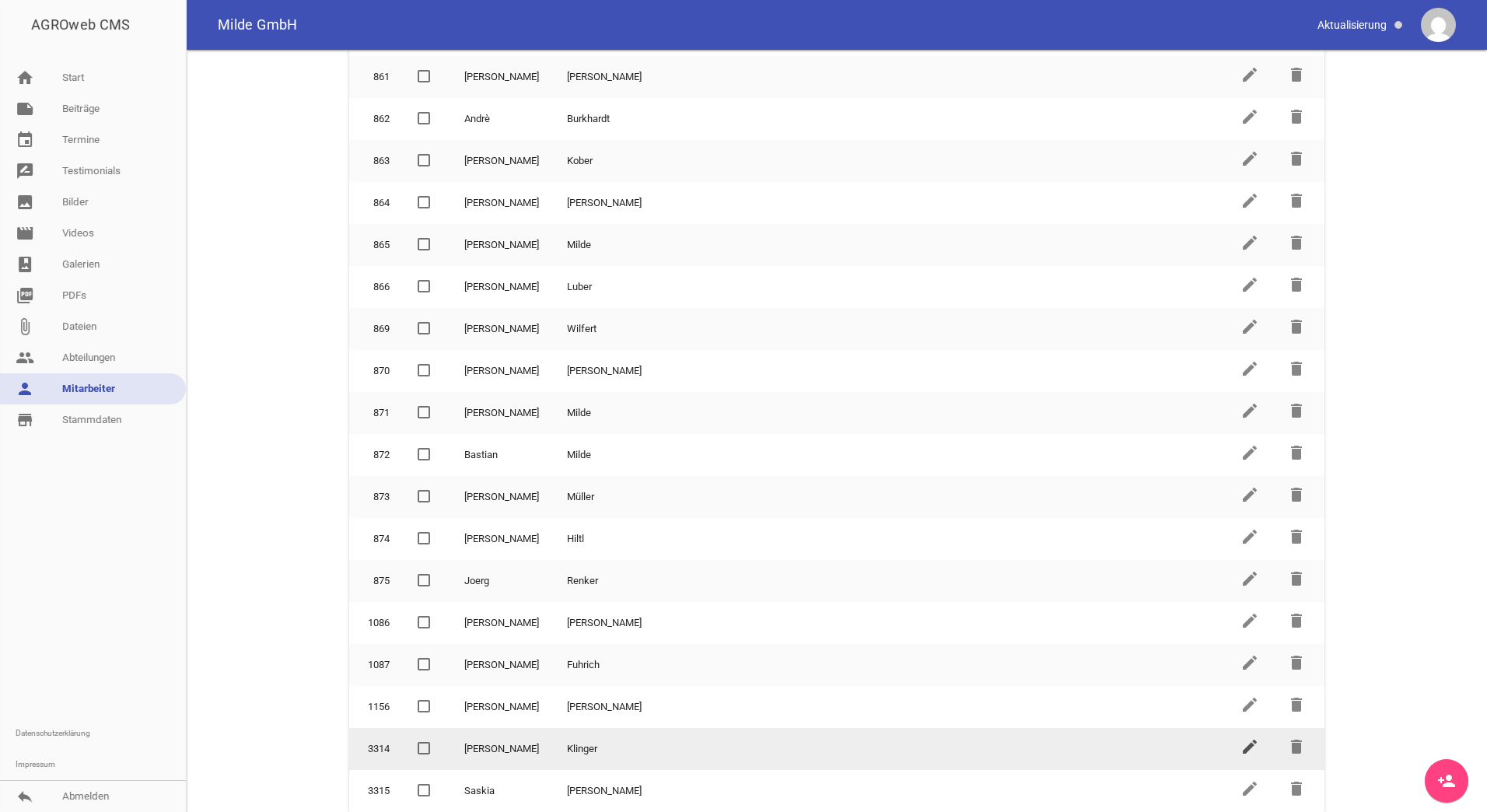
click at [1248, 751] on icon "edit" at bounding box center [1250, 747] width 19 height 19
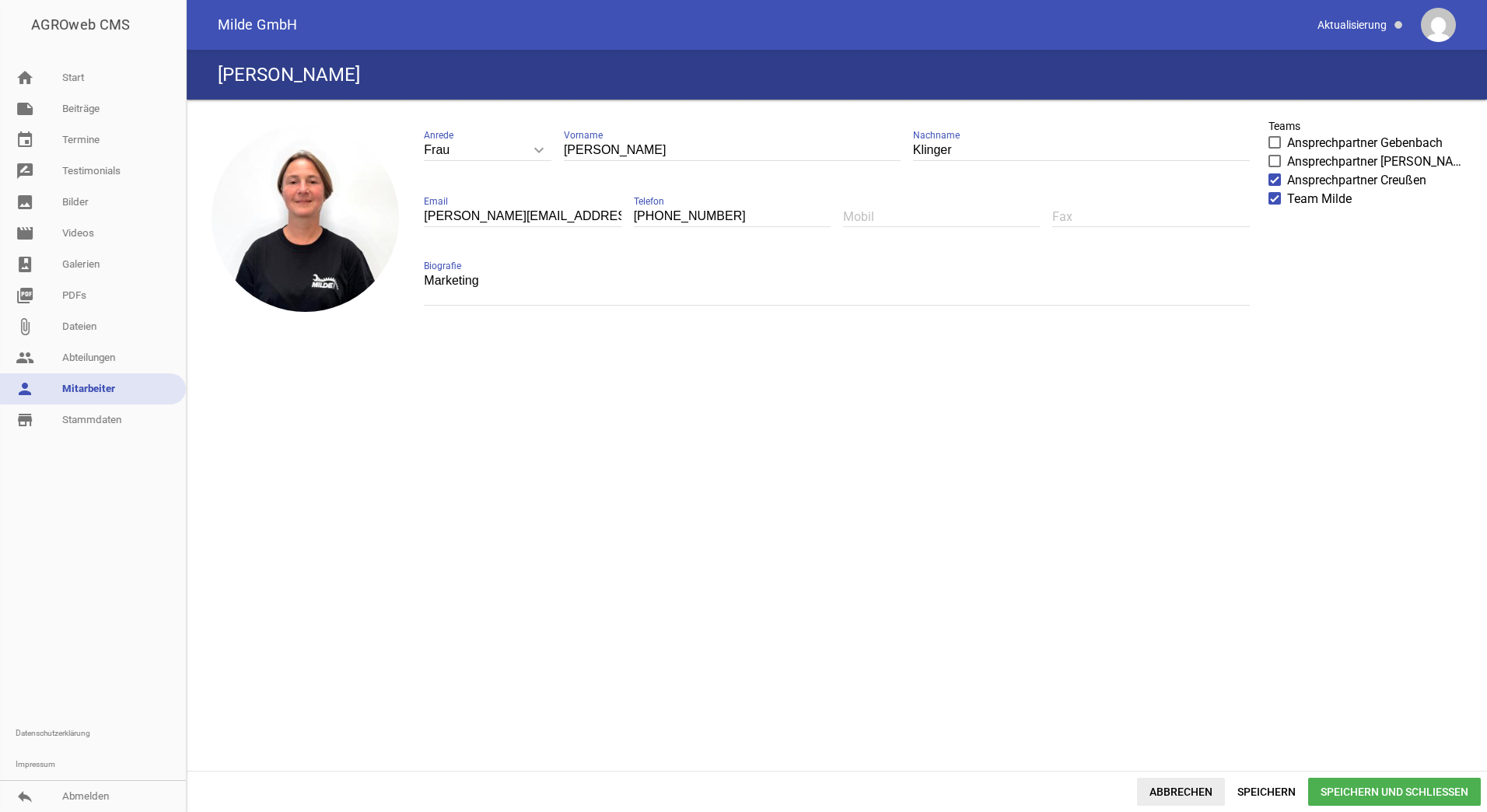
click at [1180, 792] on span "Abbrechen" at bounding box center [1180, 792] width 88 height 28
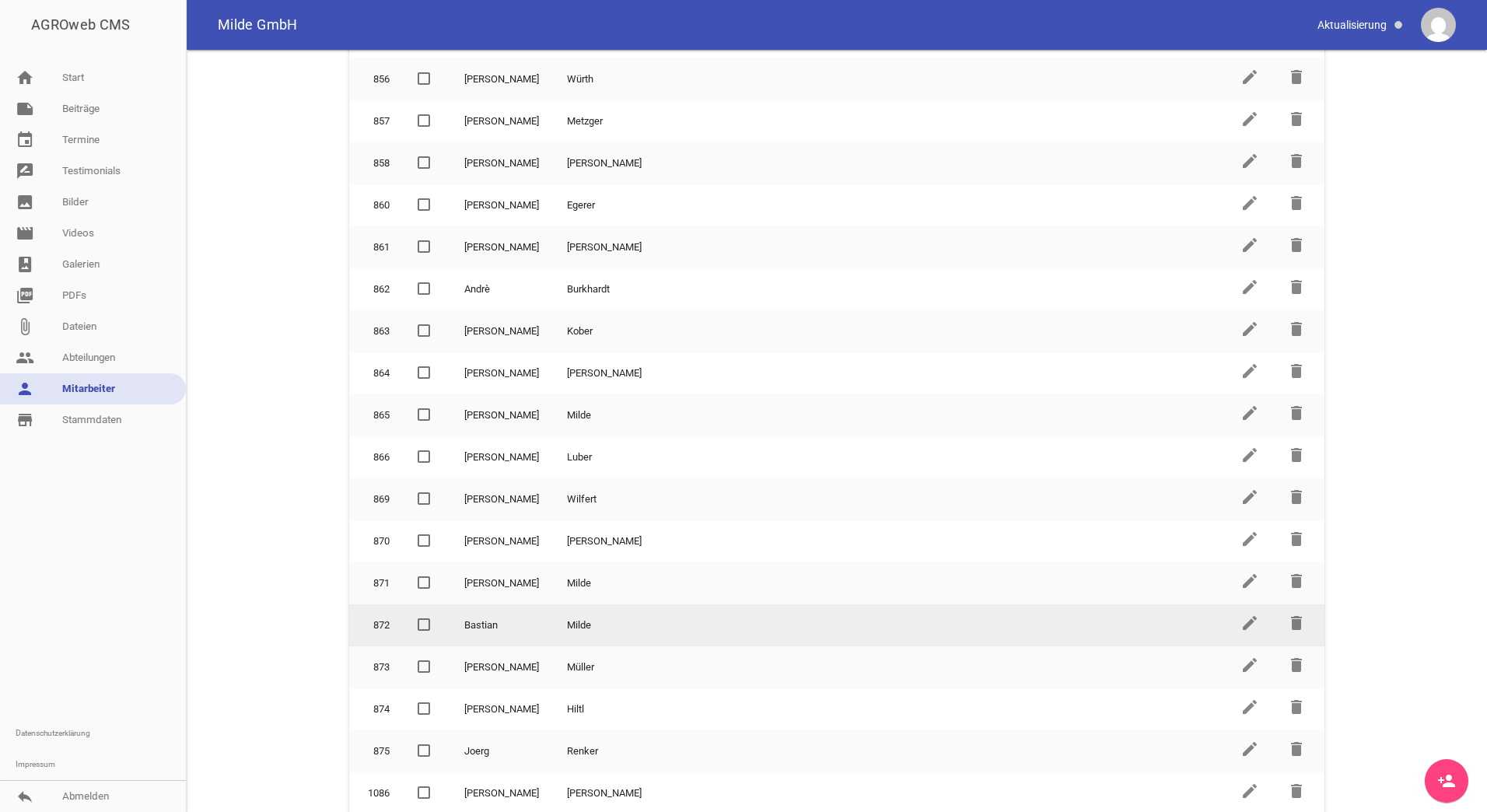
scroll to position [396, 0]
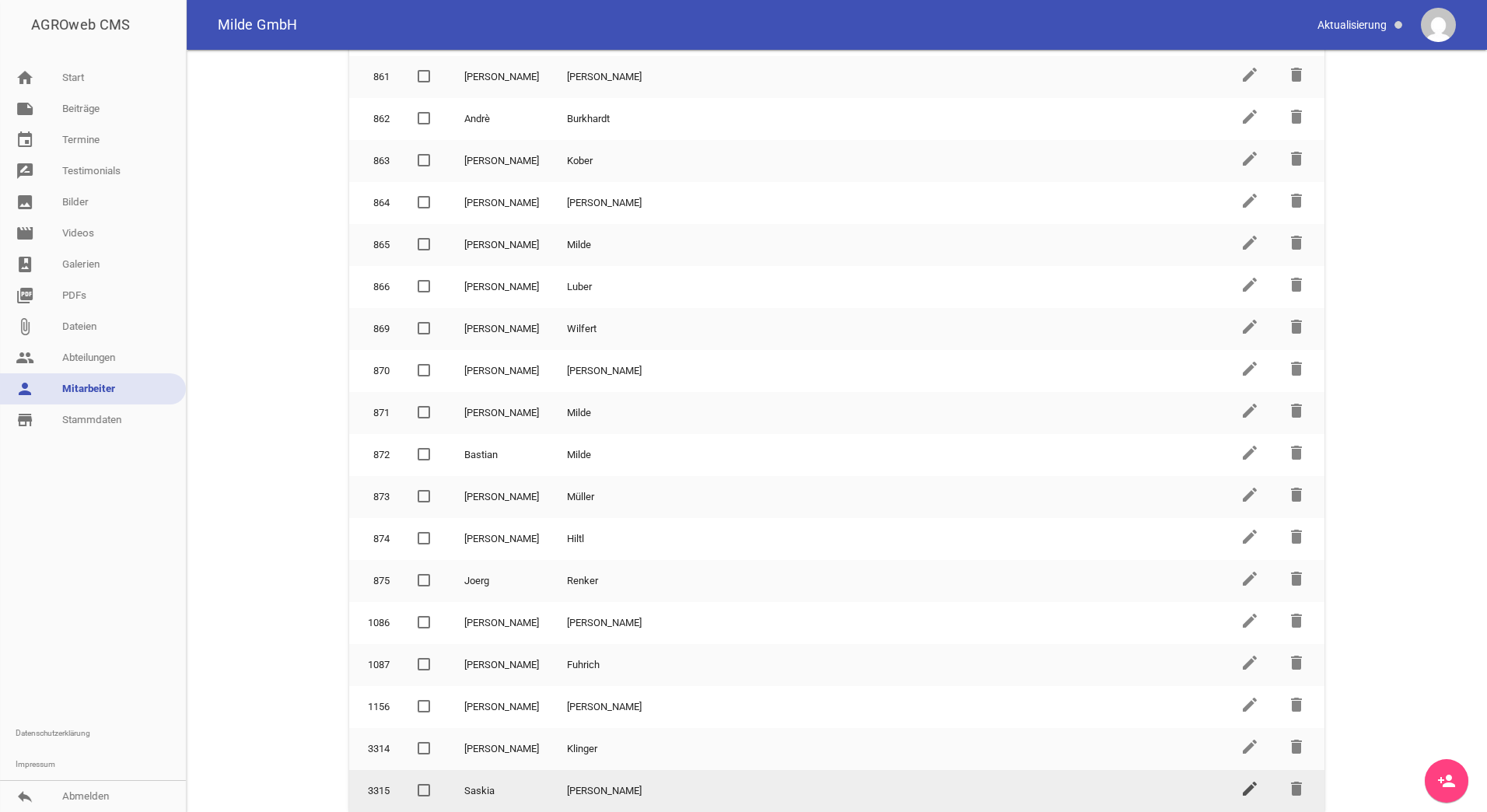
click at [1240, 792] on icon "edit" at bounding box center [1250, 788] width 19 height 19
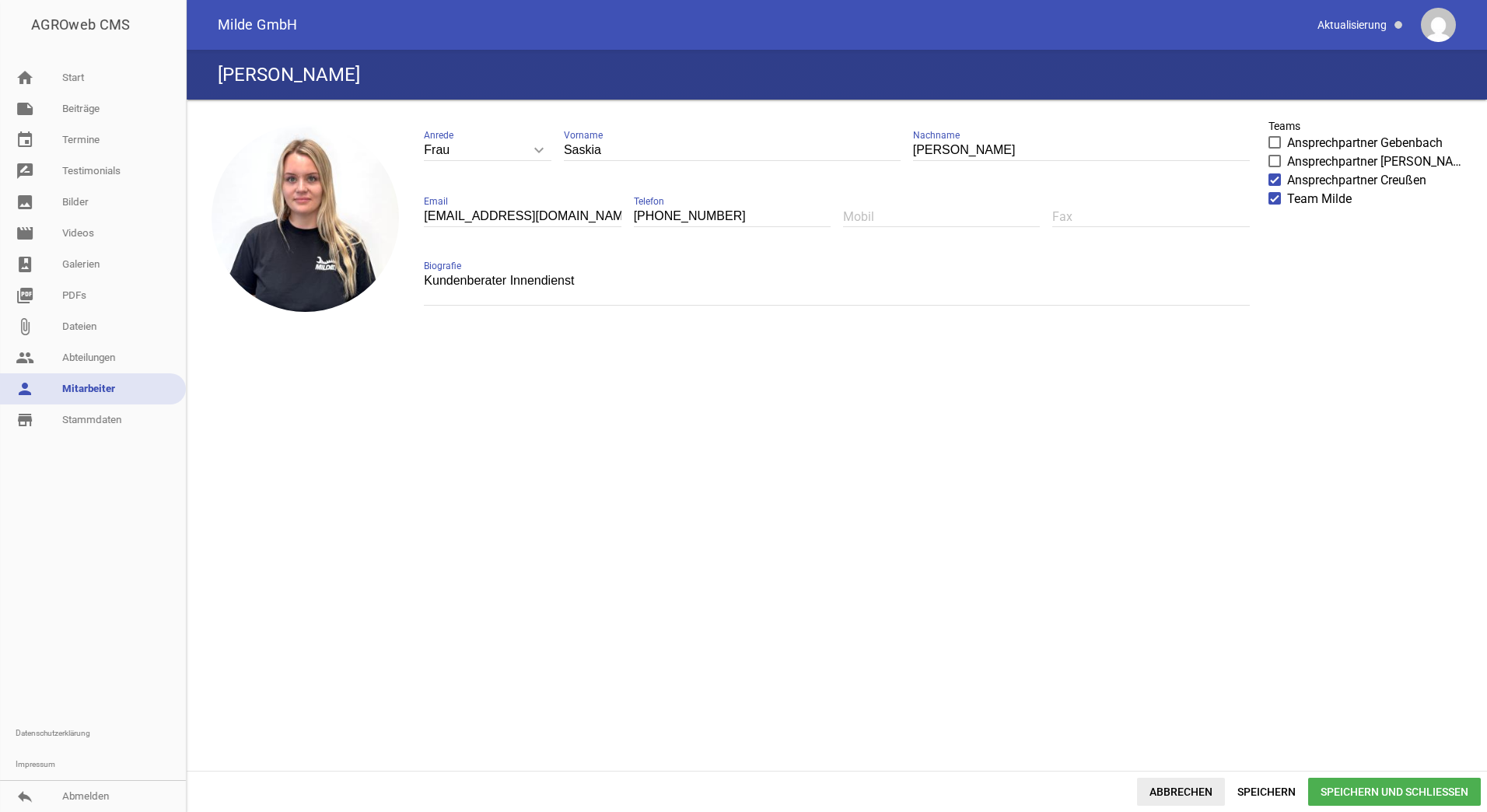
click at [1177, 791] on span "Abbrechen" at bounding box center [1180, 792] width 88 height 28
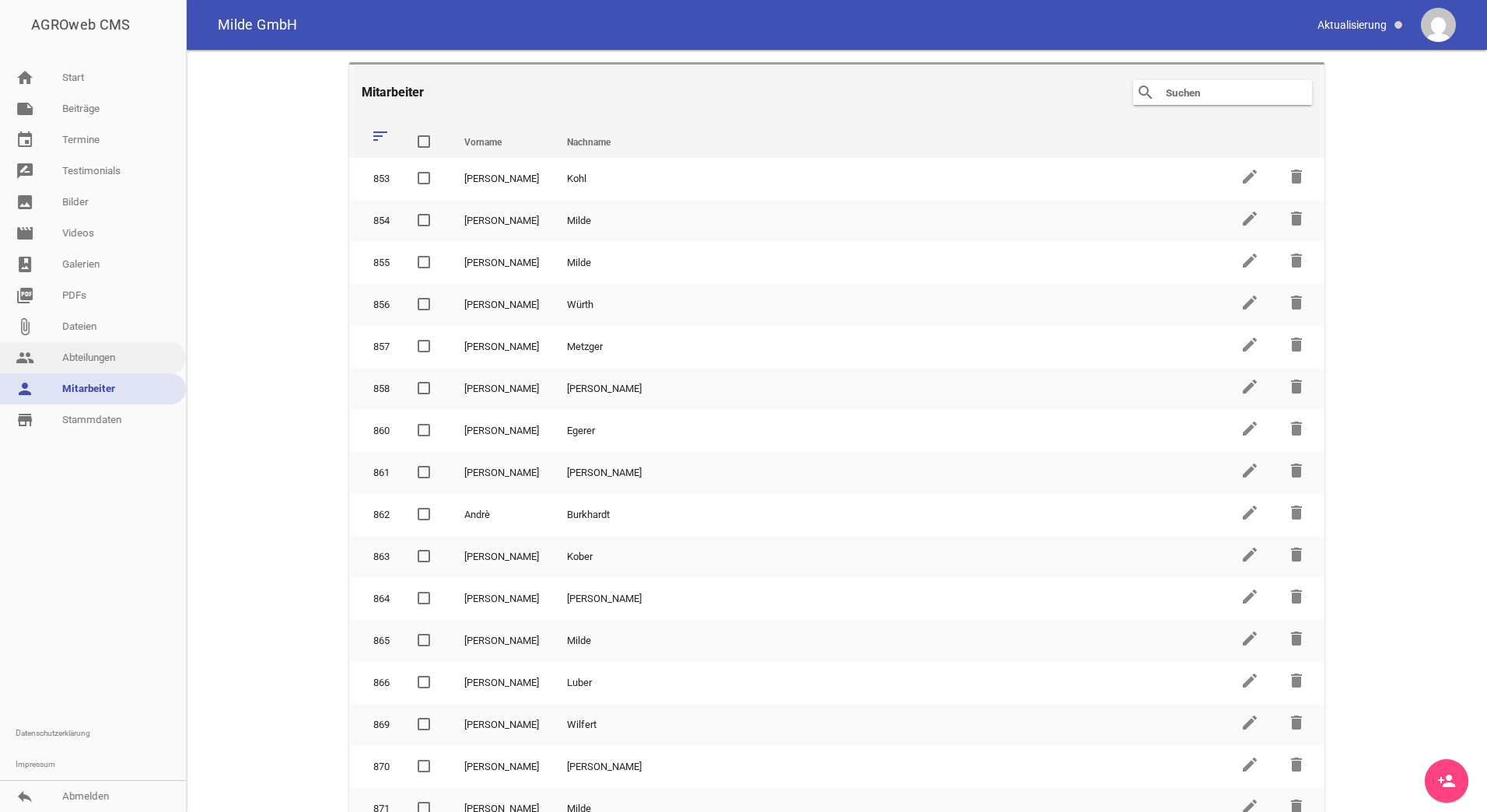
click at [102, 358] on link "people Abteilungen" at bounding box center [93, 357] width 186 height 31
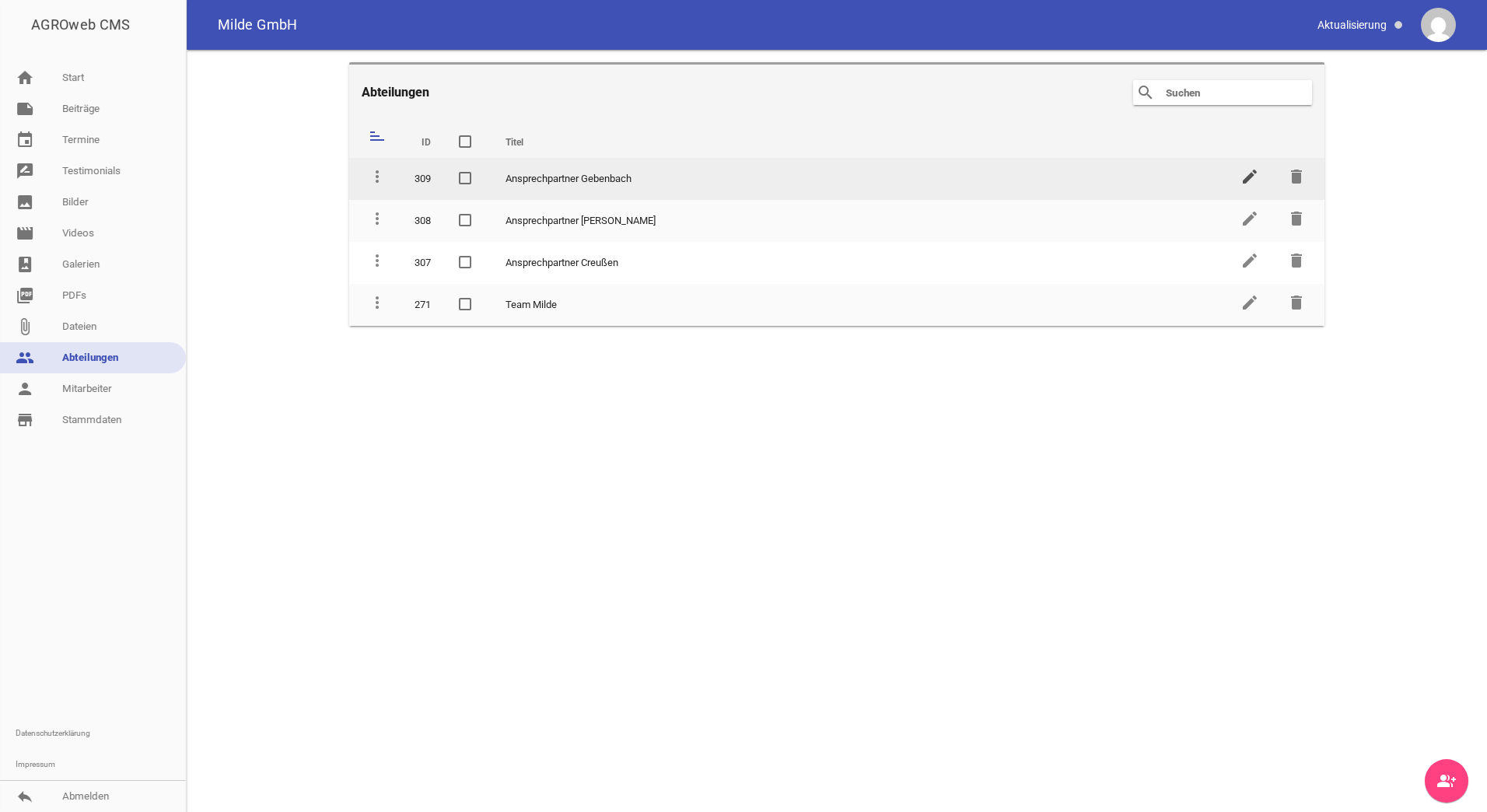
click at [1255, 179] on icon "edit" at bounding box center [1250, 177] width 19 height 19
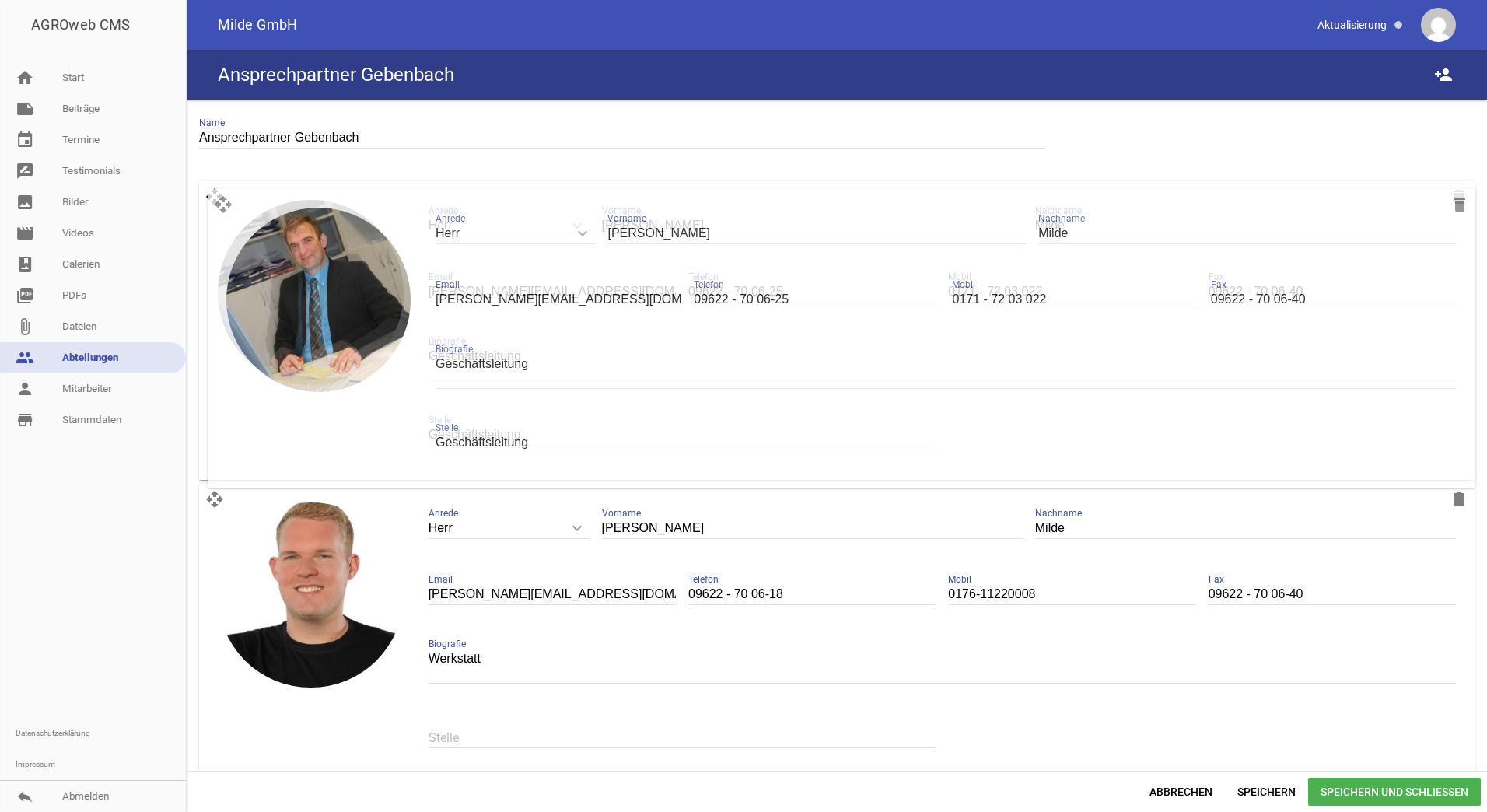
drag, startPoint x: 211, startPoint y: 498, endPoint x: 220, endPoint y: 199, distance: 299.1
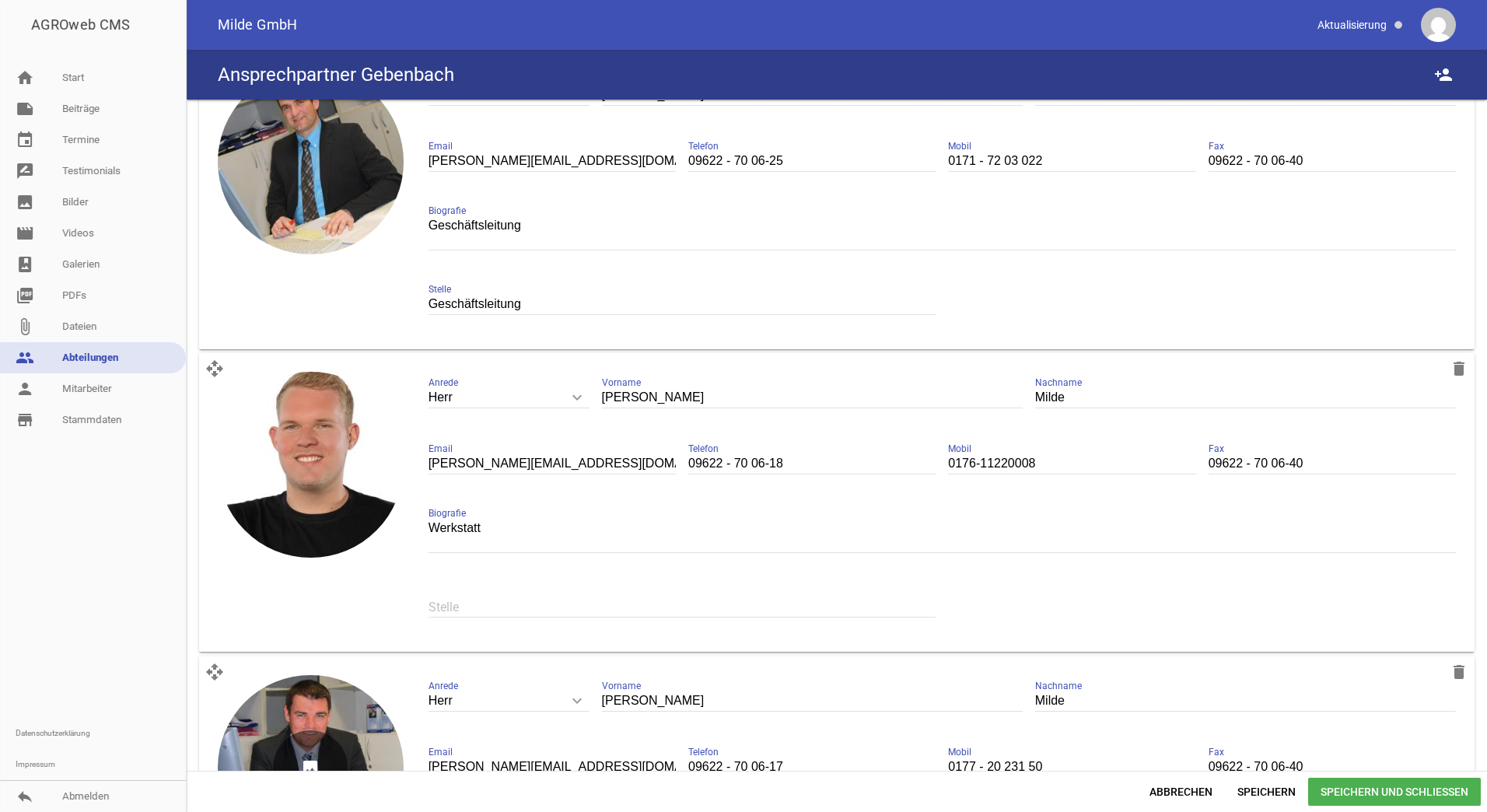
scroll to position [155, 0]
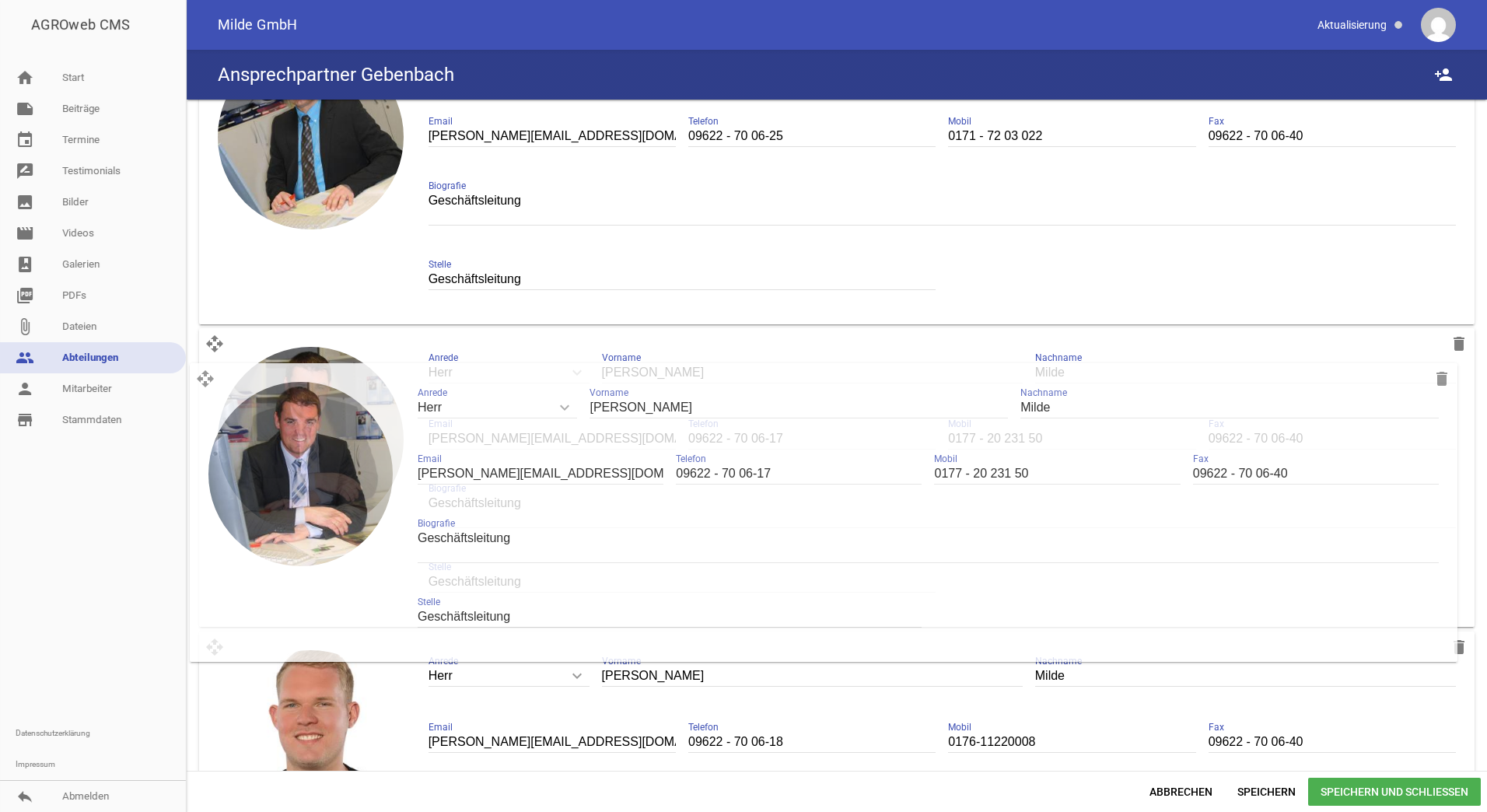
drag, startPoint x: 213, startPoint y: 650, endPoint x: 203, endPoint y: 378, distance: 272.2
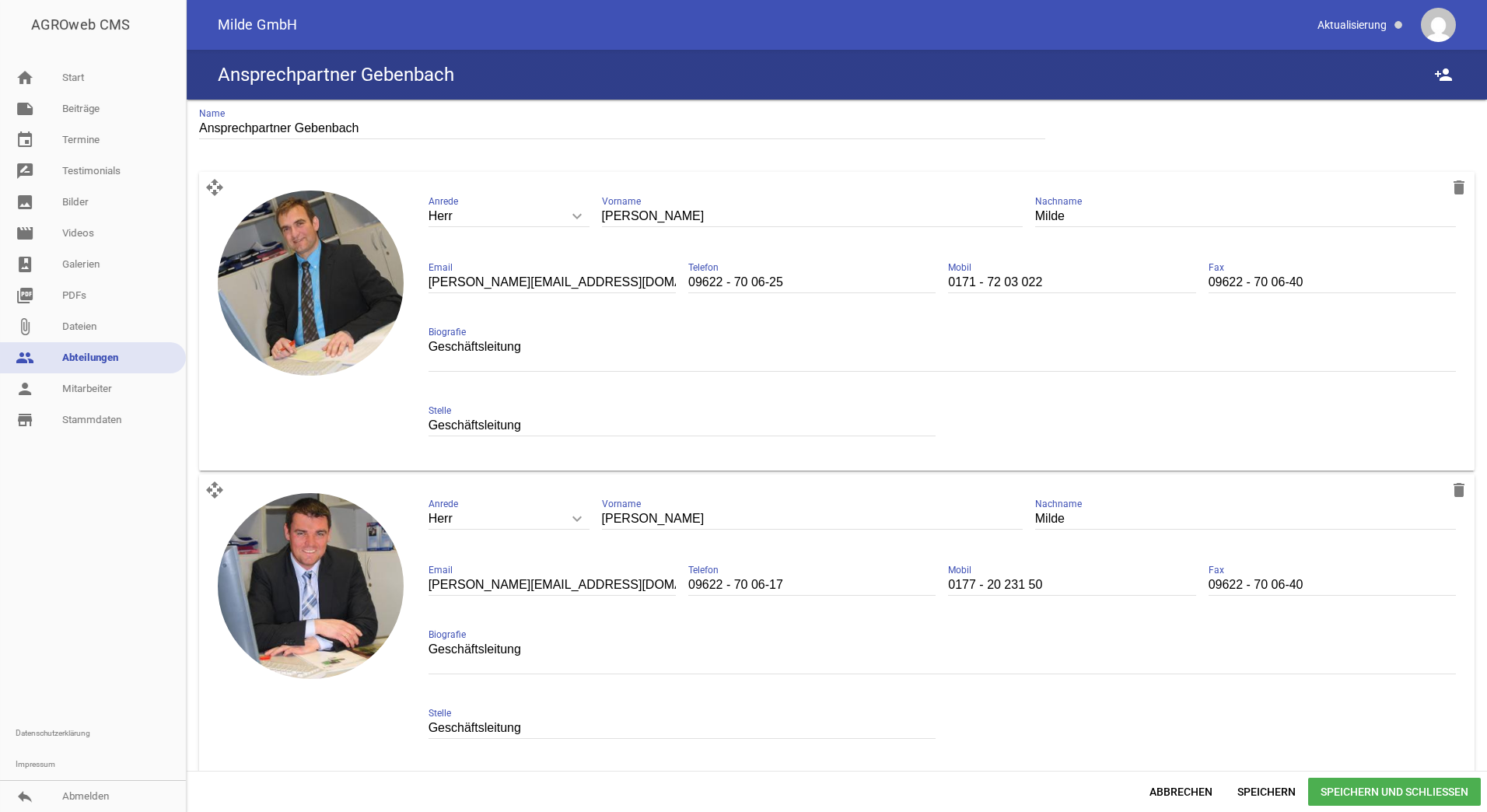
scroll to position [0, 0]
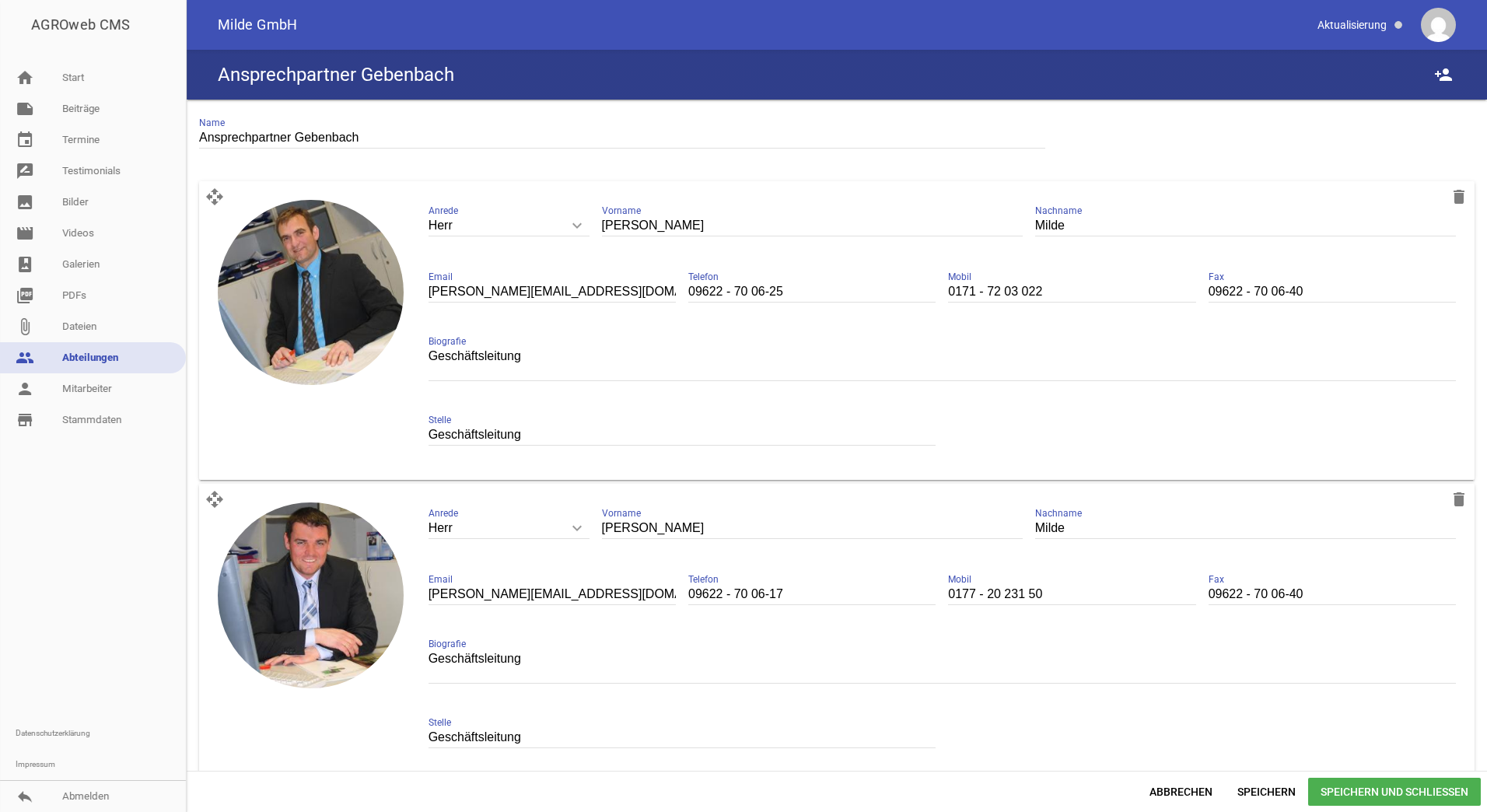
click at [1392, 782] on span "Speichern und Schließen" at bounding box center [1394, 792] width 173 height 28
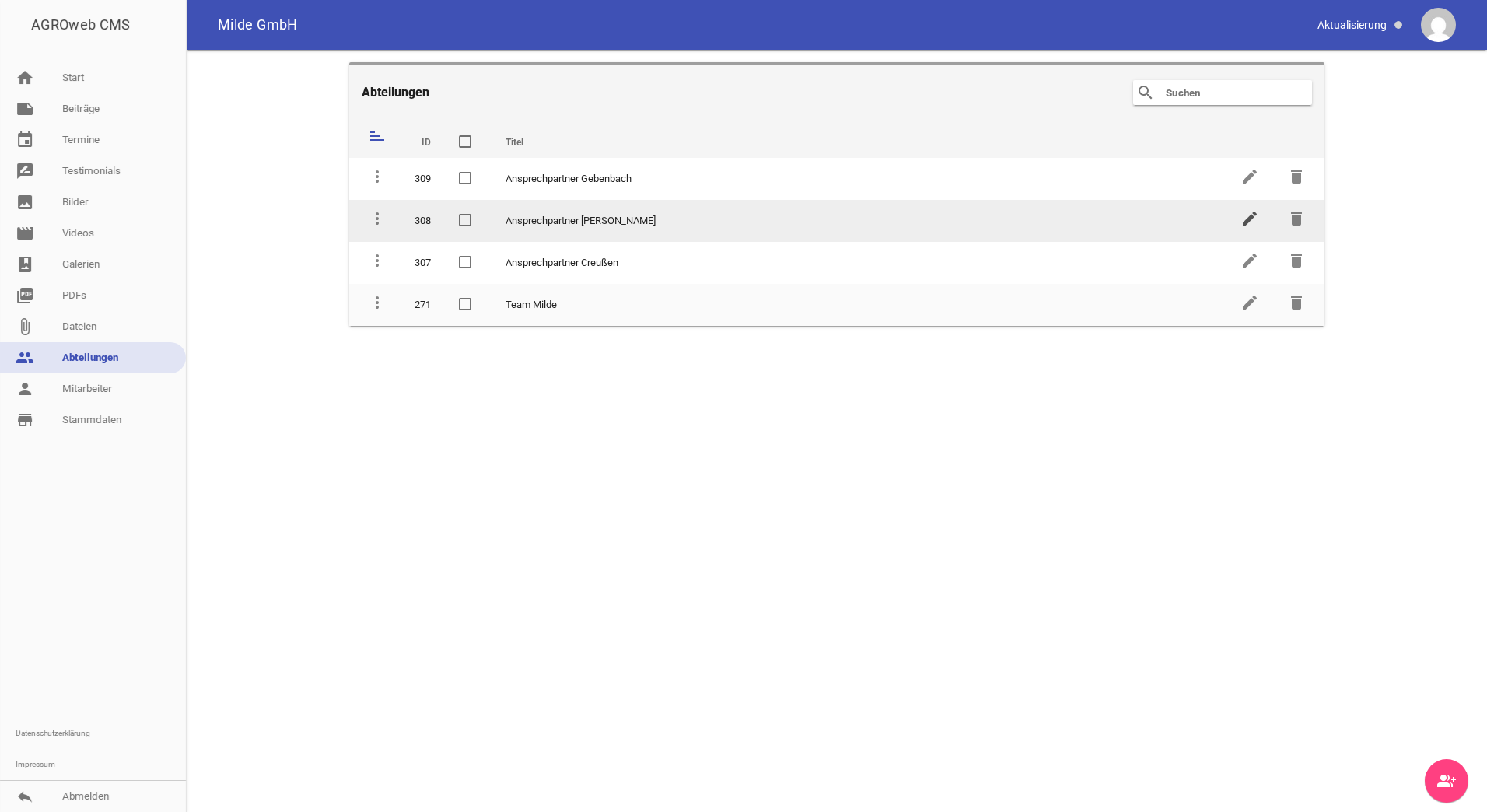
click at [1242, 222] on icon "edit" at bounding box center [1250, 218] width 19 height 19
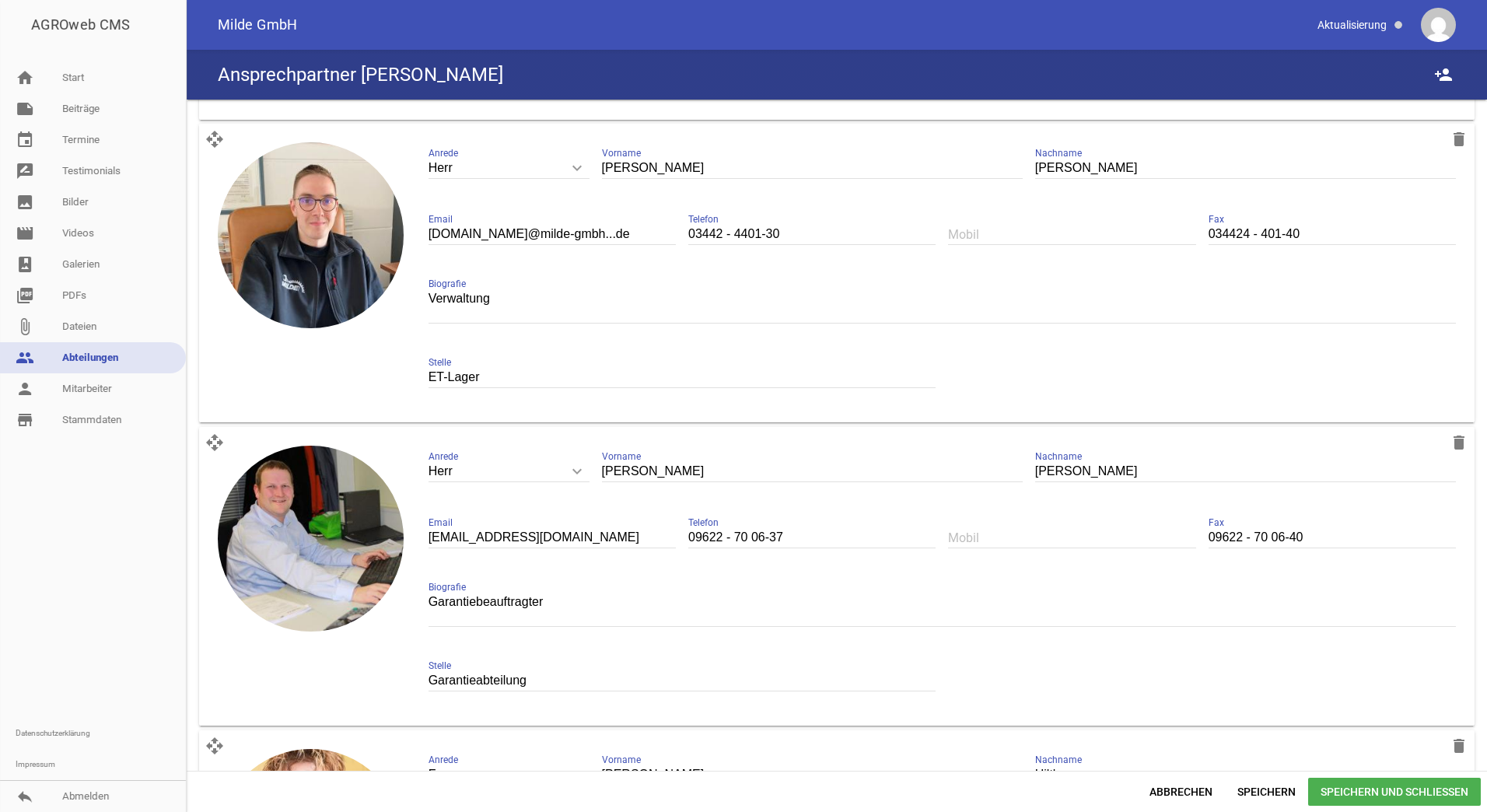
scroll to position [2488, 0]
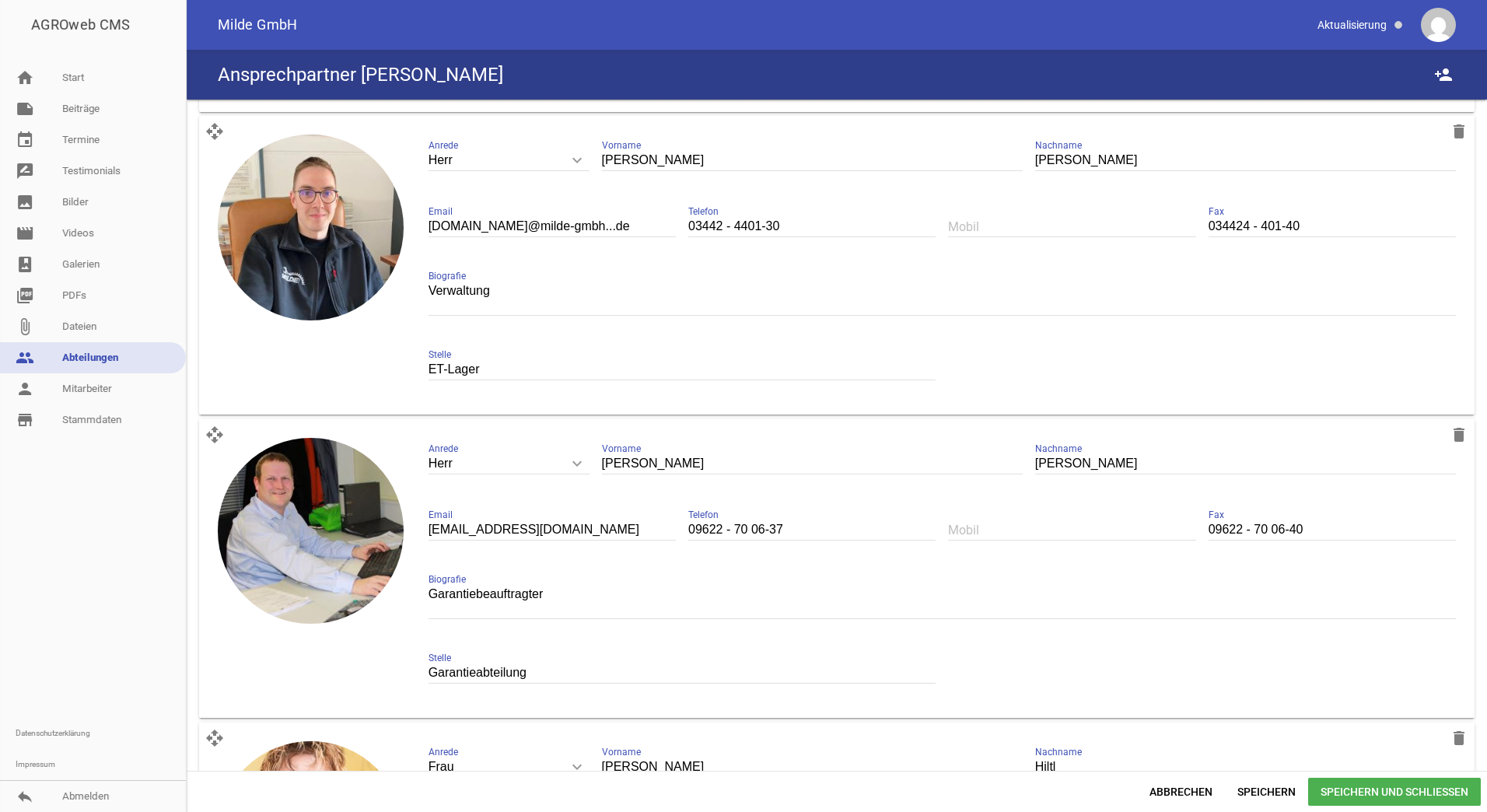
click at [478, 357] on div "ET-Lager Stelle" at bounding box center [682, 370] width 508 height 52
click at [524, 372] on input "ET-Lager" at bounding box center [682, 370] width 508 height 21
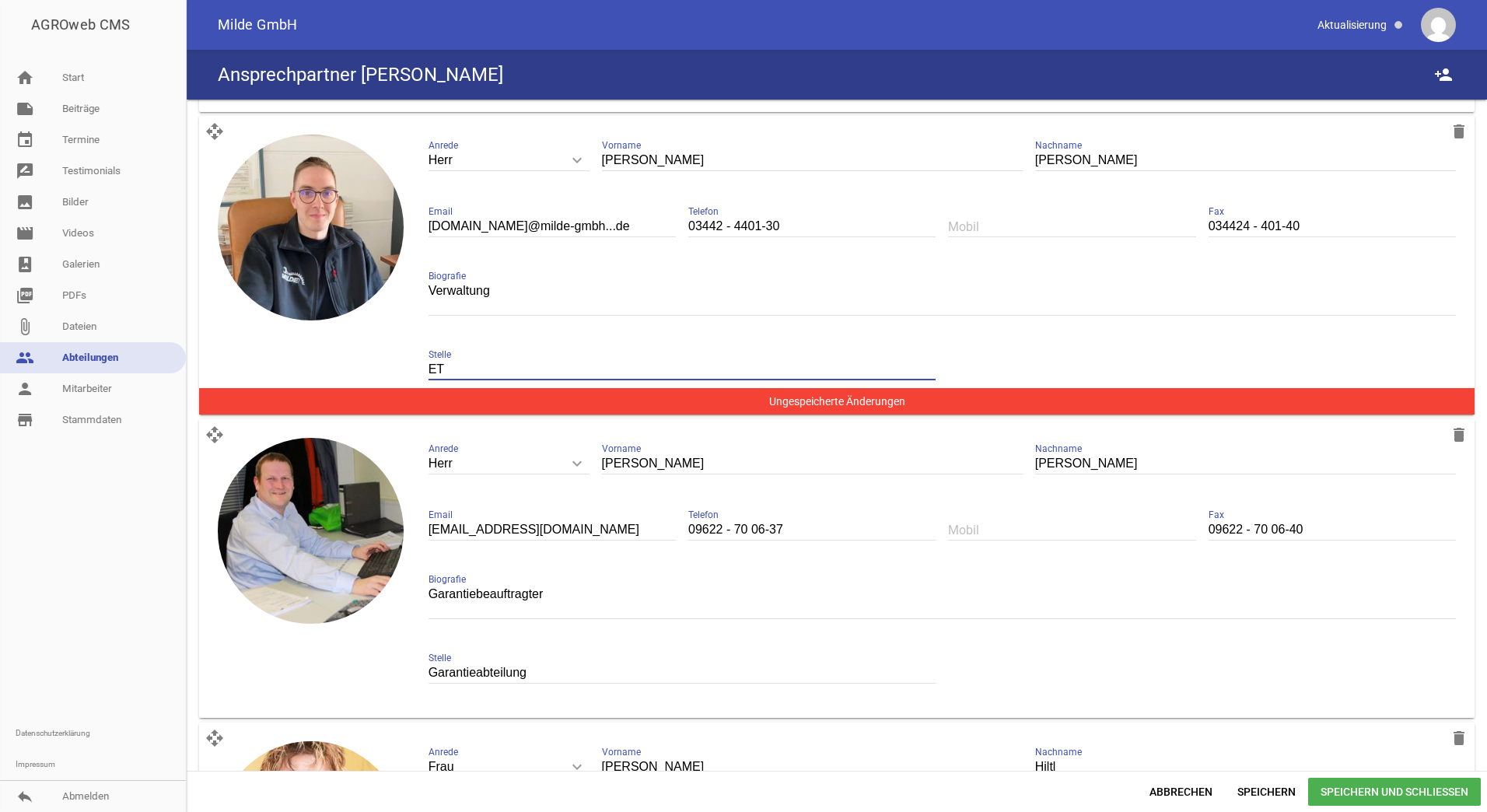
type input "E"
type input "Lager-Facharbeiter"
click at [861, 444] on div "[PERSON_NAME]" at bounding box center [812, 464] width 421 height 54
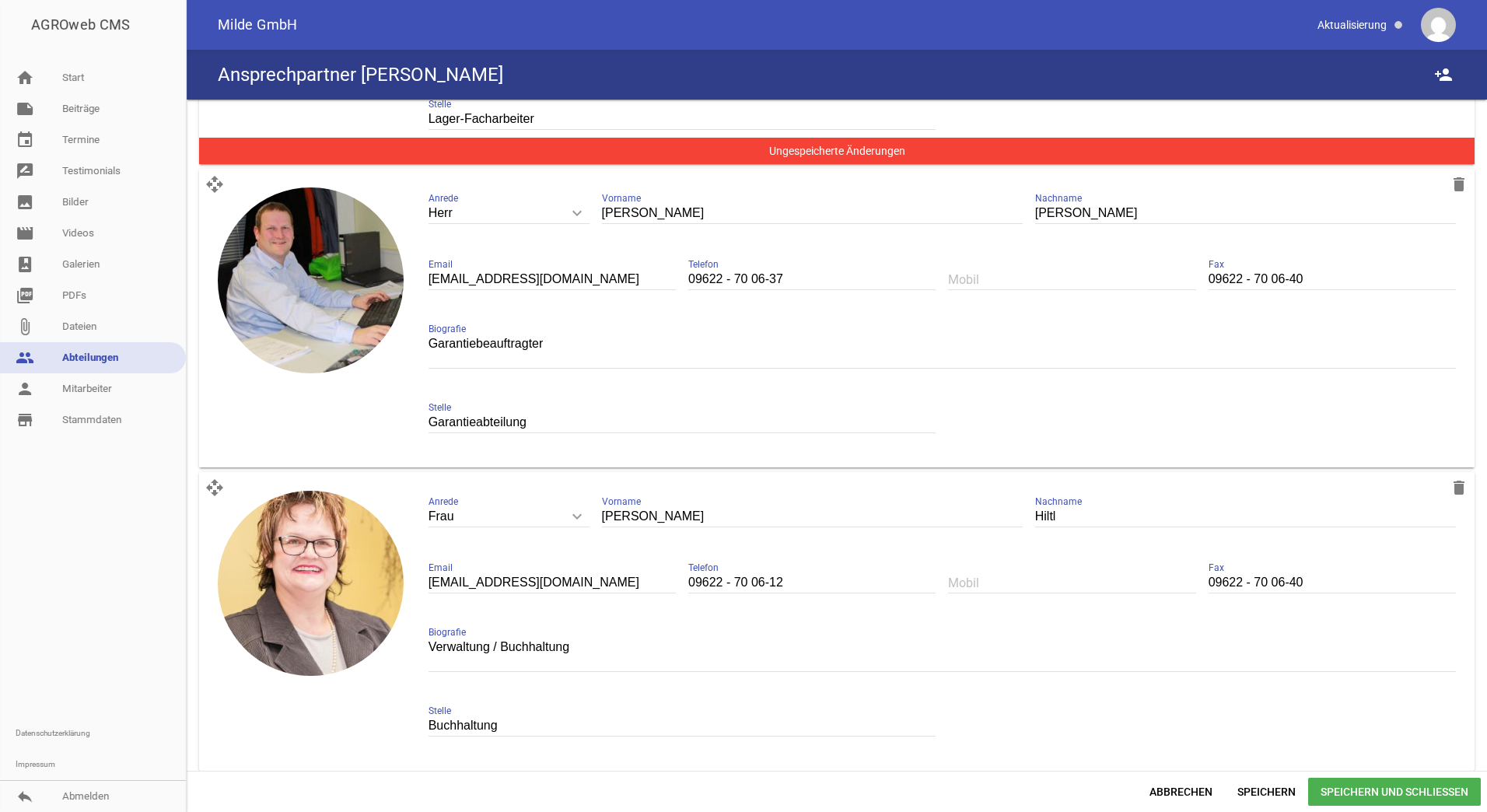
scroll to position [2751, 0]
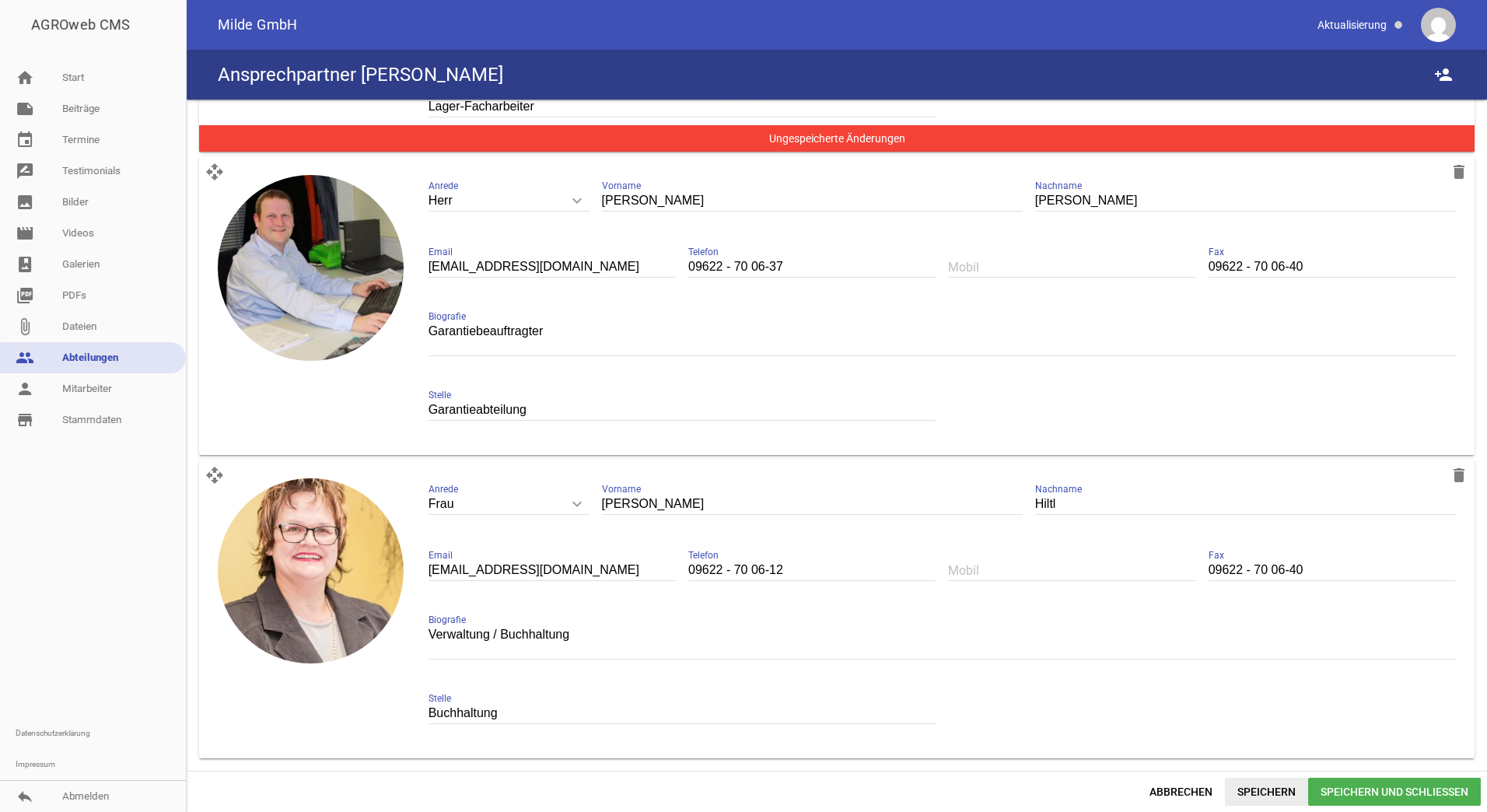
click at [1251, 789] on span "Speichern" at bounding box center [1266, 792] width 84 height 28
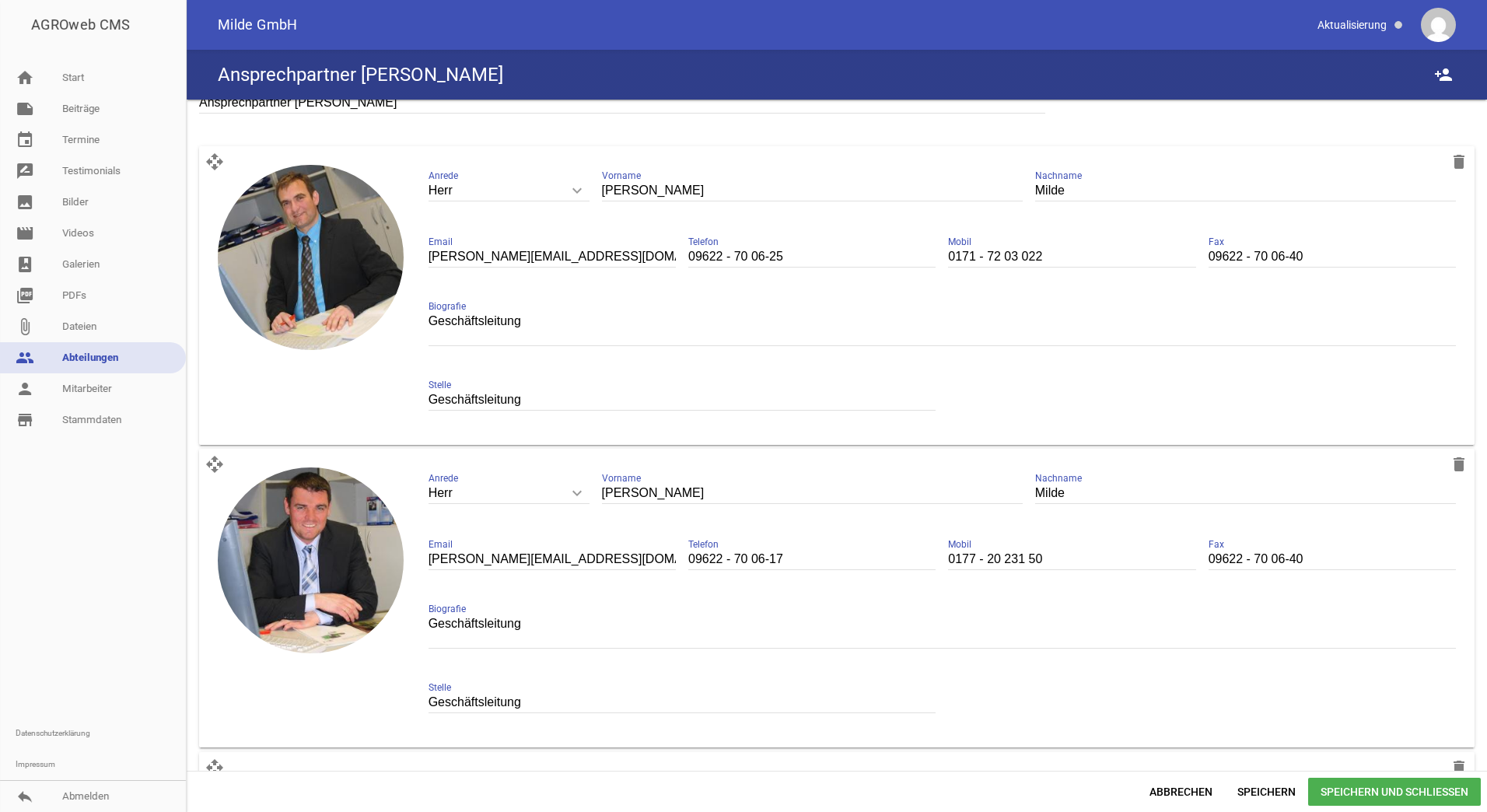
scroll to position [0, 0]
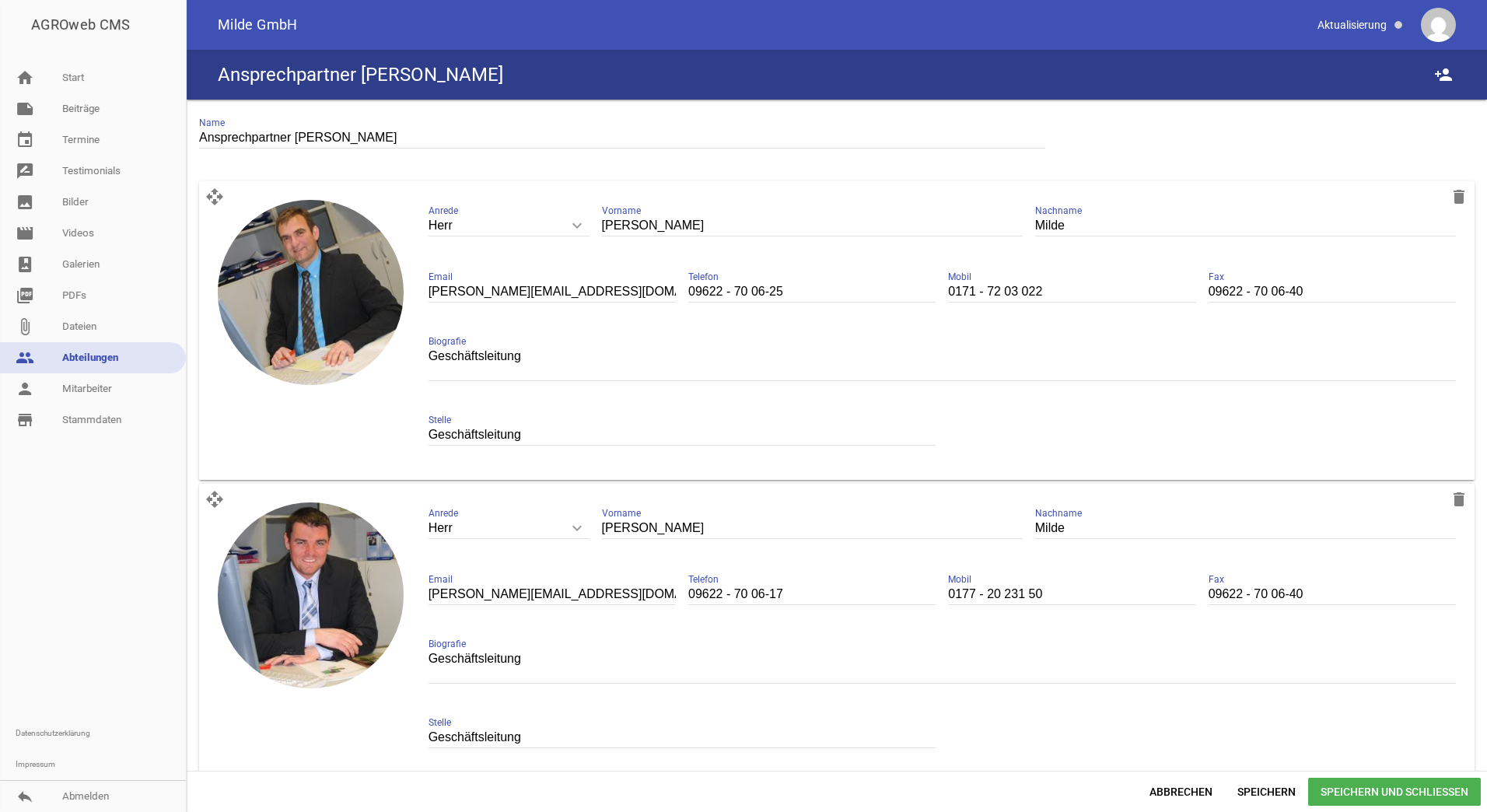
click at [1372, 791] on span "Speichern und Schließen" at bounding box center [1394, 792] width 173 height 28
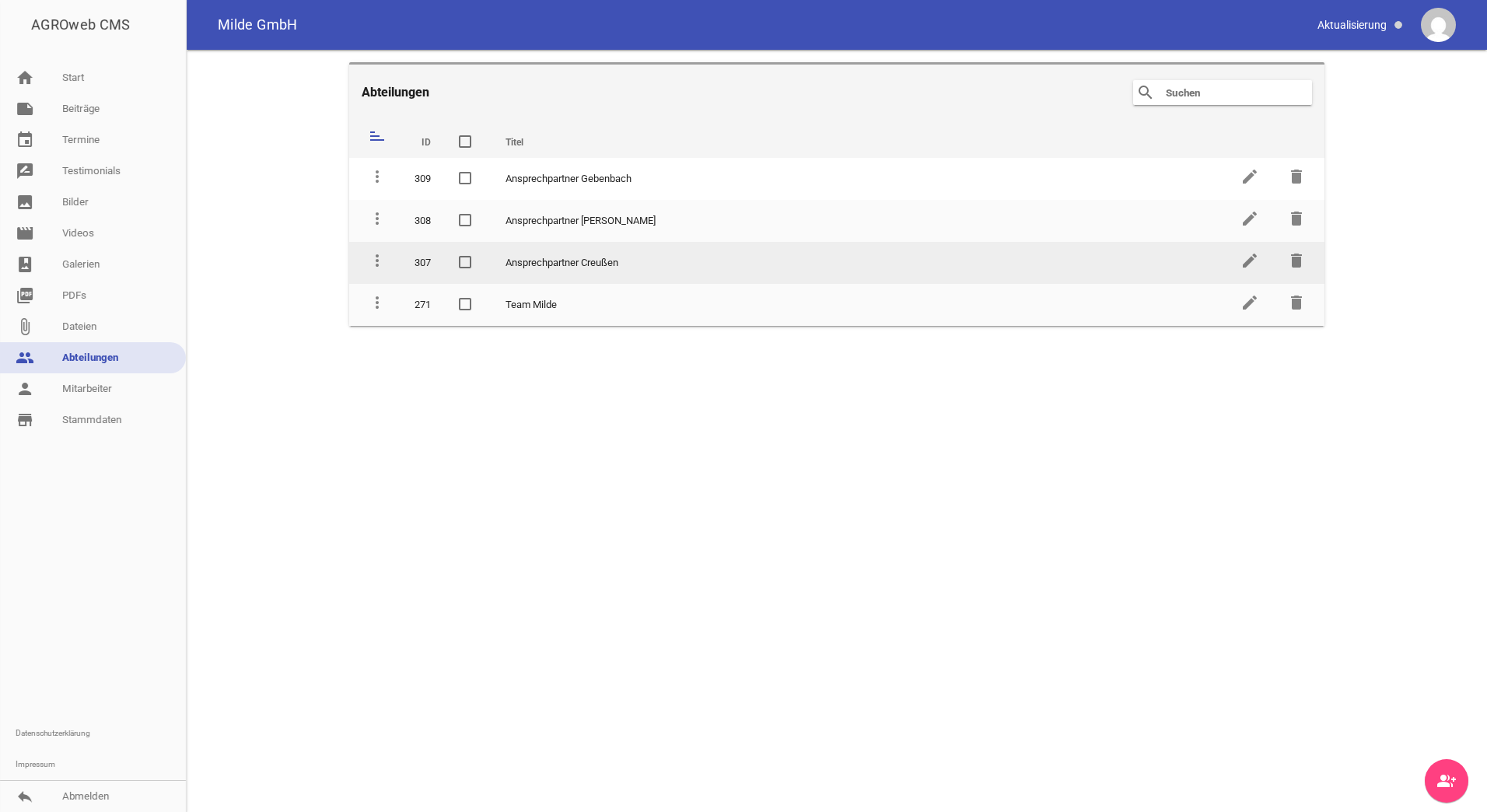
click at [587, 269] on td "Ansprechpartner Creußen" at bounding box center [859, 263] width 735 height 42
click at [1252, 262] on icon "edit" at bounding box center [1250, 261] width 19 height 19
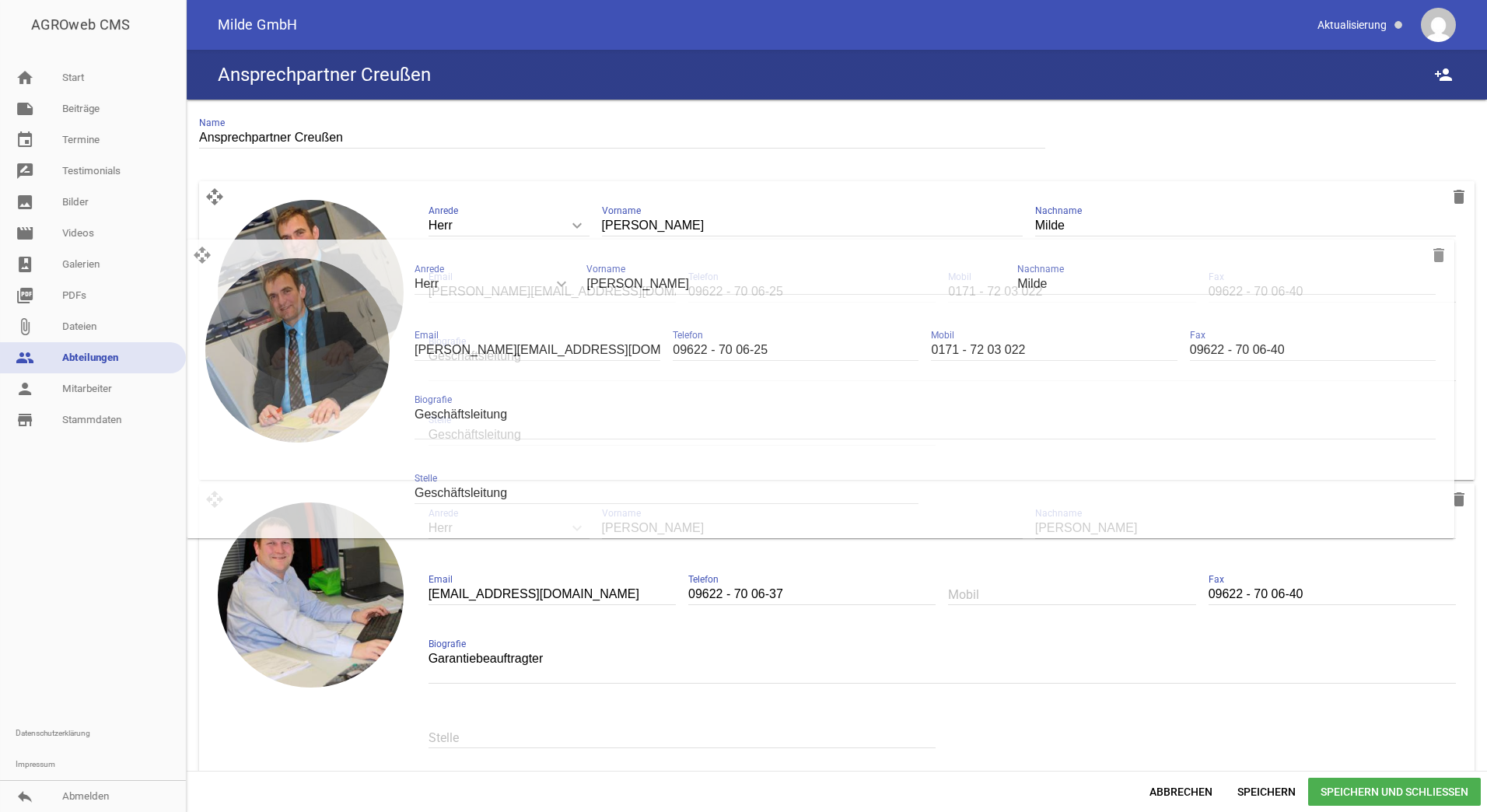
drag, startPoint x: 214, startPoint y: 501, endPoint x: 201, endPoint y: 253, distance: 248.3
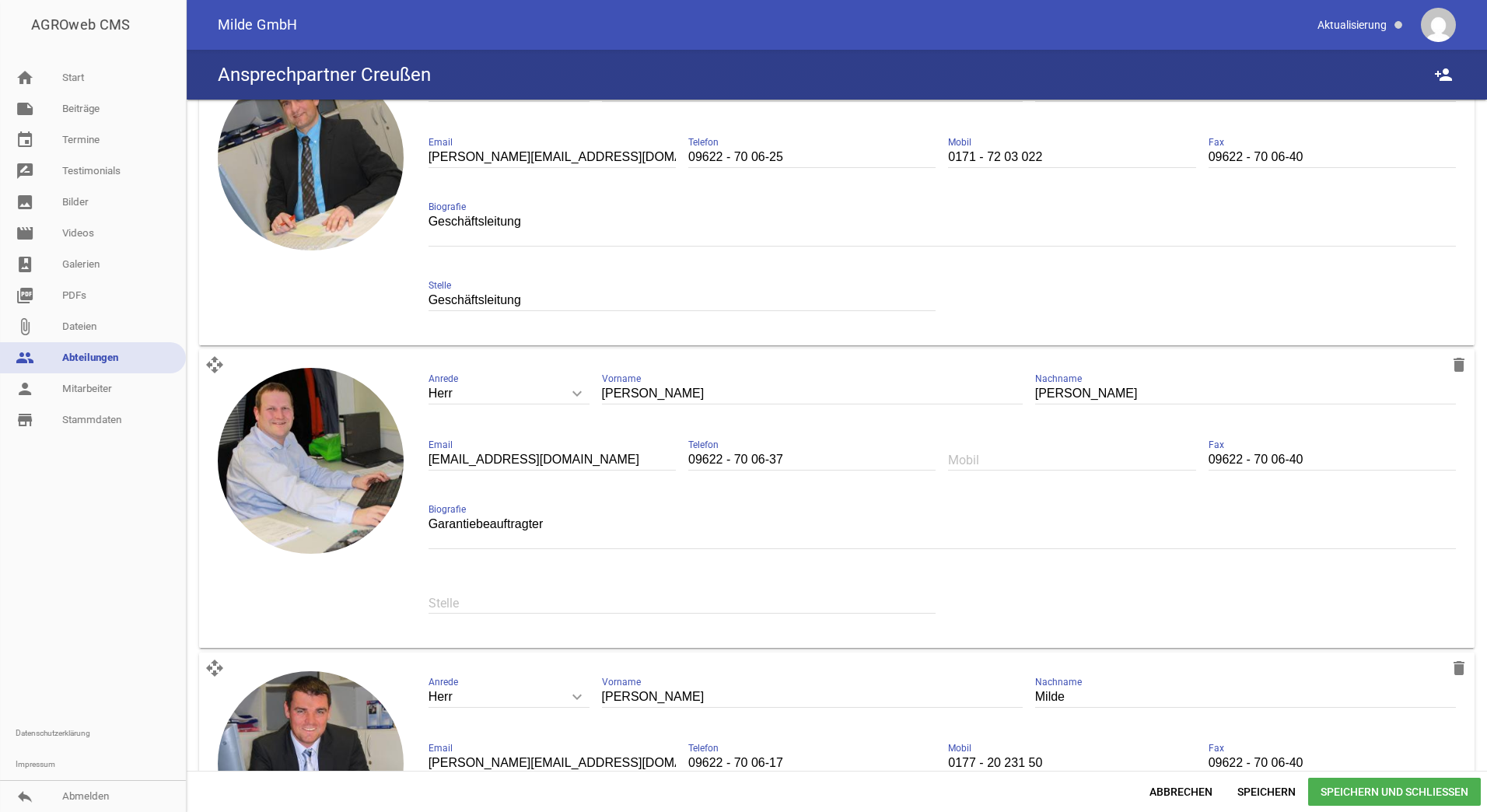
scroll to position [233, 0]
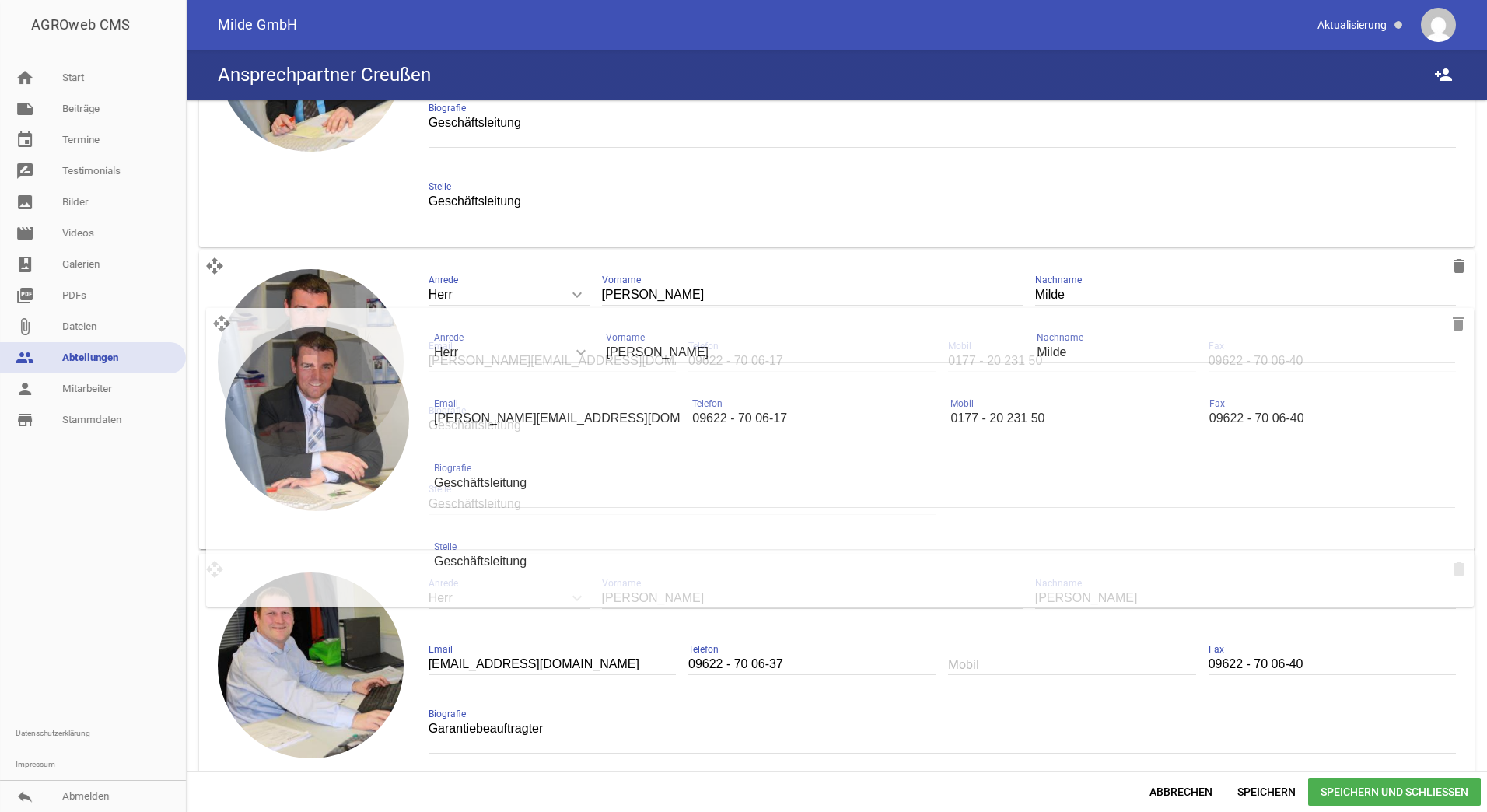
drag, startPoint x: 215, startPoint y: 572, endPoint x: 222, endPoint y: 322, distance: 250.1
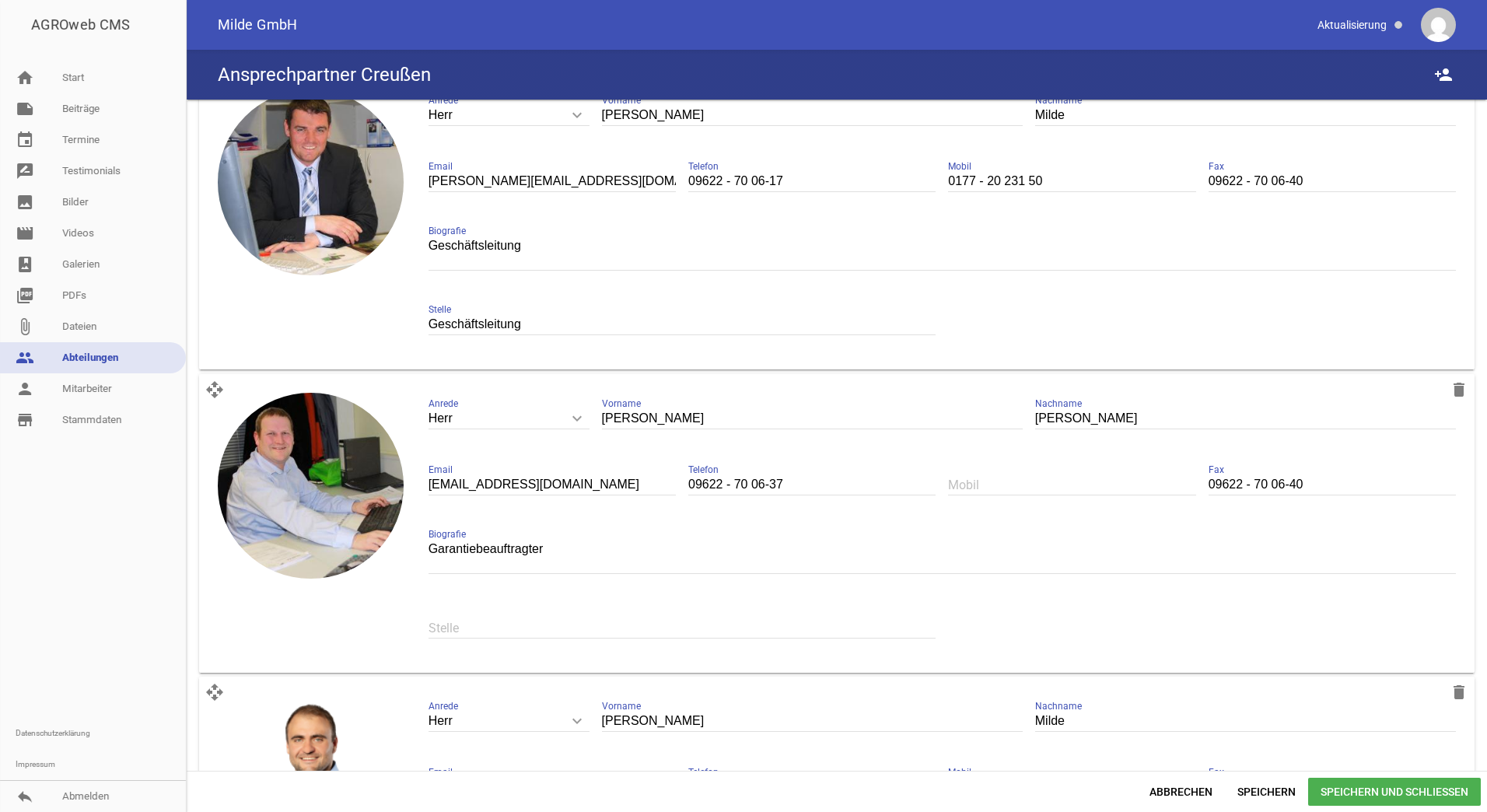
scroll to position [622, 0]
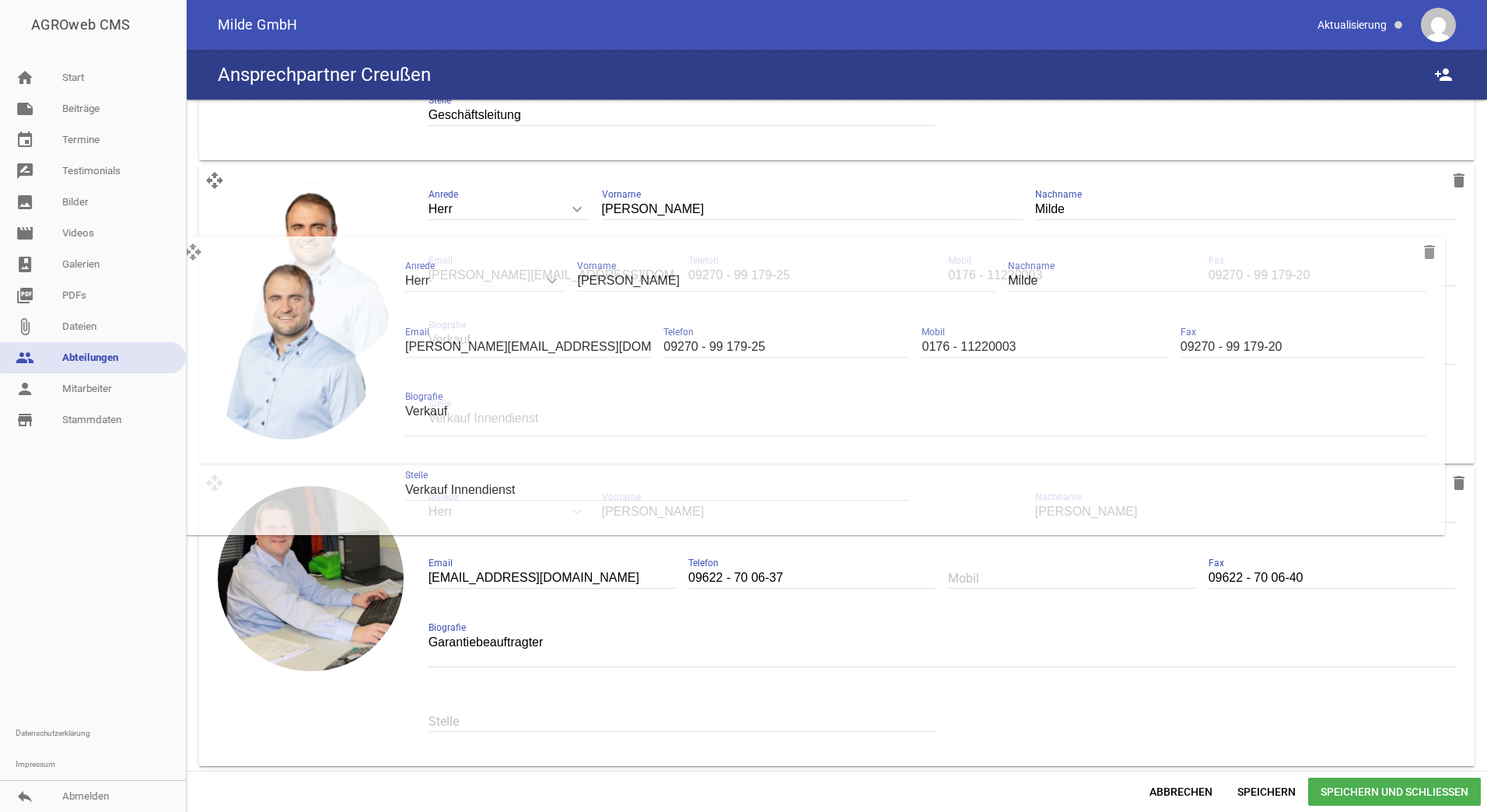
drag, startPoint x: 214, startPoint y: 479, endPoint x: 192, endPoint y: 244, distance: 236.0
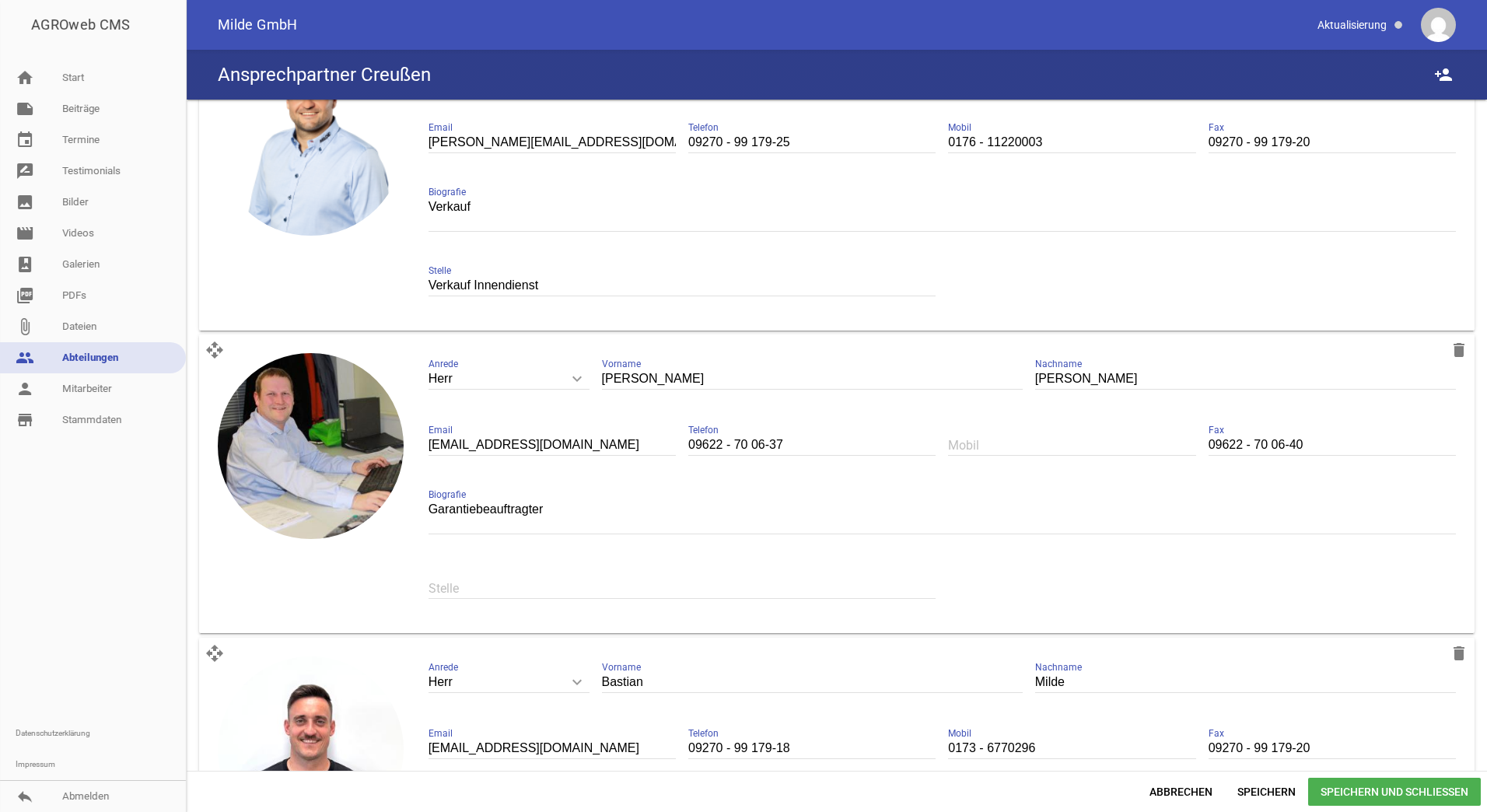
scroll to position [1089, 0]
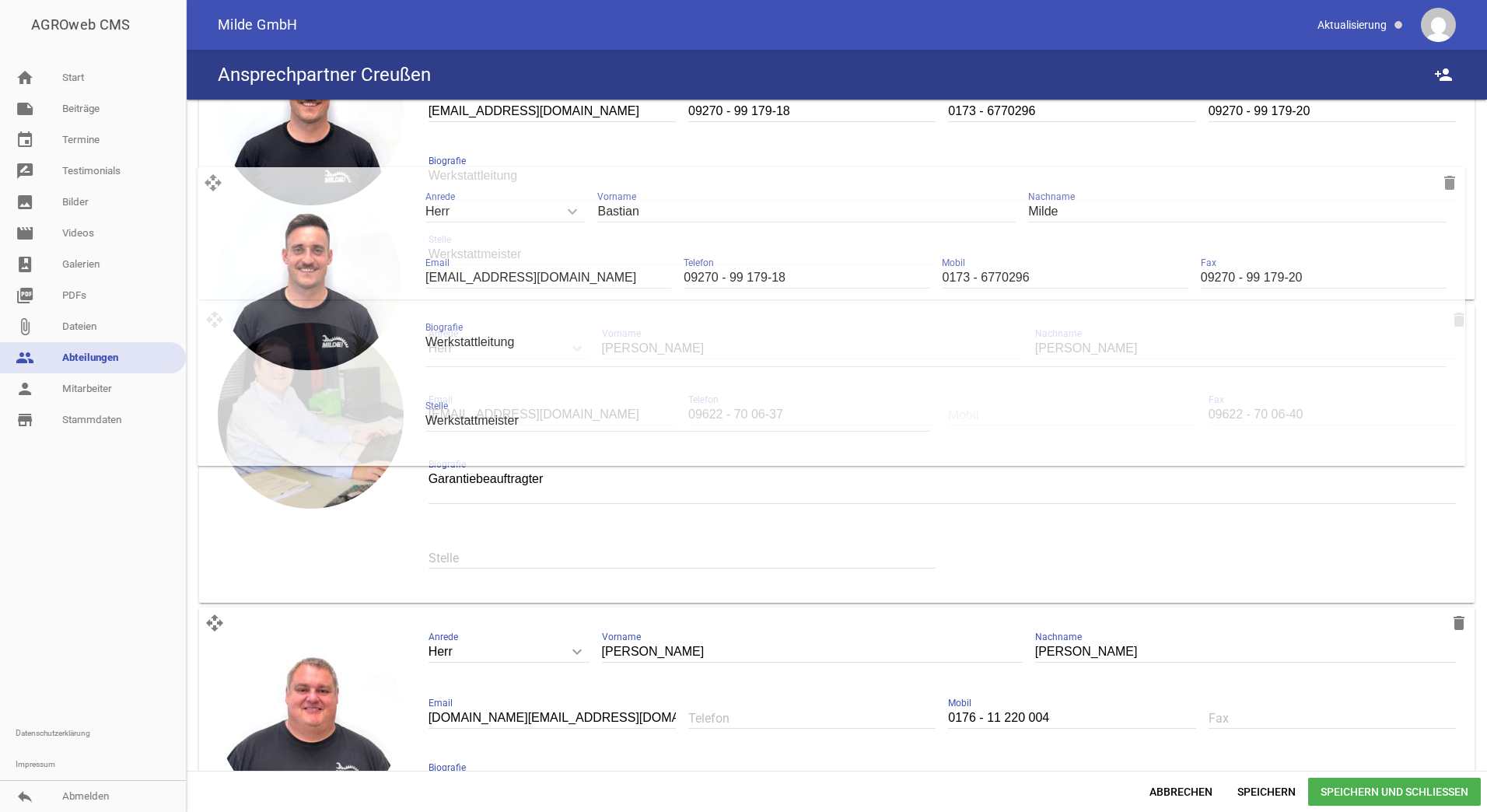
drag, startPoint x: 211, startPoint y: 324, endPoint x: 209, endPoint y: 183, distance: 141.0
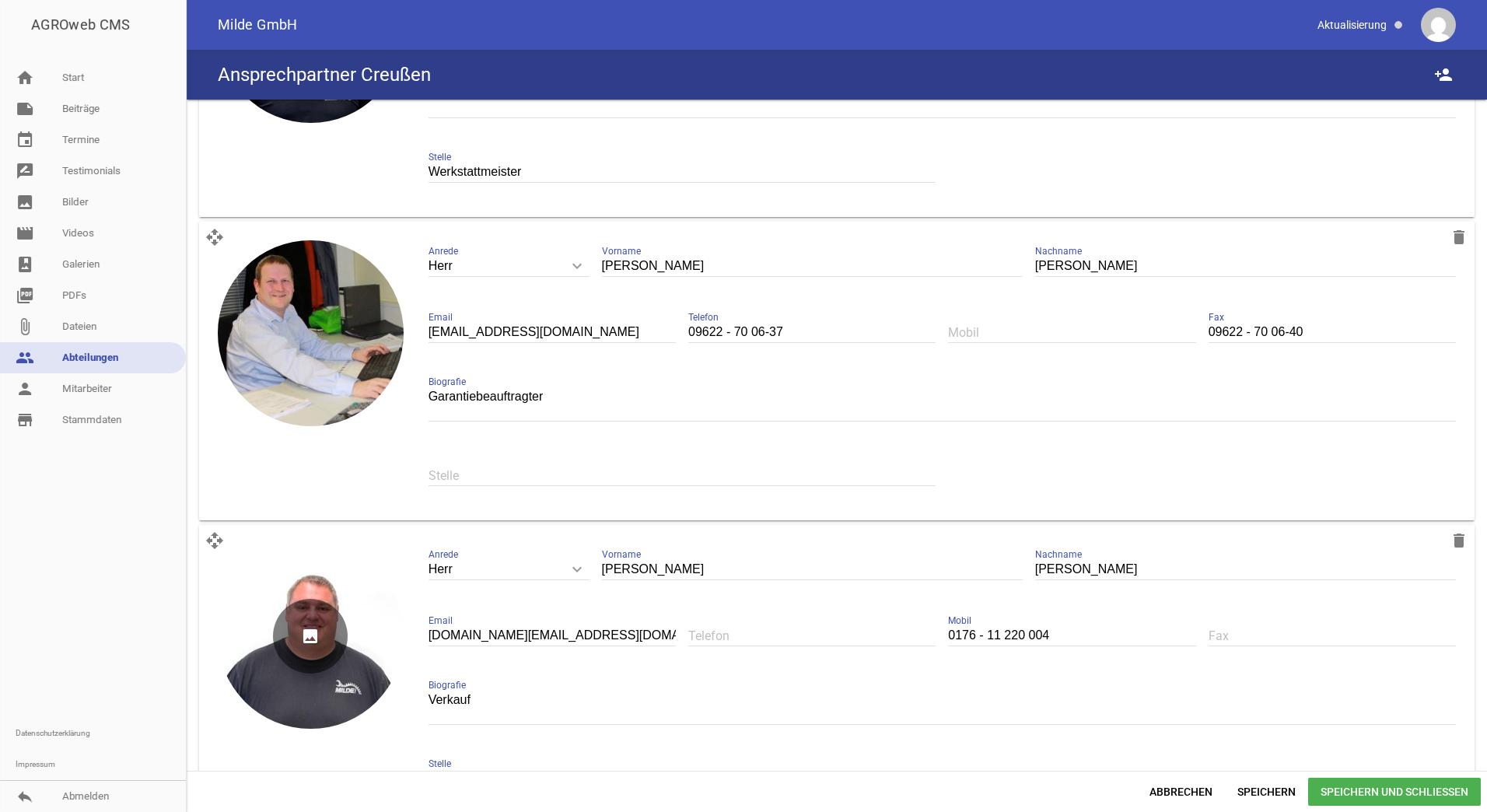
scroll to position [1399, 0]
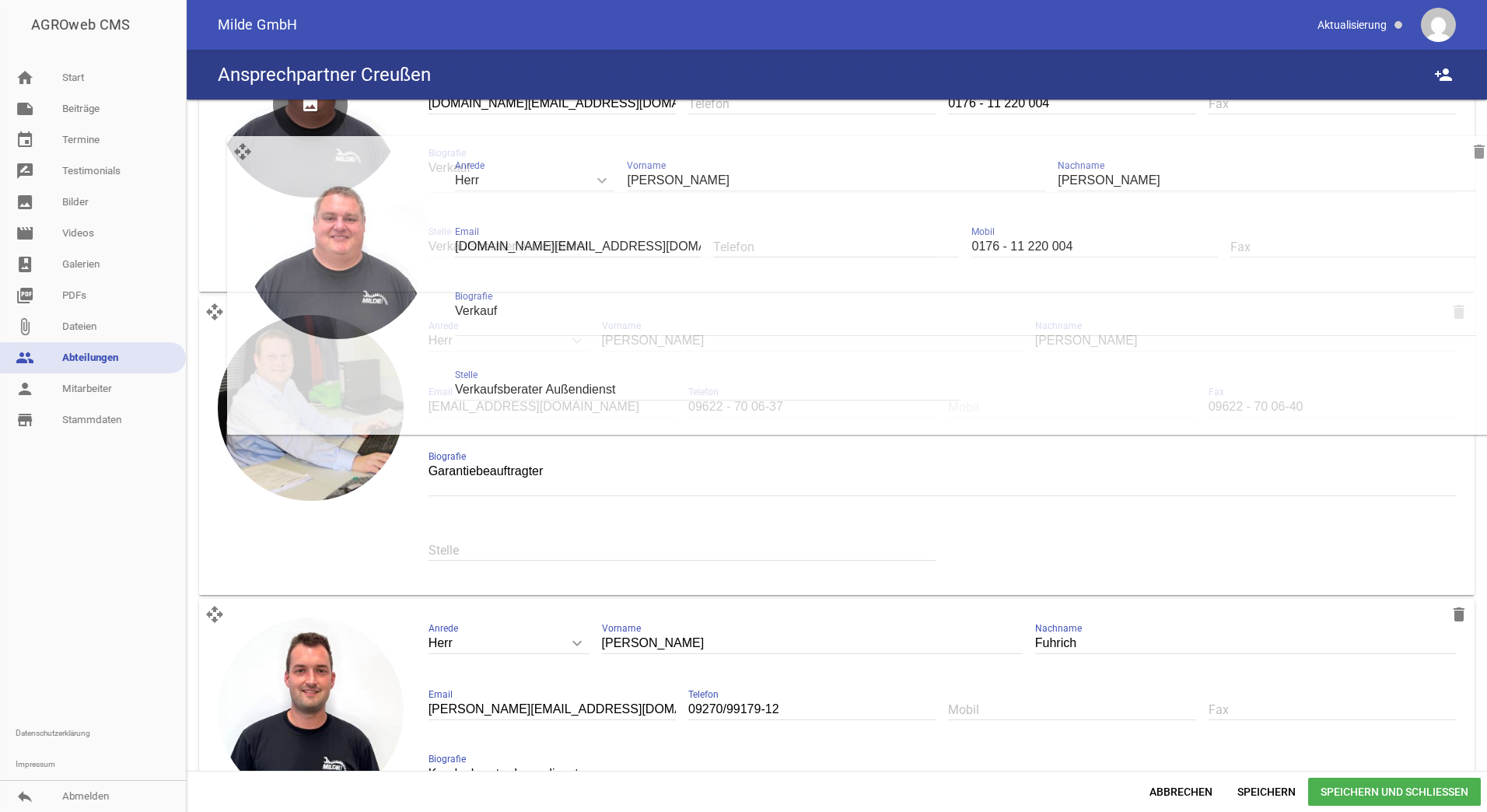
drag, startPoint x: 218, startPoint y: 318, endPoint x: 246, endPoint y: 154, distance: 166.4
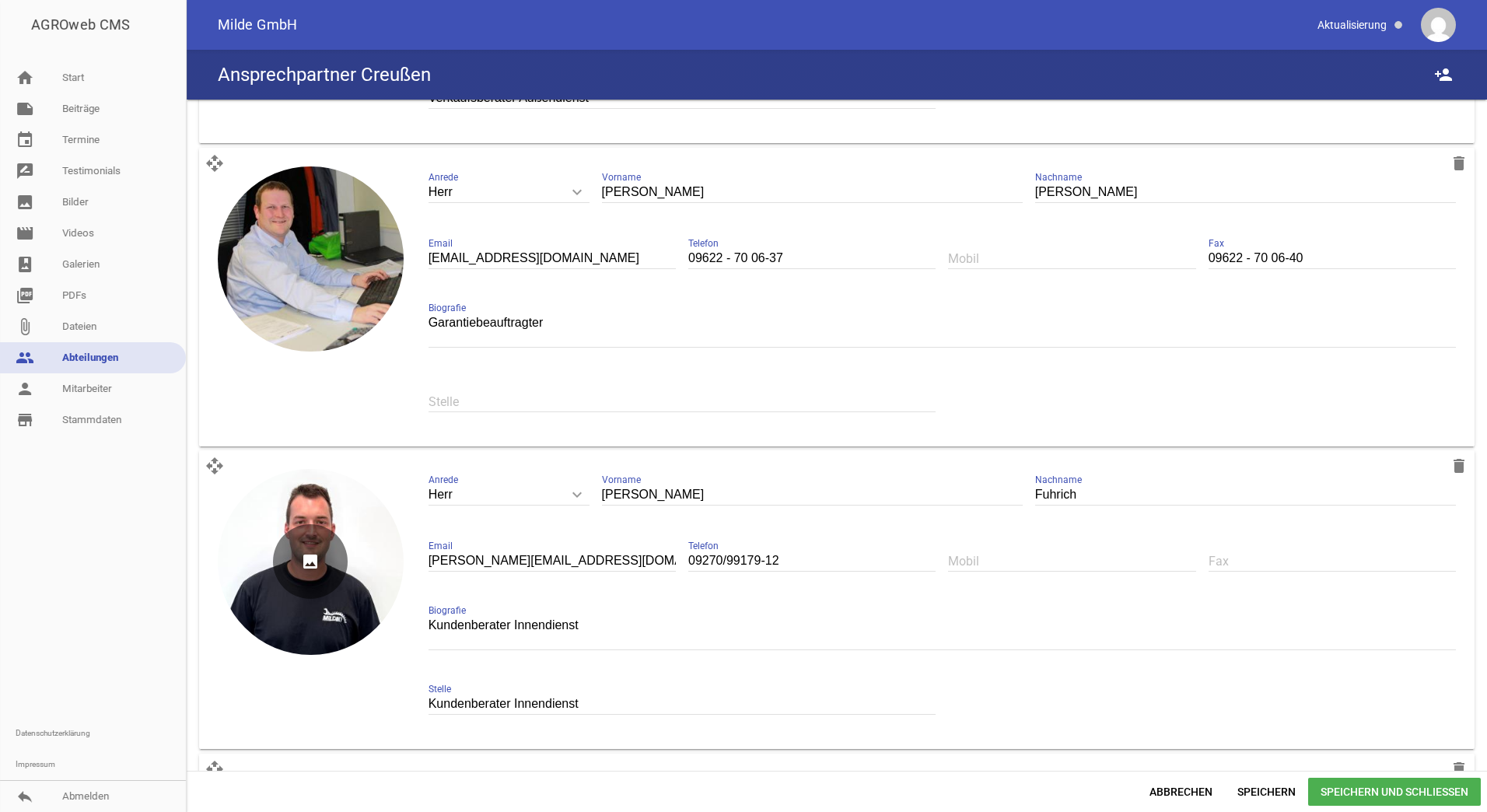
scroll to position [1711, 0]
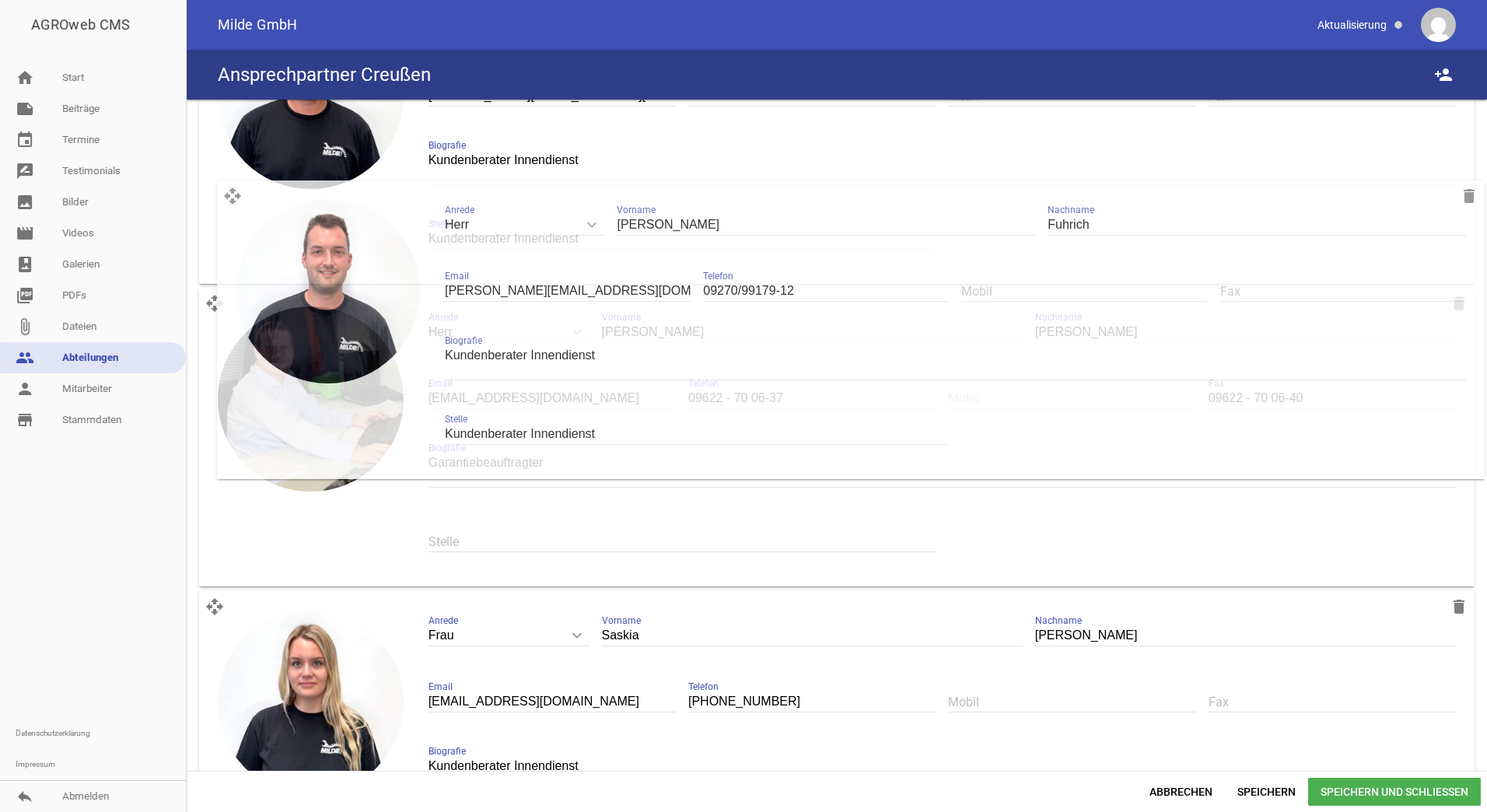
drag, startPoint x: 218, startPoint y: 309, endPoint x: 236, endPoint y: 197, distance: 113.4
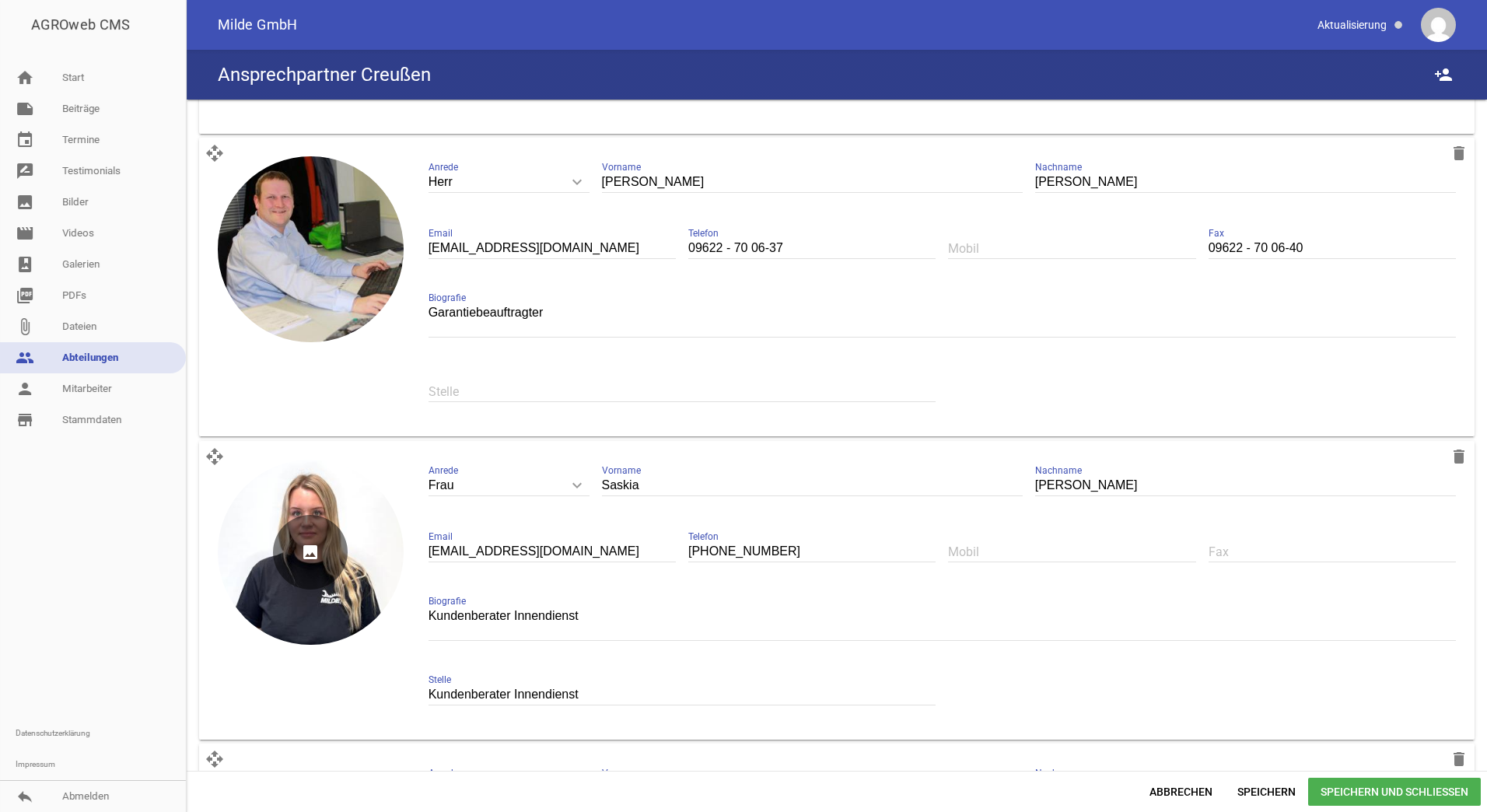
scroll to position [1866, 0]
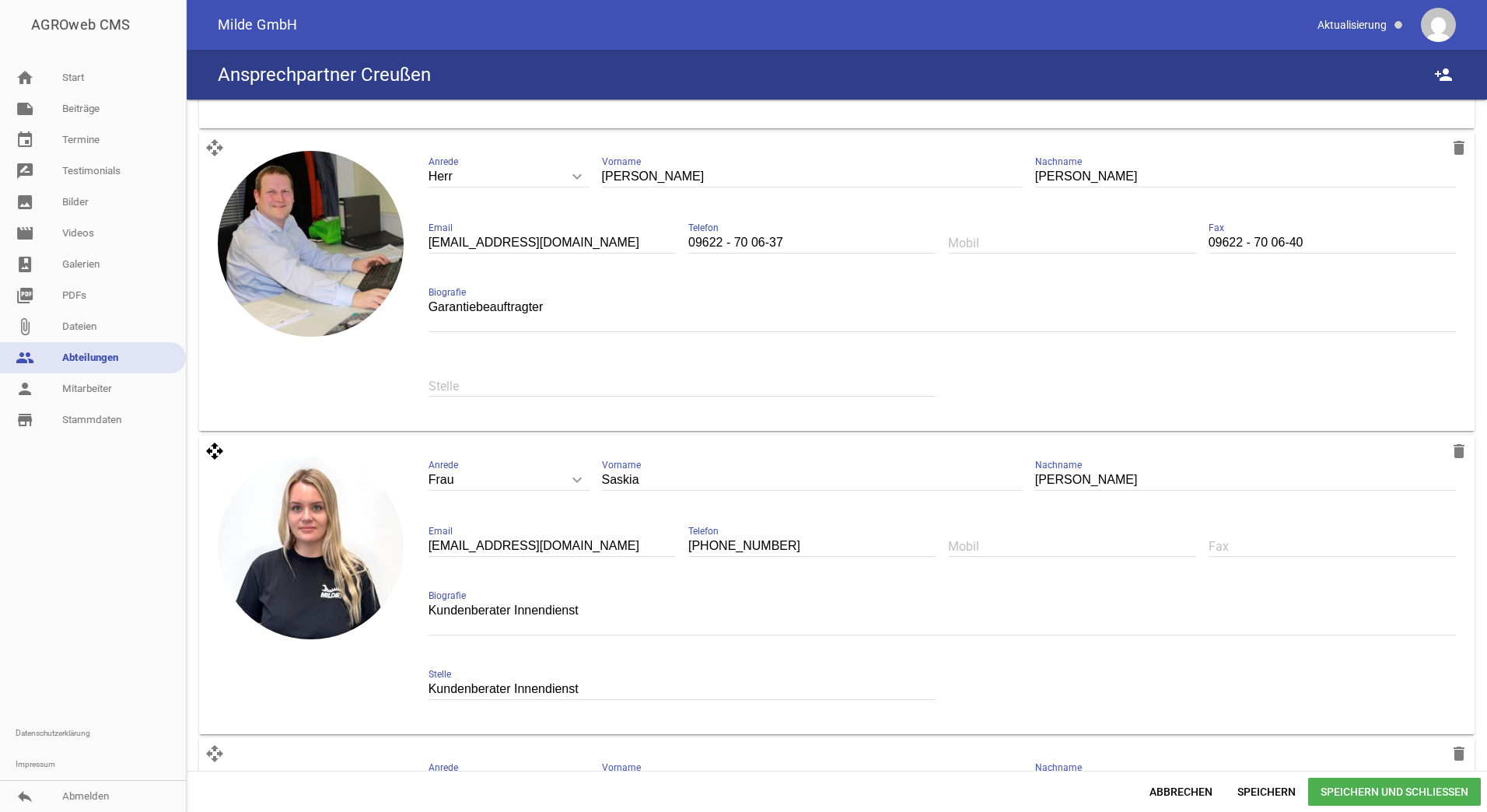
click at [212, 454] on icon "open_with" at bounding box center [214, 450] width 31 height 31
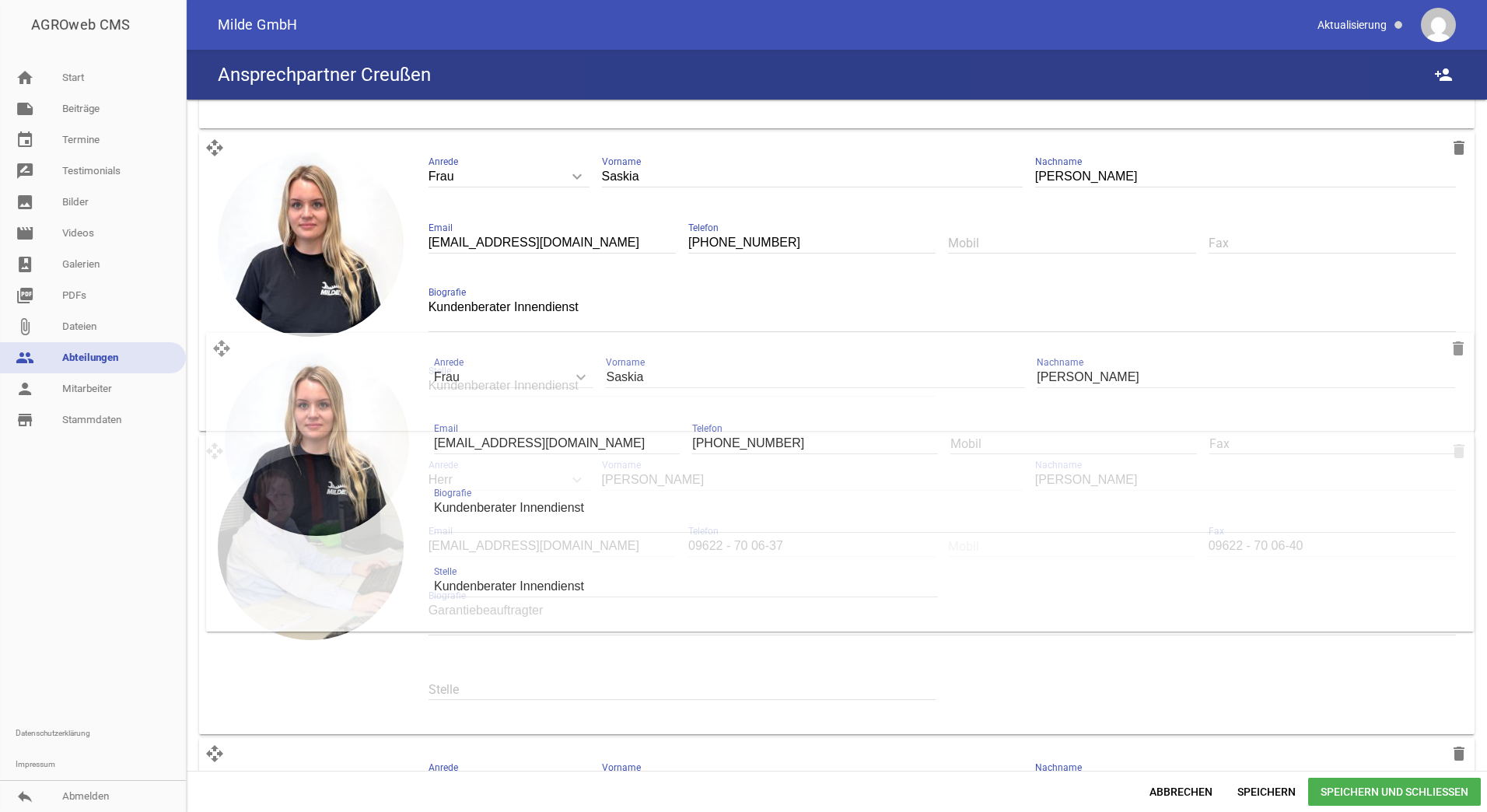
drag, startPoint x: 216, startPoint y: 454, endPoint x: 223, endPoint y: 346, distance: 108.2
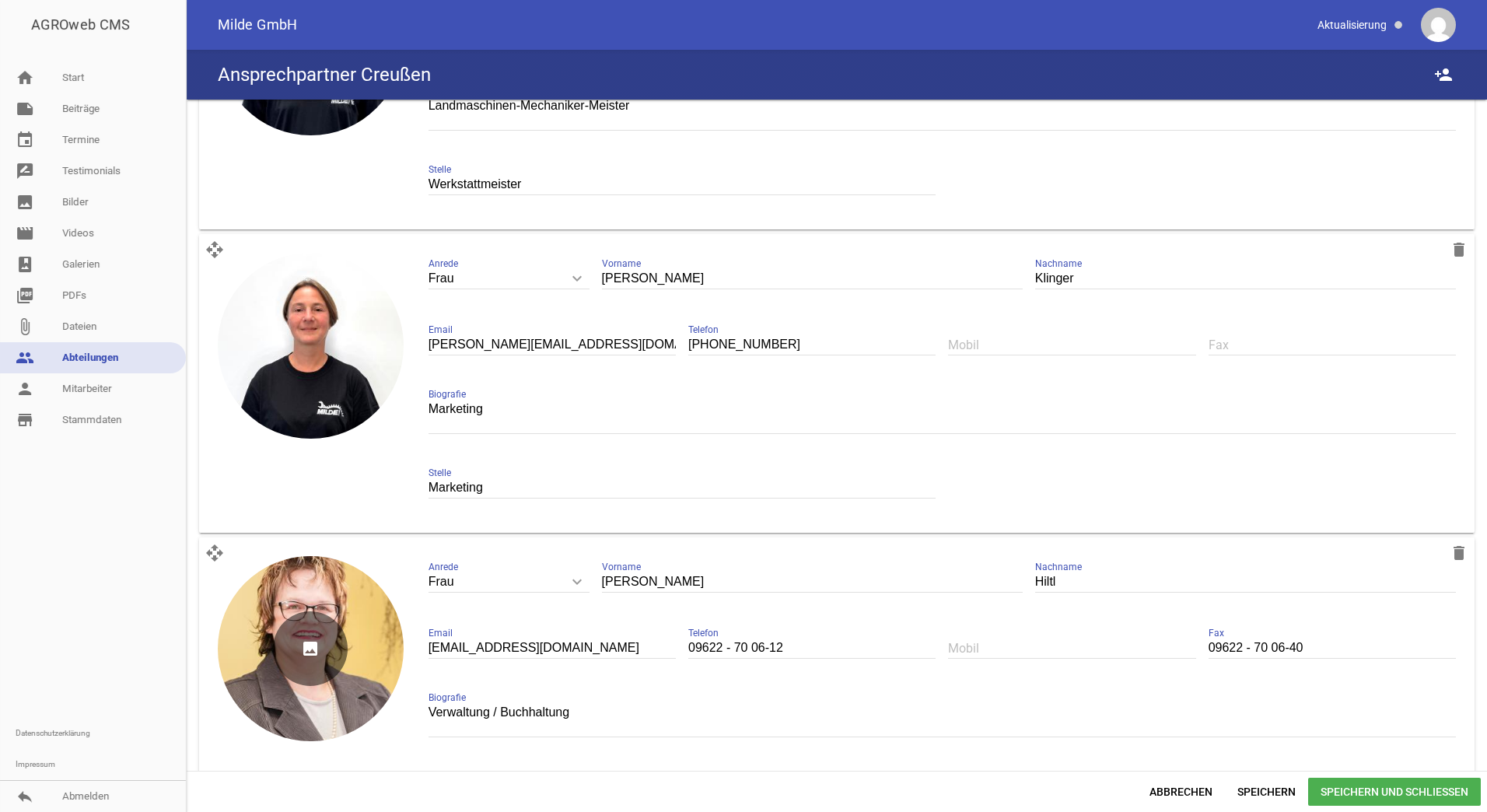
scroll to position [2751, 0]
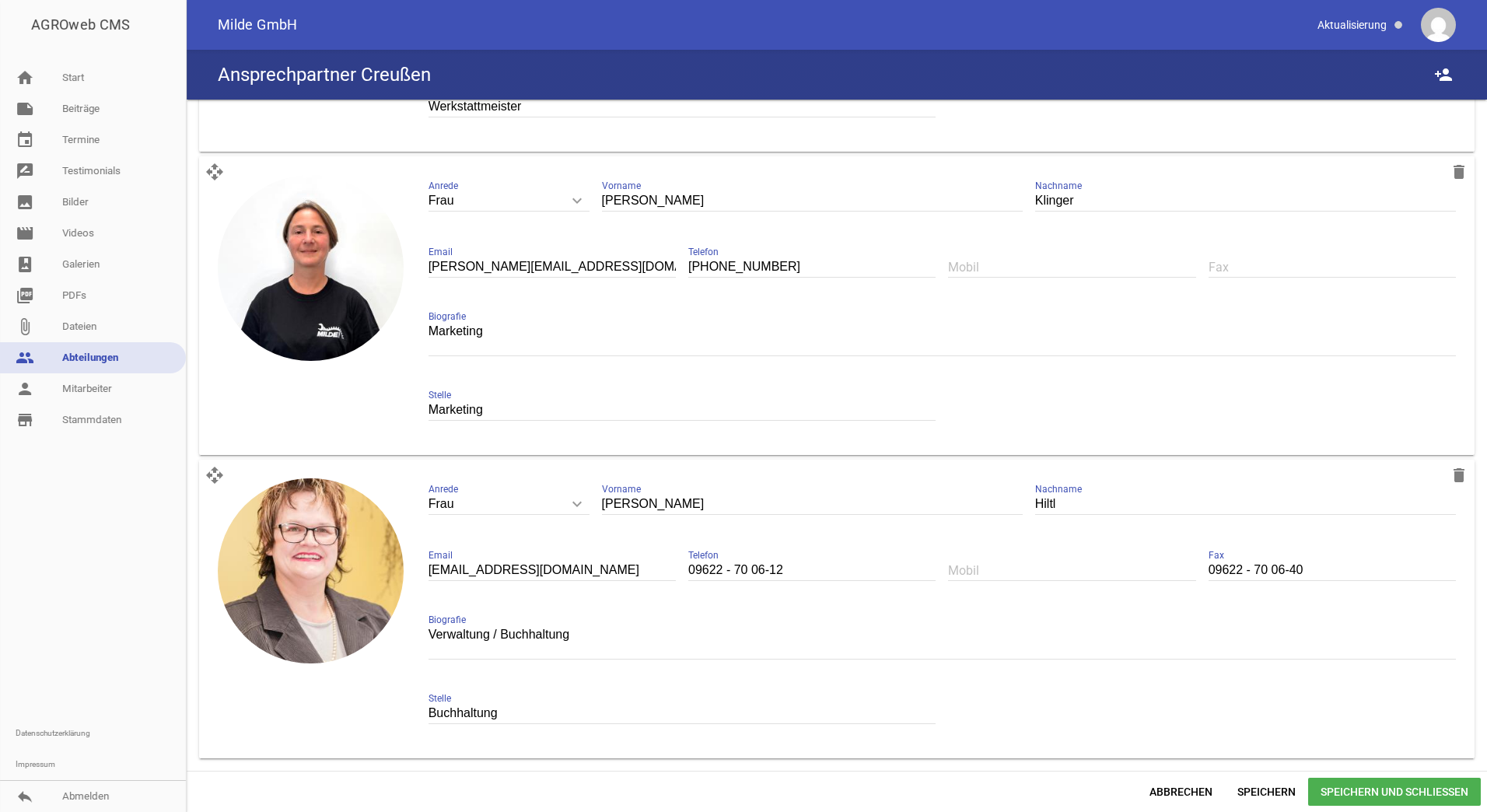
click at [1317, 778] on span "Speichern und Schließen" at bounding box center [1394, 792] width 173 height 28
click at [1348, 780] on span "Speichern und Schließen" at bounding box center [1394, 792] width 173 height 28
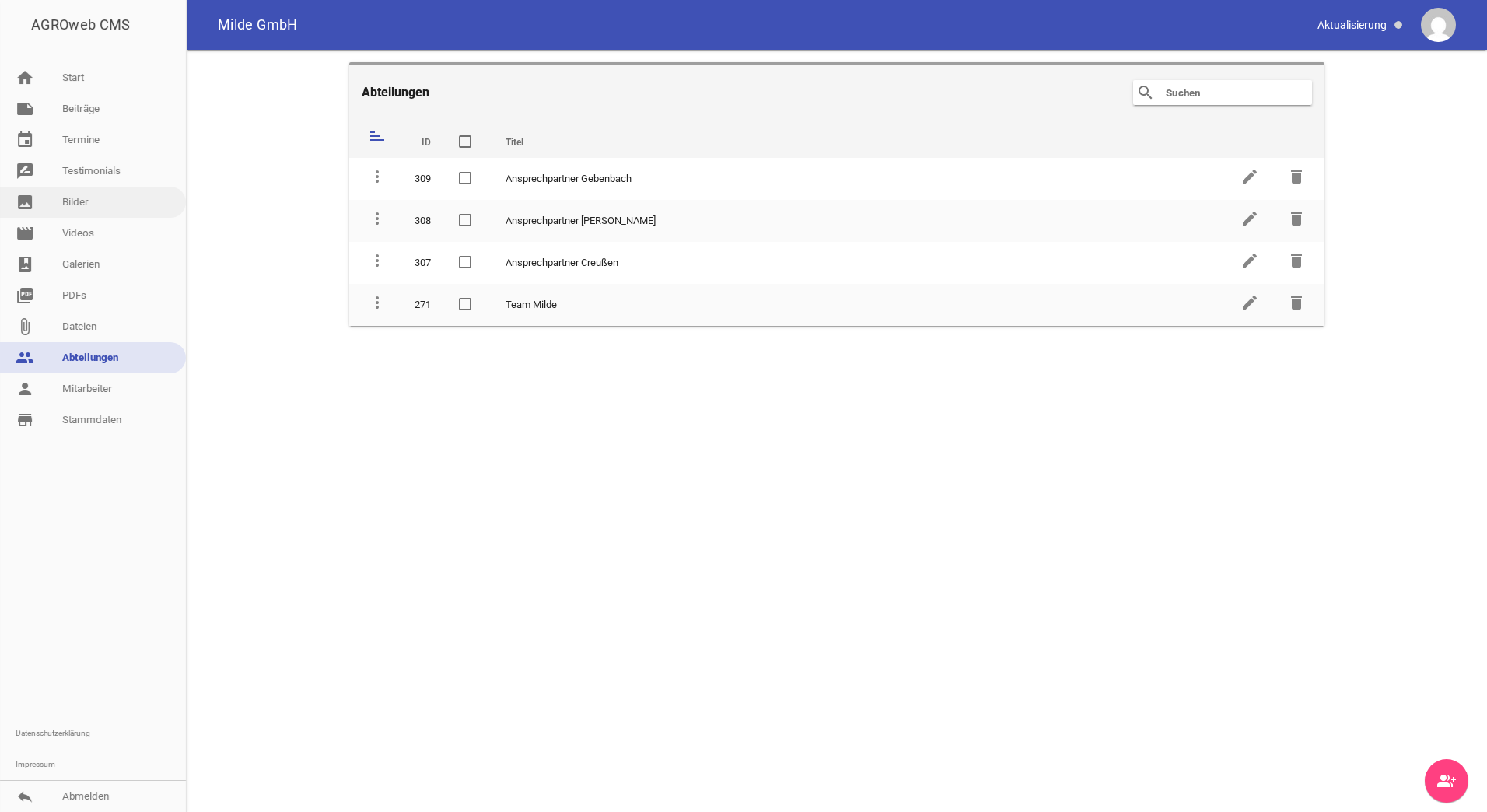
click at [96, 193] on link "image Bilder" at bounding box center [93, 202] width 186 height 31
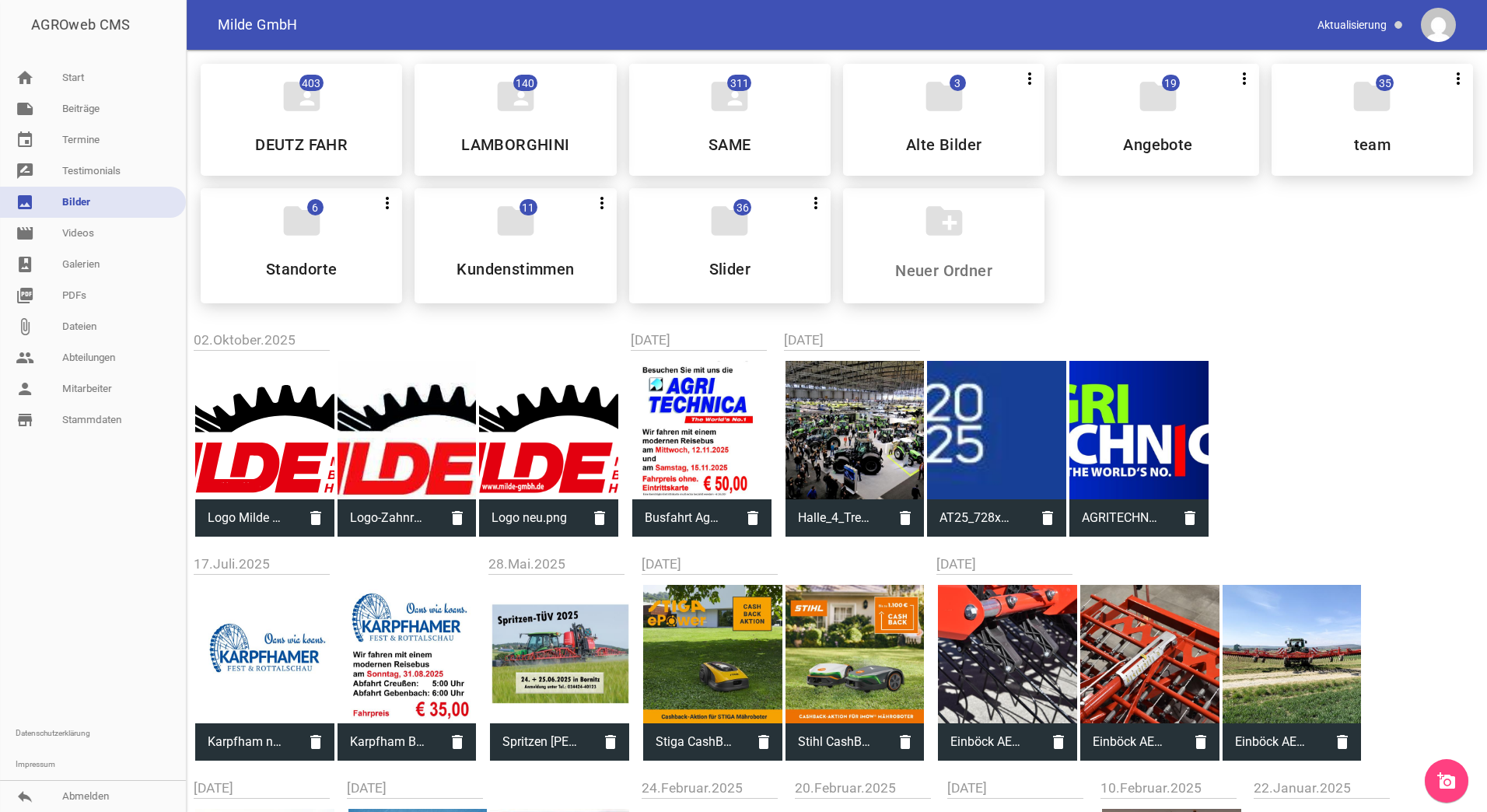
drag, startPoint x: 693, startPoint y: 218, endPoint x: 701, endPoint y: 218, distance: 8.0
click at [695, 218] on div "folder 36 more_vert Teilen Bearbeiten Löschen Slider" at bounding box center [729, 246] width 201 height 115
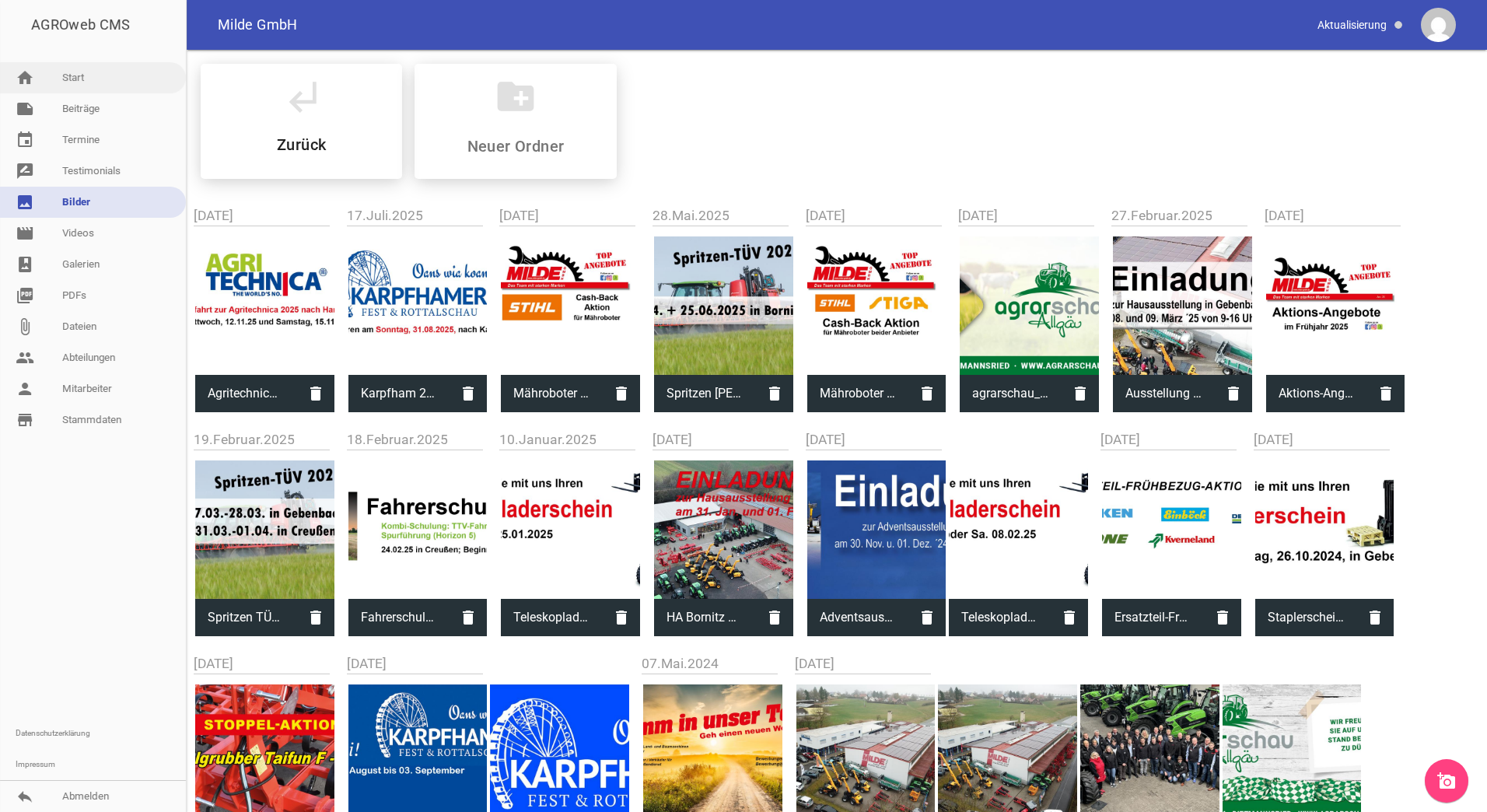
click at [110, 79] on link "home Start" at bounding box center [93, 77] width 186 height 31
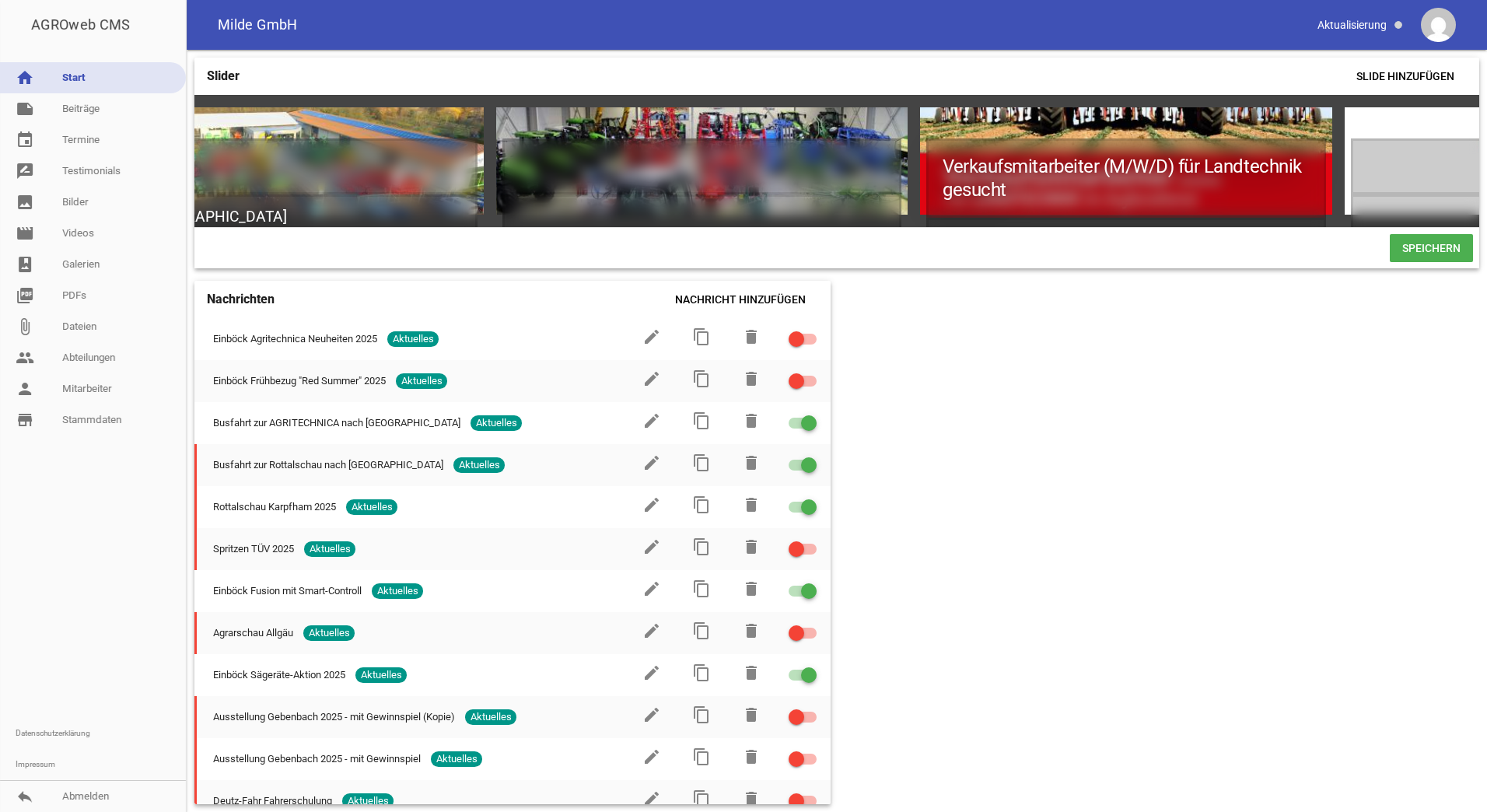
scroll to position [0, 2544]
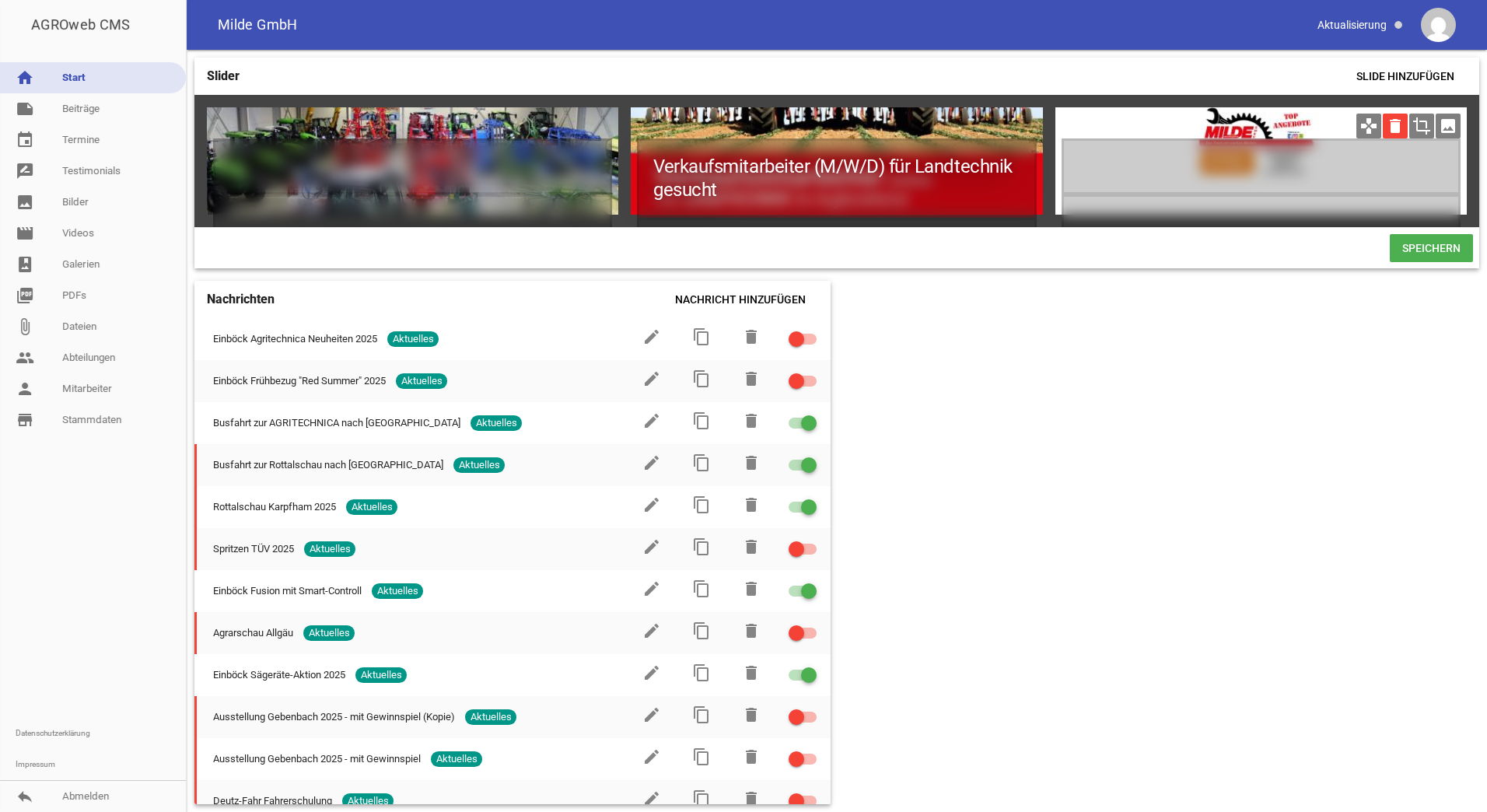
click at [1393, 125] on icon "delete" at bounding box center [1396, 126] width 25 height 25
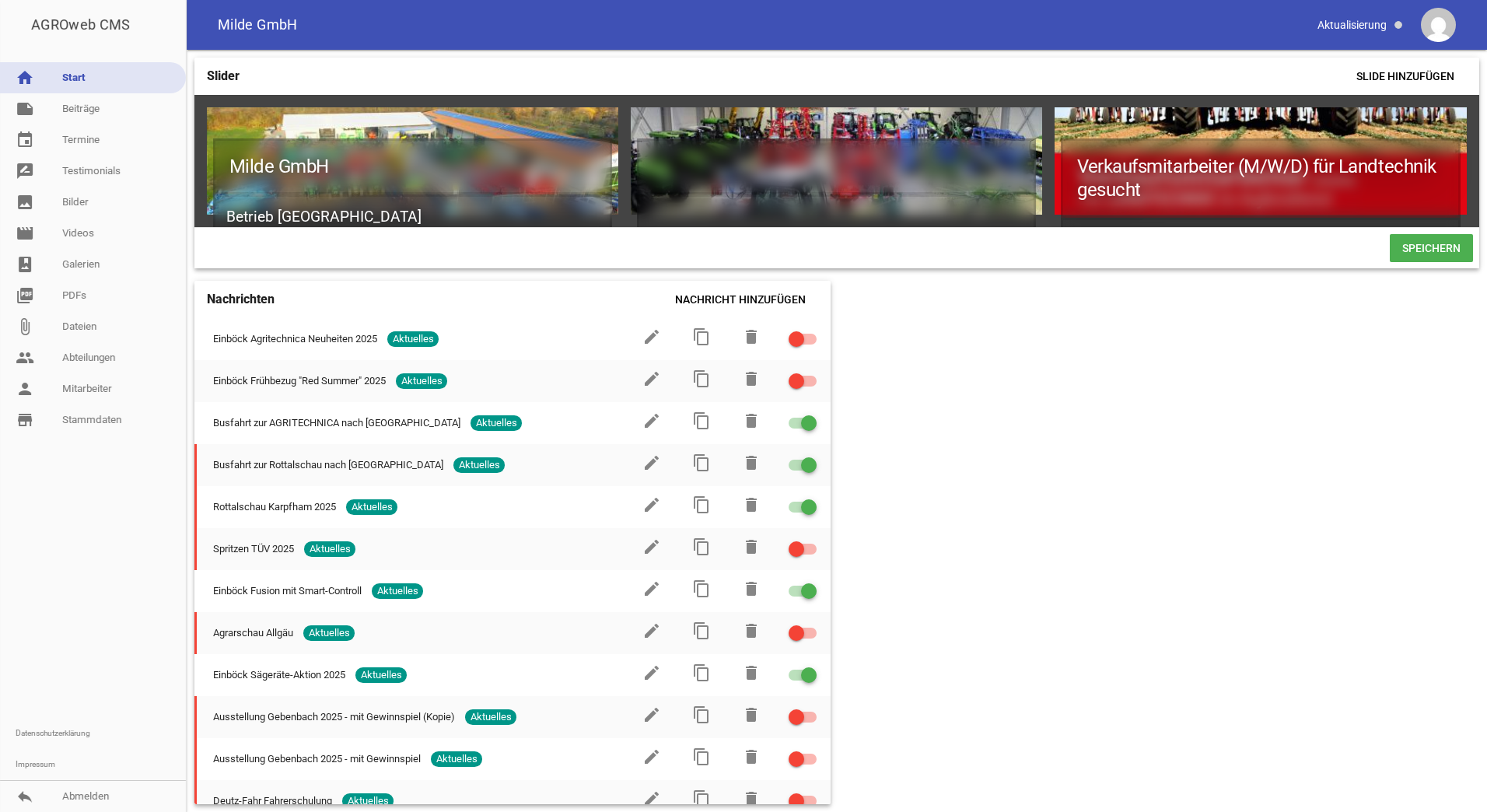
scroll to position [0, 2121]
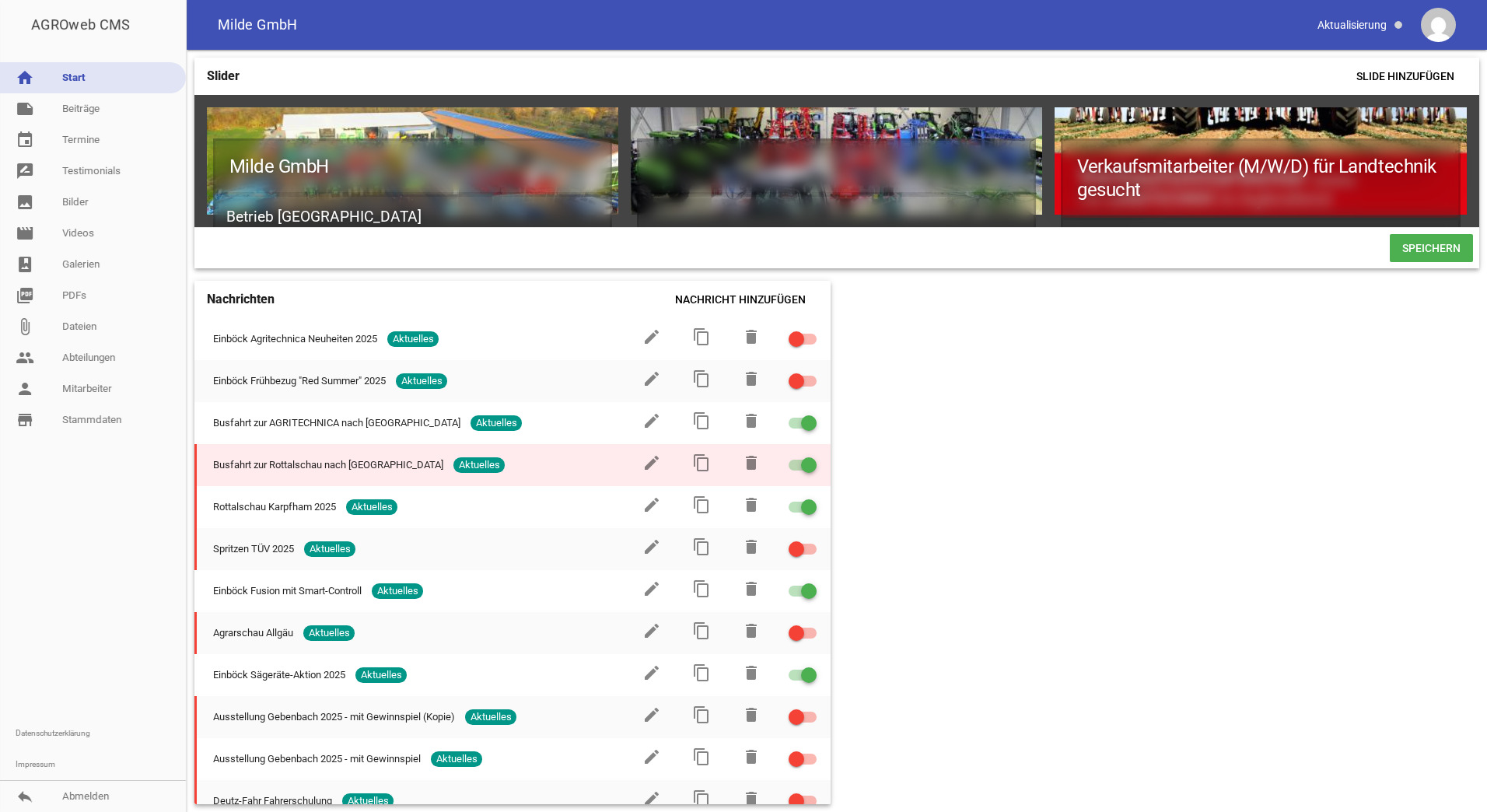
click at [811, 480] on td at bounding box center [802, 464] width 56 height 42
click at [806, 468] on span at bounding box center [809, 465] width 6 height 6
click at [812, 456] on input "checkbox" at bounding box center [812, 456] width 0 height 0
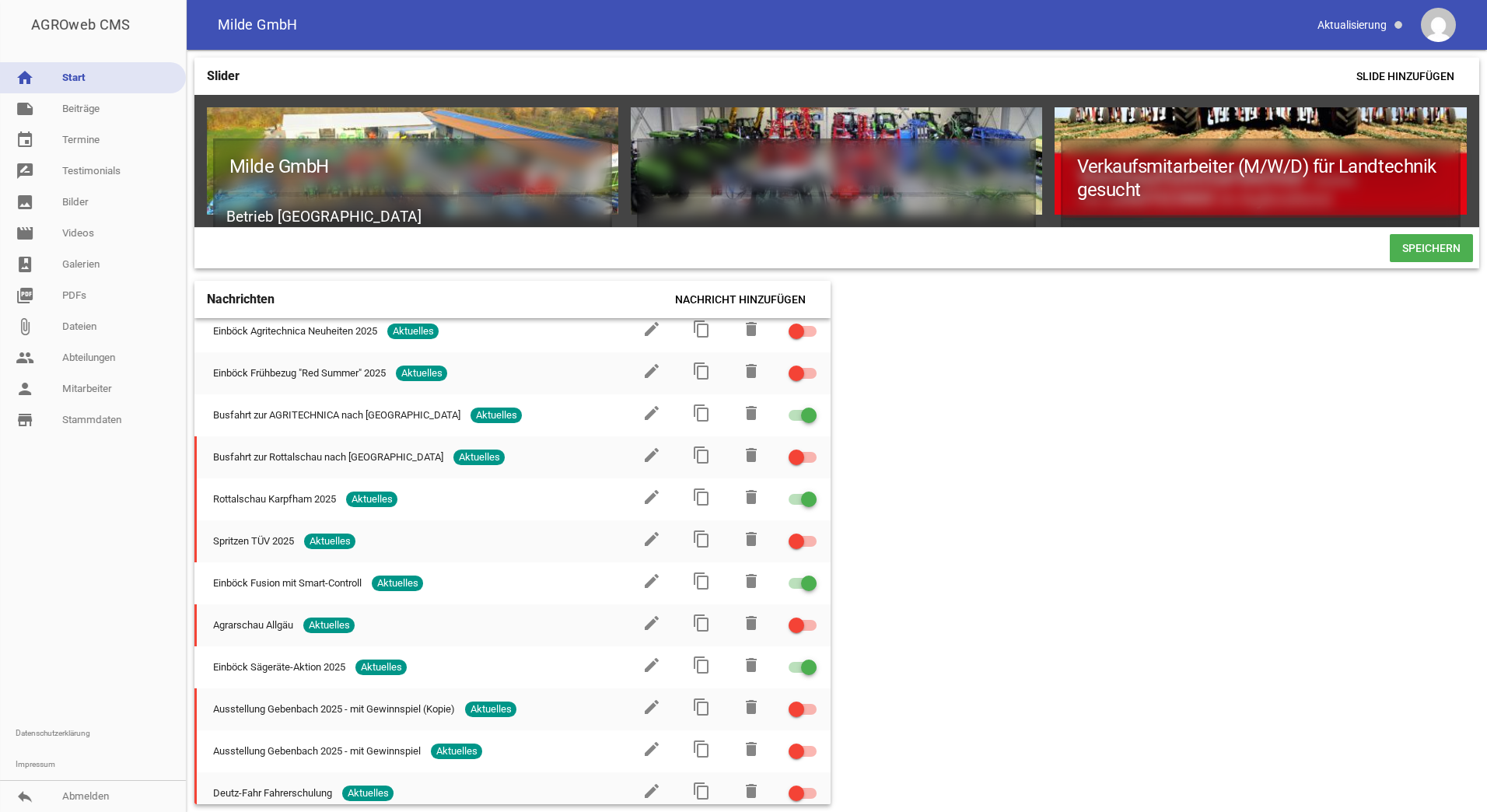
scroll to position [0, 0]
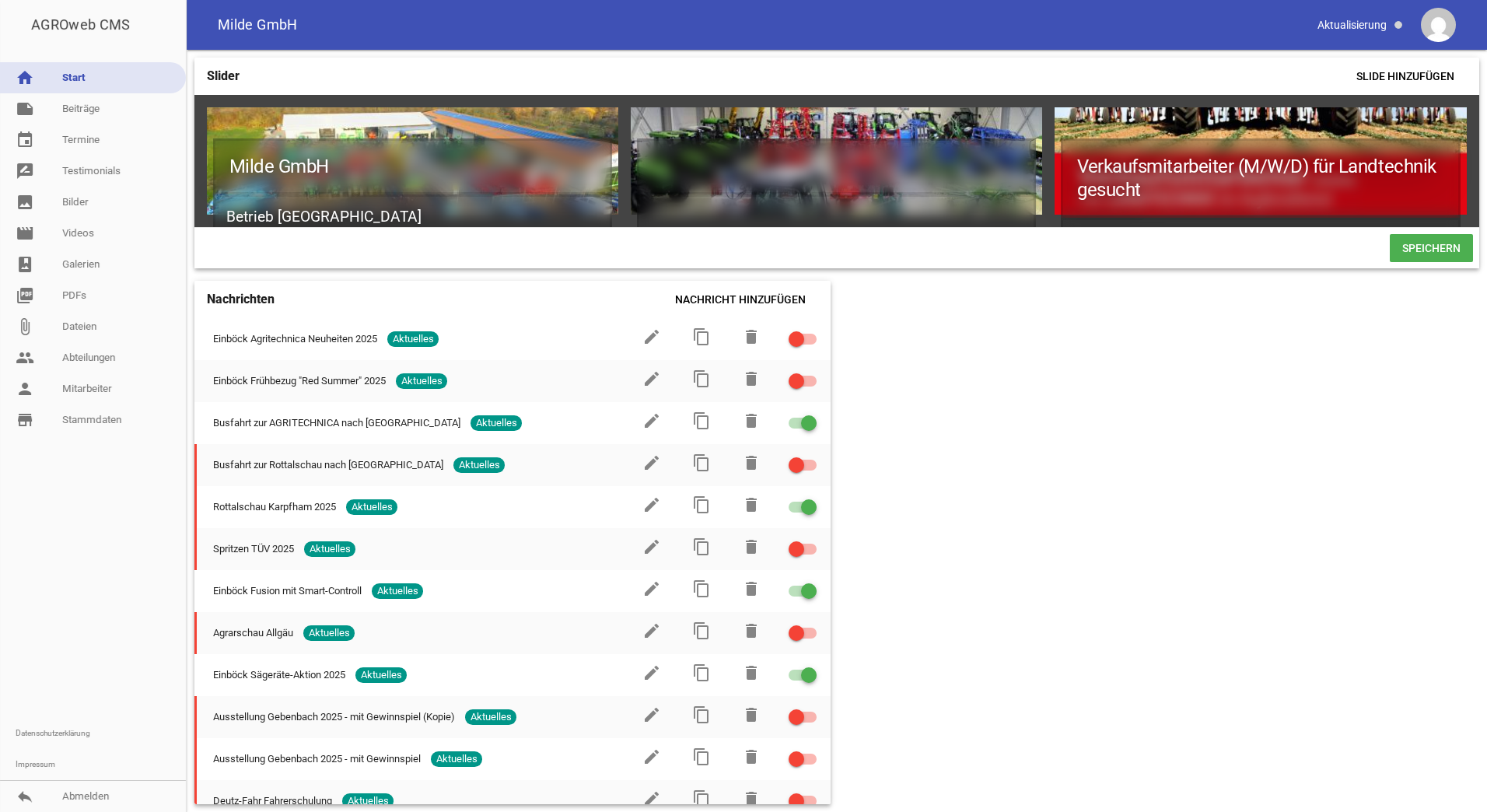
click at [1414, 262] on span "Speichern" at bounding box center [1432, 248] width 84 height 28
